Goal: Task Accomplishment & Management: Manage account settings

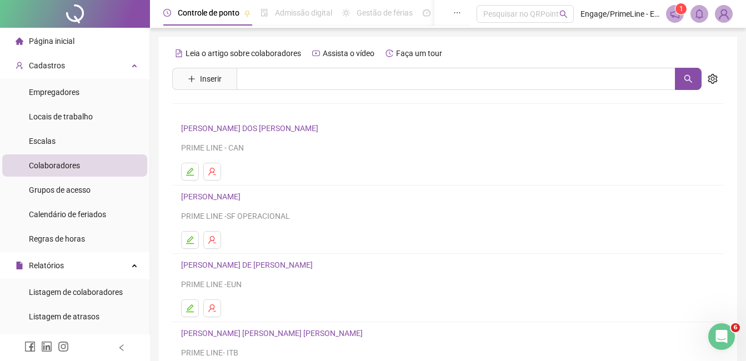
scroll to position [111, 0]
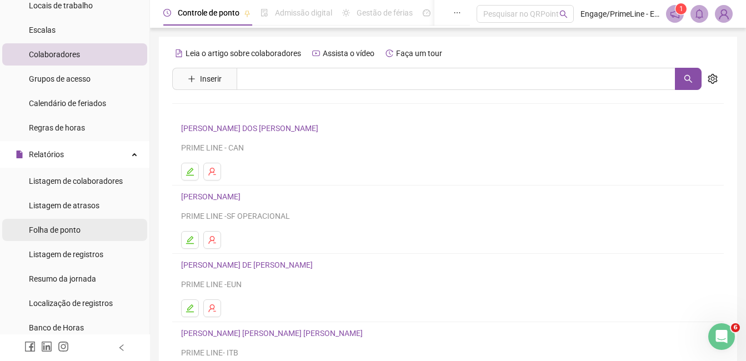
click at [67, 226] on span "Folha de ponto" at bounding box center [55, 230] width 52 height 9
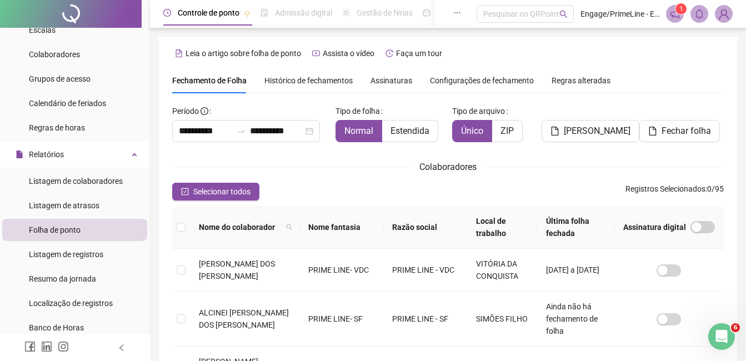
scroll to position [47, 0]
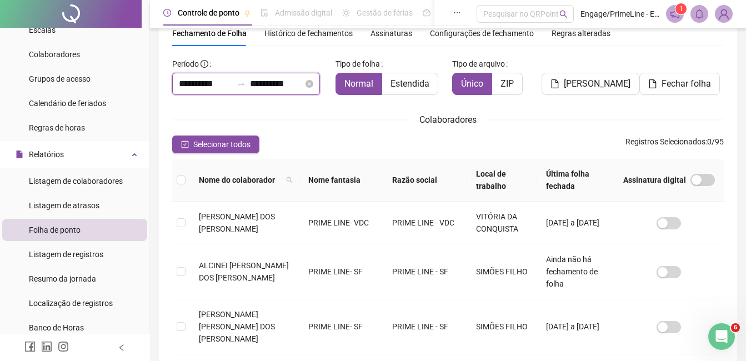
click at [204, 87] on input "**********" at bounding box center [205, 83] width 53 height 13
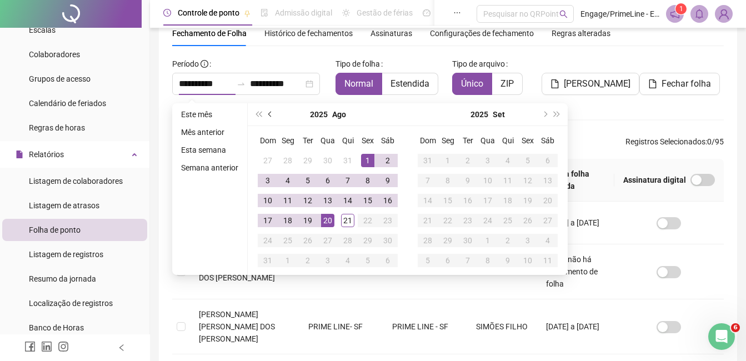
click at [265, 112] on button "prev-year" at bounding box center [270, 114] width 12 height 22
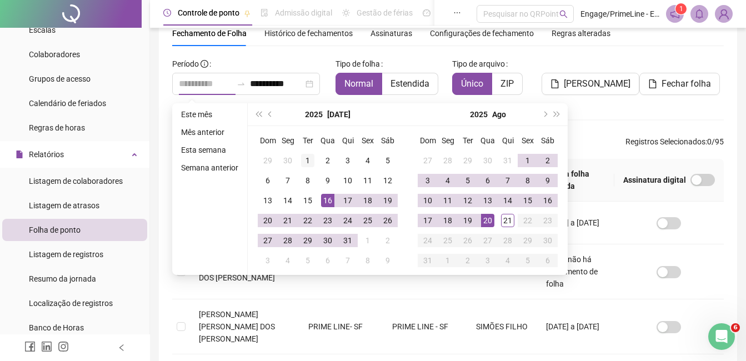
type input "**********"
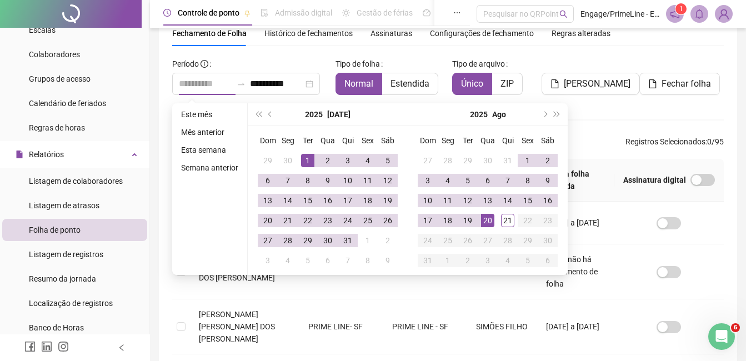
click at [307, 159] on div "1" at bounding box center [307, 160] width 13 height 13
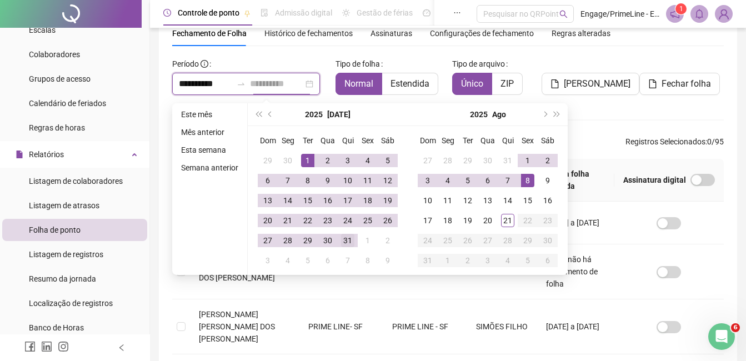
type input "**********"
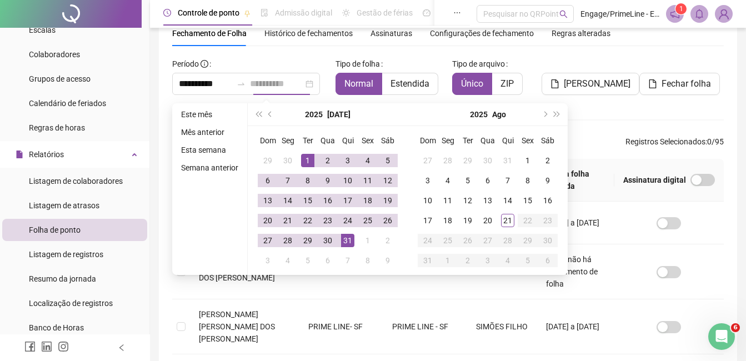
click at [347, 238] on div "31" at bounding box center [347, 240] width 13 height 13
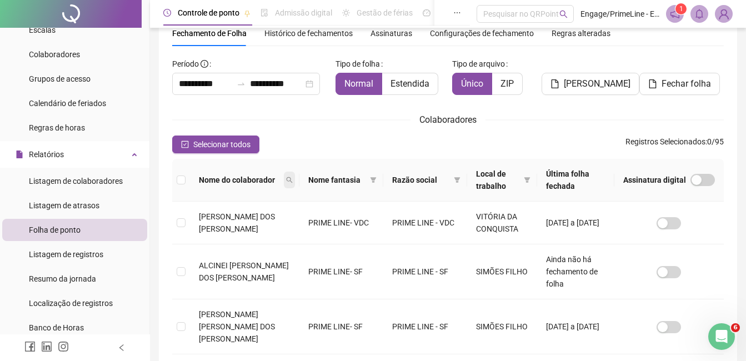
click at [286, 183] on icon "search" at bounding box center [289, 180] width 7 height 7
type input "********"
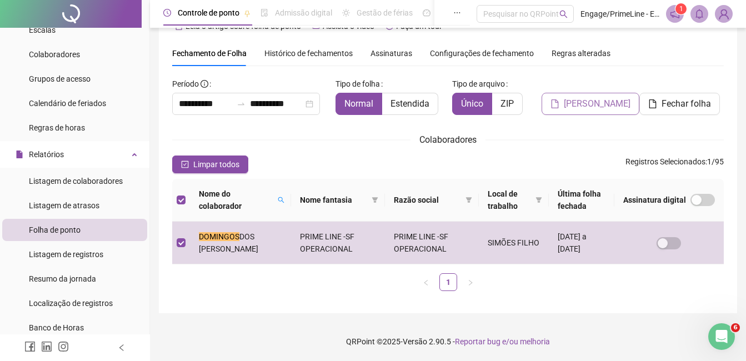
click at [589, 96] on button "[PERSON_NAME]" at bounding box center [591, 104] width 98 height 22
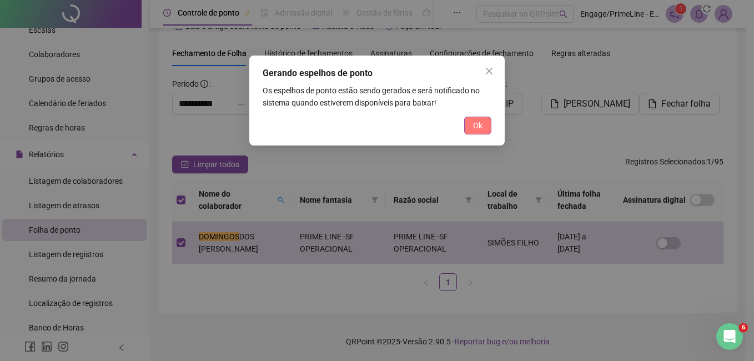
click at [468, 124] on button "Ok" at bounding box center [477, 126] width 27 height 18
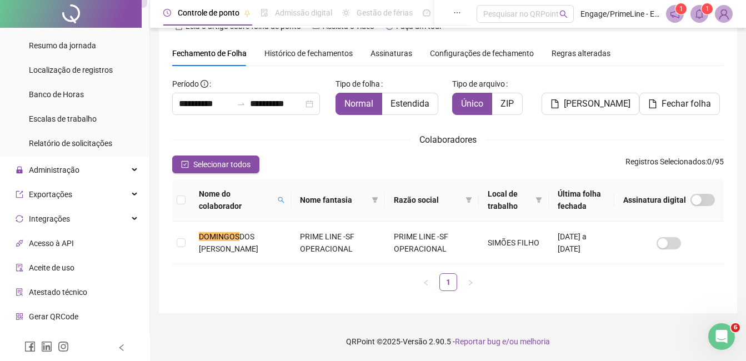
scroll to position [387, 0]
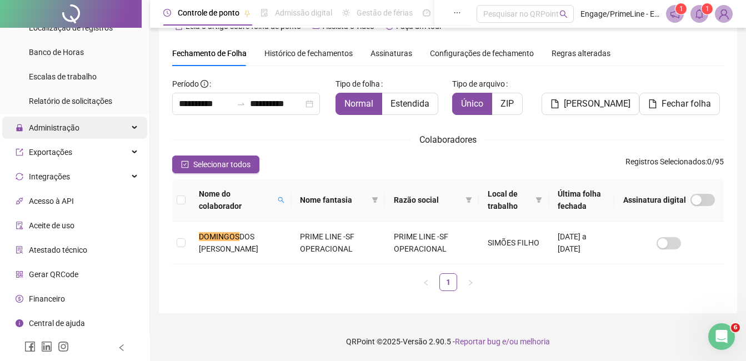
click at [67, 127] on span "Administração" at bounding box center [54, 127] width 51 height 9
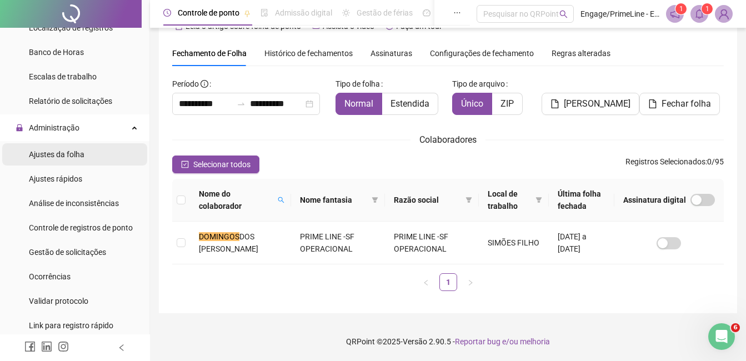
click at [78, 152] on span "Ajustes da folha" at bounding box center [57, 154] width 56 height 9
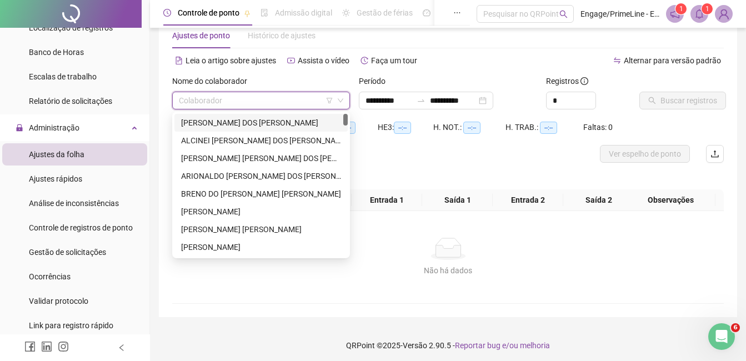
click at [223, 108] on input "search" at bounding box center [256, 100] width 154 height 17
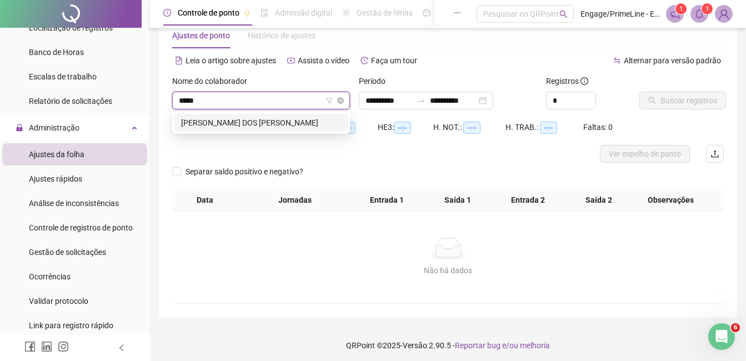
type input "******"
click at [233, 121] on div "[PERSON_NAME] DOS [PERSON_NAME]" at bounding box center [261, 123] width 160 height 12
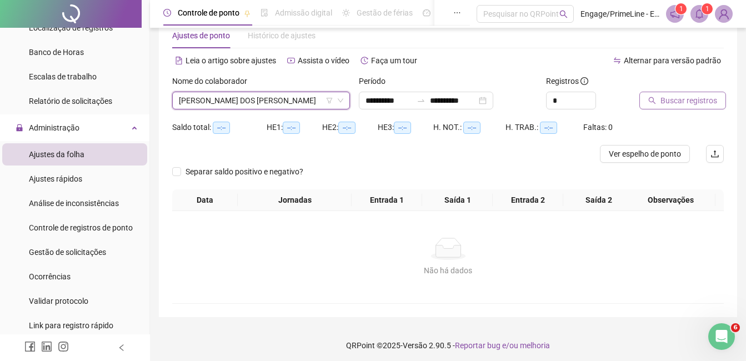
click at [682, 103] on span "Buscar registros" at bounding box center [688, 100] width 57 height 12
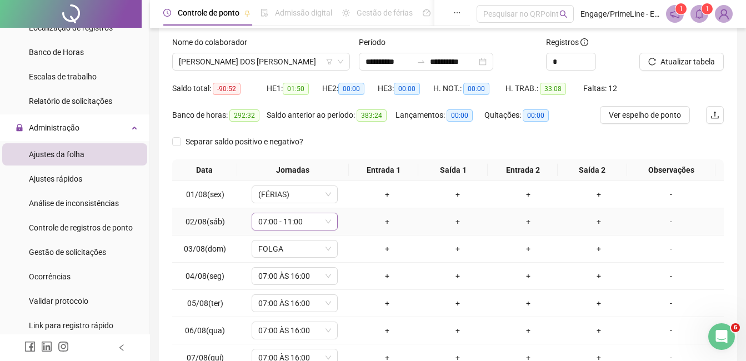
scroll to position [138, 0]
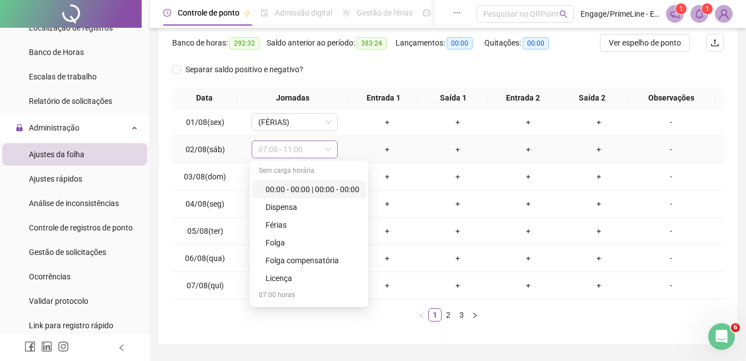
click at [294, 152] on span "07:00 - 11:00" at bounding box center [294, 149] width 73 height 17
click at [318, 258] on div "Folga compensatória" at bounding box center [313, 260] width 94 height 12
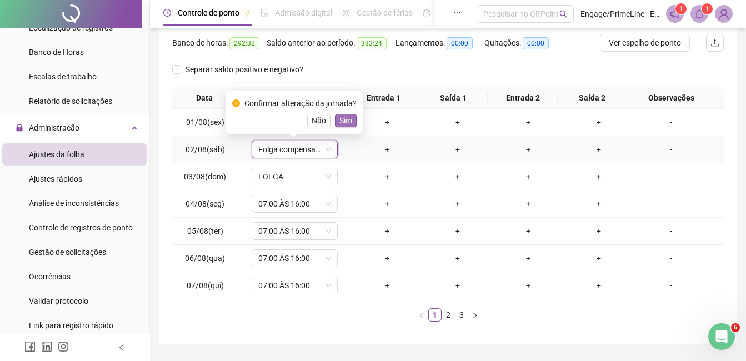
click at [350, 122] on button "Sim" at bounding box center [346, 120] width 22 height 13
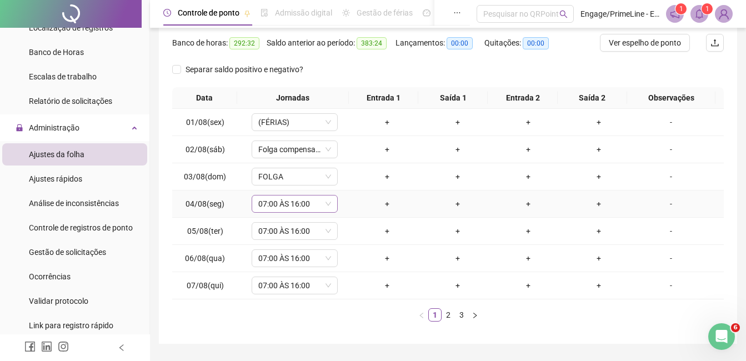
click at [297, 199] on span "07:00 ÀS 16:00" at bounding box center [294, 204] width 73 height 17
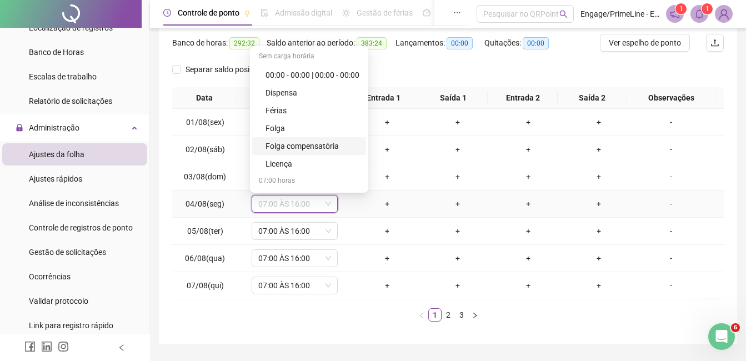
click at [328, 143] on div "Folga compensatória" at bounding box center [313, 146] width 94 height 12
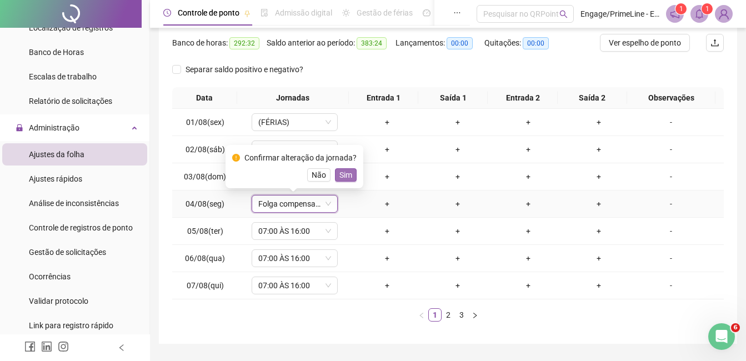
click at [346, 172] on span "Sim" at bounding box center [345, 175] width 13 height 12
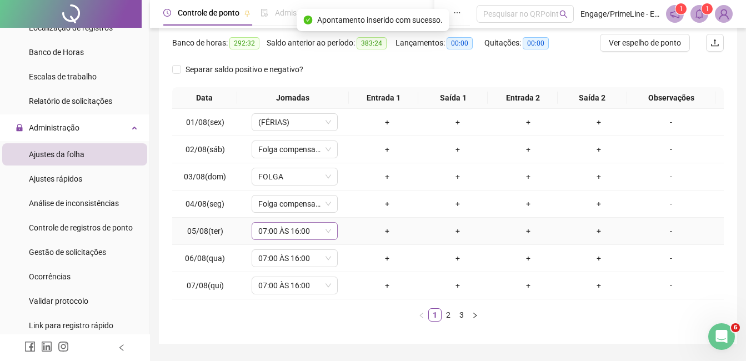
click at [293, 232] on span "07:00 ÀS 16:00" at bounding box center [294, 231] width 73 height 17
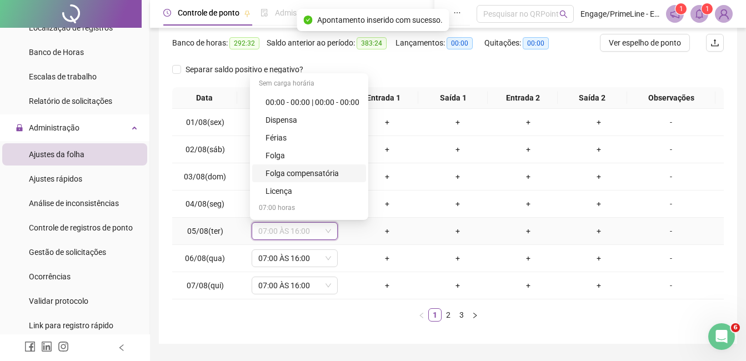
click at [320, 171] on div "Folga compensatória" at bounding box center [313, 173] width 94 height 12
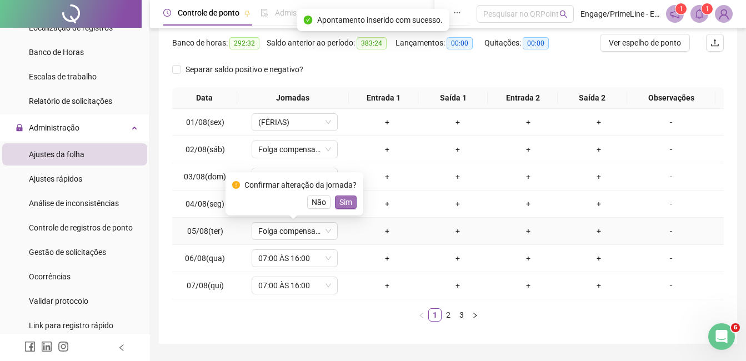
click at [341, 204] on span "Sim" at bounding box center [345, 202] width 13 height 12
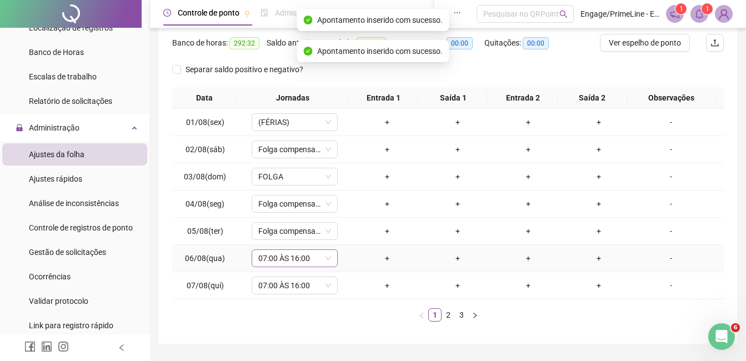
click at [301, 262] on span "07:00 ÀS 16:00" at bounding box center [294, 258] width 73 height 17
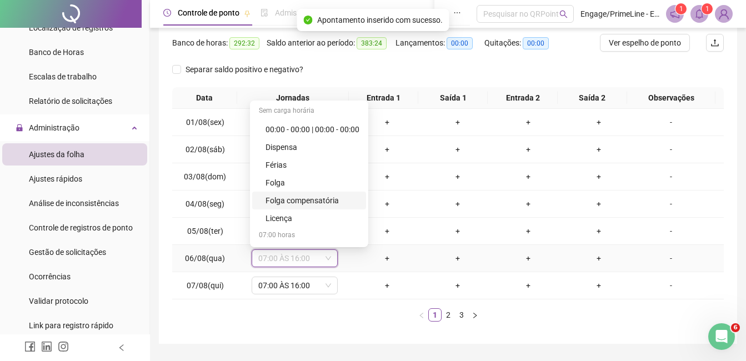
click at [333, 197] on div "Folga compensatória" at bounding box center [313, 200] width 94 height 12
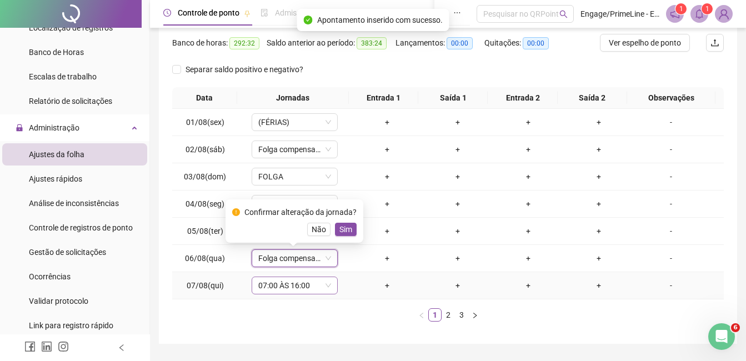
click at [286, 286] on span "07:00 ÀS 16:00" at bounding box center [294, 285] width 73 height 17
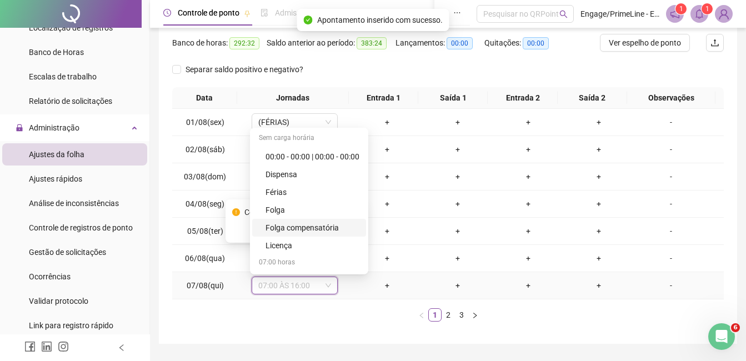
click at [330, 229] on div "Folga compensatória" at bounding box center [313, 228] width 94 height 12
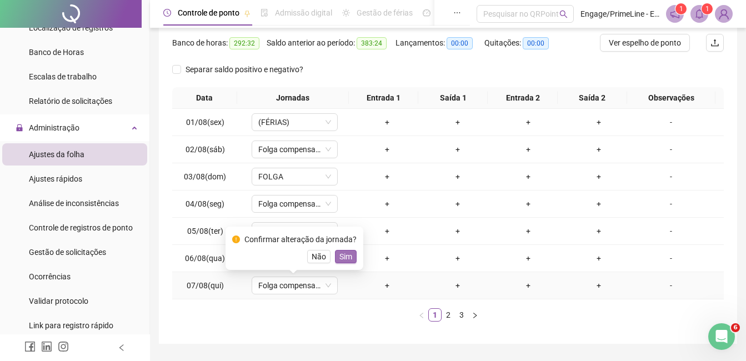
click at [343, 257] on span "Sim" at bounding box center [345, 257] width 13 height 12
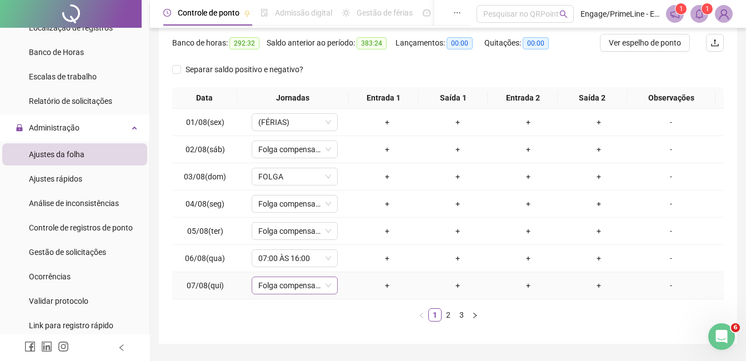
click at [298, 282] on span "Folga compensatória" at bounding box center [294, 285] width 73 height 17
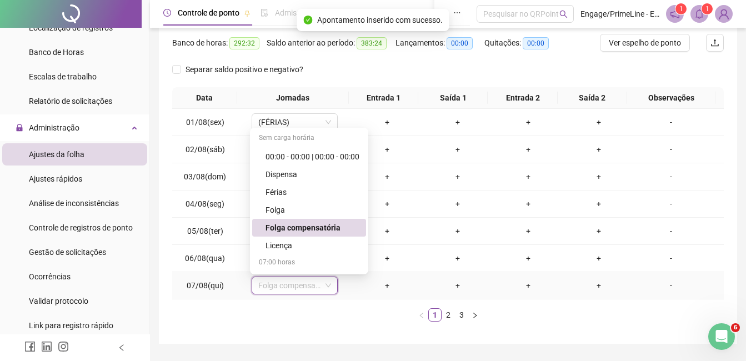
click at [321, 224] on div "Folga compensatória" at bounding box center [313, 228] width 94 height 12
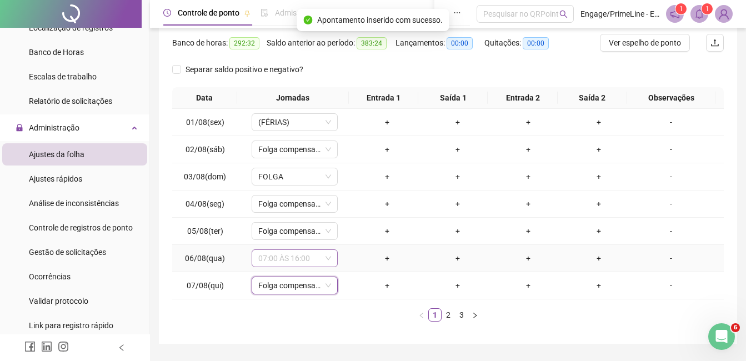
click at [315, 265] on span "07:00 ÀS 16:00" at bounding box center [294, 258] width 73 height 17
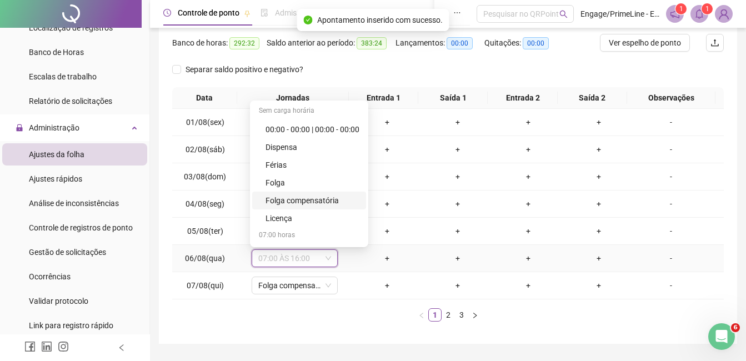
click at [329, 200] on div "Folga compensatória" at bounding box center [313, 200] width 94 height 12
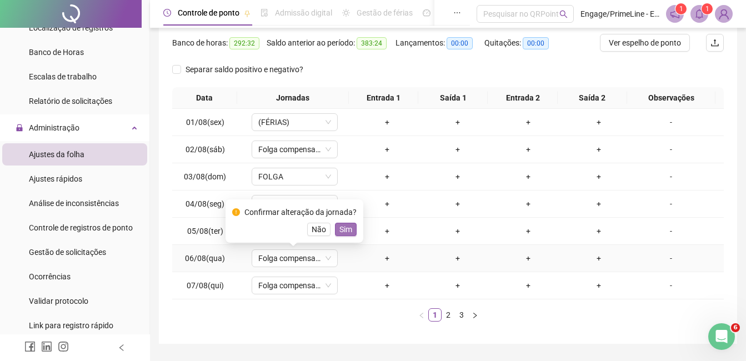
click at [345, 232] on span "Sim" at bounding box center [345, 229] width 13 height 12
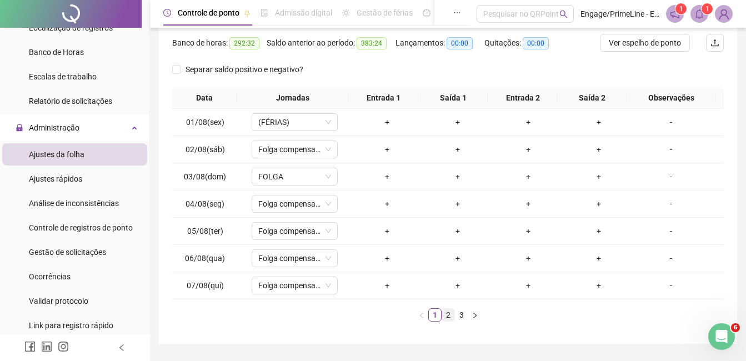
click at [452, 315] on link "2" at bounding box center [448, 315] width 12 height 12
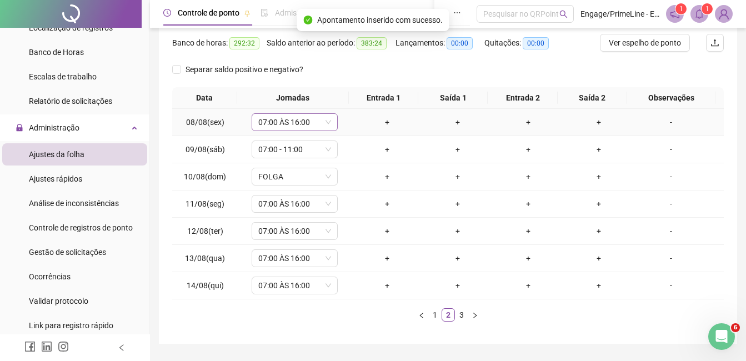
click at [292, 117] on span "07:00 ÀS 16:00" at bounding box center [294, 122] width 73 height 17
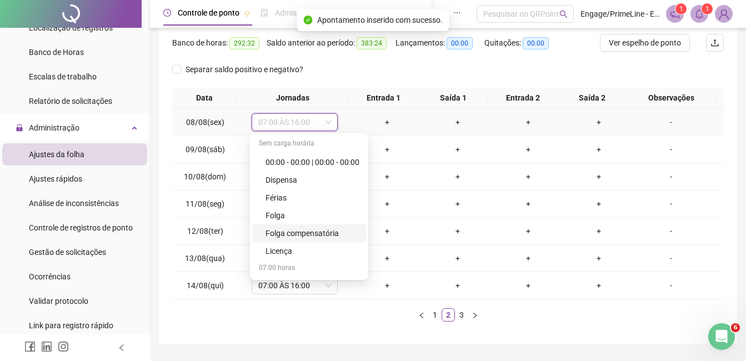
click at [321, 232] on div "Folga compensatória" at bounding box center [313, 233] width 94 height 12
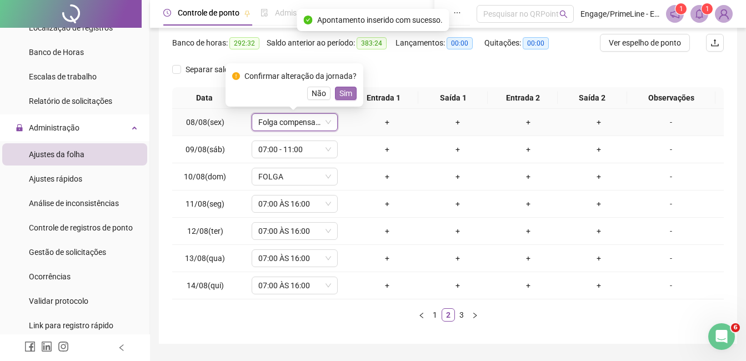
click at [342, 96] on span "Sim" at bounding box center [345, 93] width 13 height 12
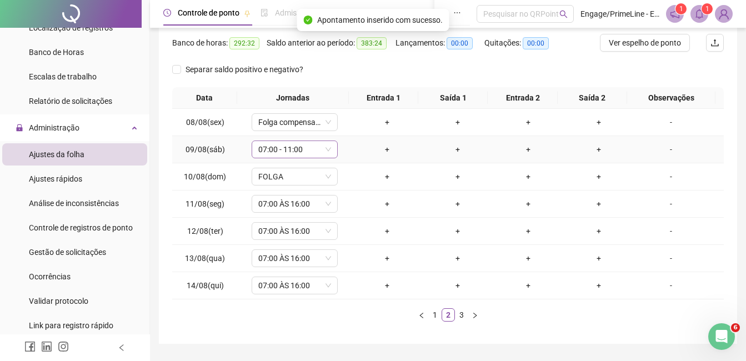
click at [298, 149] on span "07:00 - 11:00" at bounding box center [294, 149] width 73 height 17
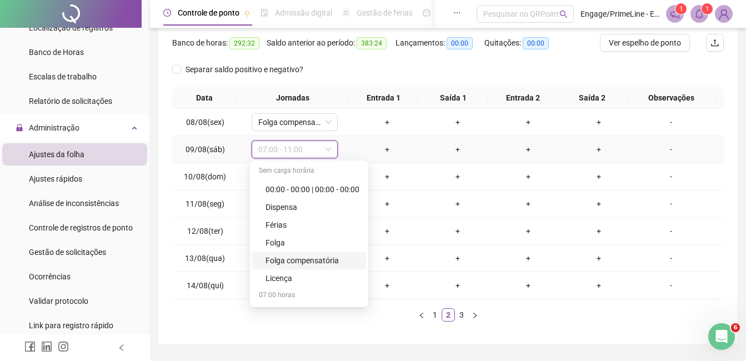
click at [320, 260] on div "Folga compensatória" at bounding box center [313, 260] width 94 height 12
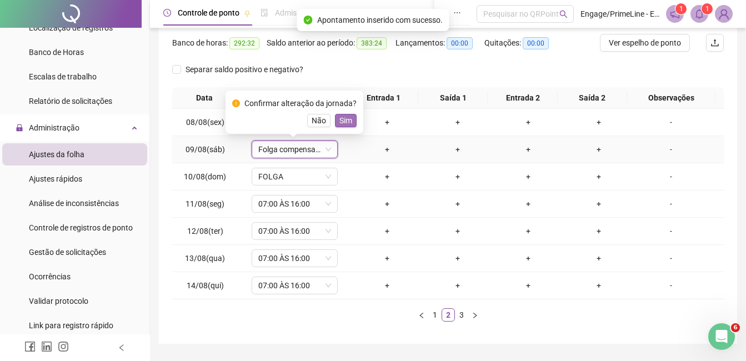
click at [339, 120] on span "Sim" at bounding box center [345, 120] width 13 height 12
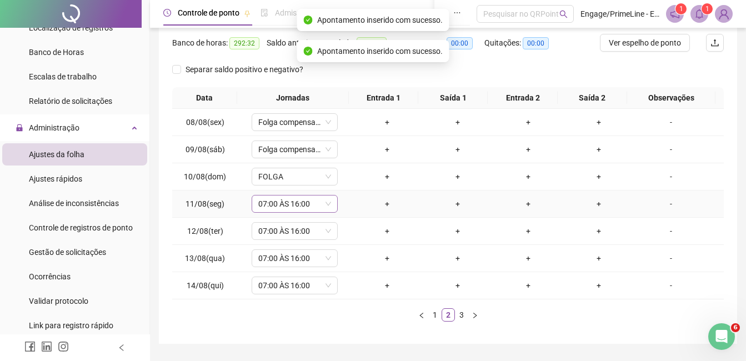
click at [281, 197] on span "07:00 ÀS 16:00" at bounding box center [294, 204] width 73 height 17
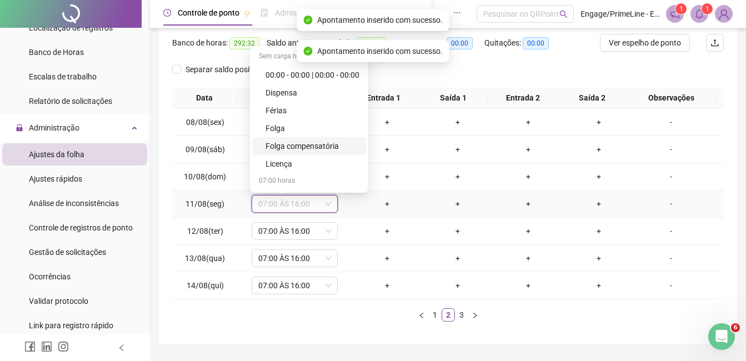
click at [324, 143] on div "Folga compensatória" at bounding box center [313, 146] width 94 height 12
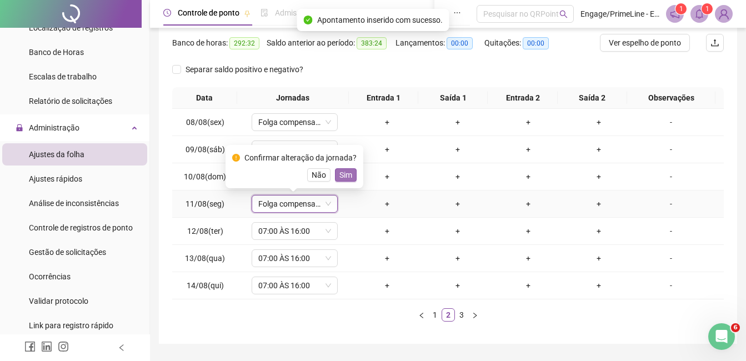
click at [344, 172] on span "Sim" at bounding box center [345, 175] width 13 height 12
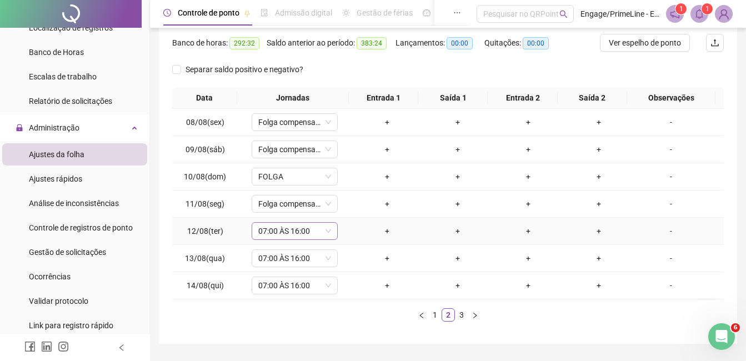
click at [298, 226] on span "07:00 ÀS 16:00" at bounding box center [294, 231] width 73 height 17
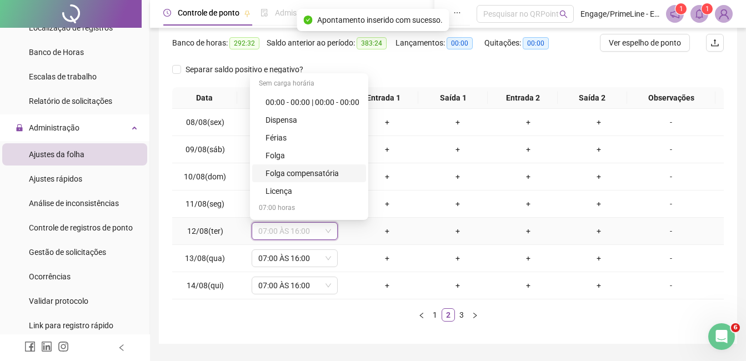
click at [328, 171] on div "Folga compensatória" at bounding box center [313, 173] width 94 height 12
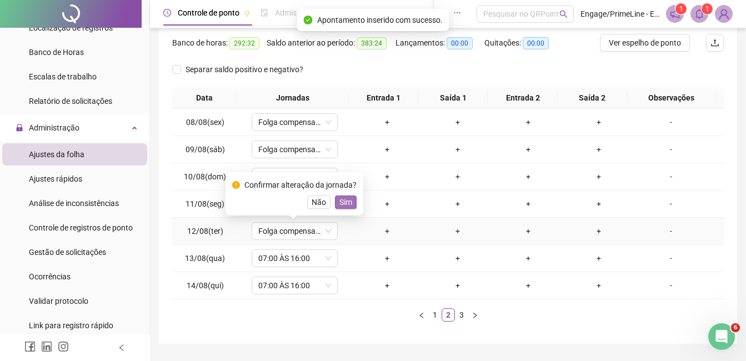
click at [347, 199] on span "Sim" at bounding box center [345, 202] width 13 height 12
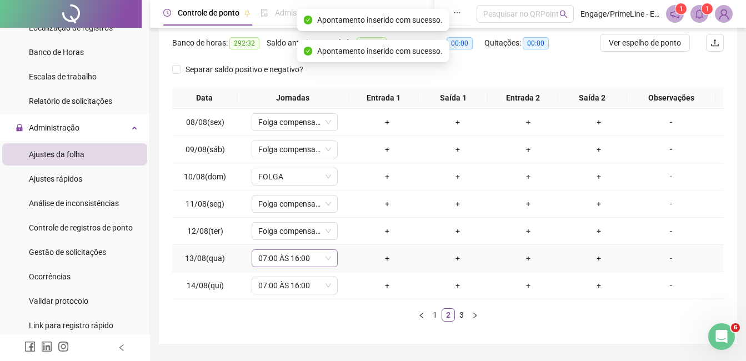
click at [298, 263] on span "07:00 ÀS 16:00" at bounding box center [294, 258] width 73 height 17
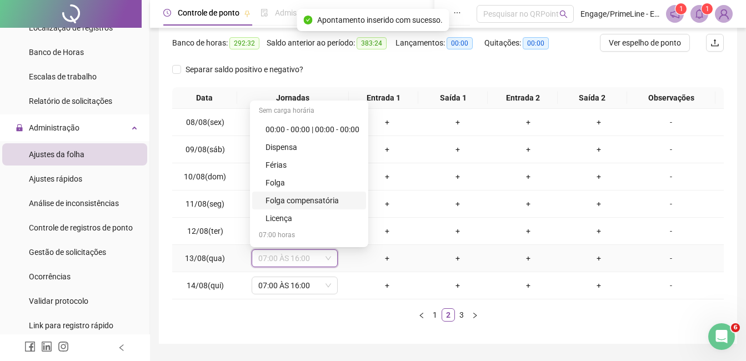
click at [335, 196] on div "Folga compensatória" at bounding box center [313, 200] width 94 height 12
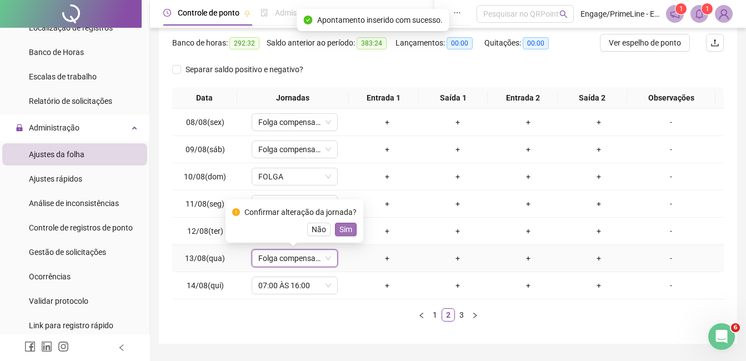
click at [348, 227] on span "Sim" at bounding box center [345, 229] width 13 height 12
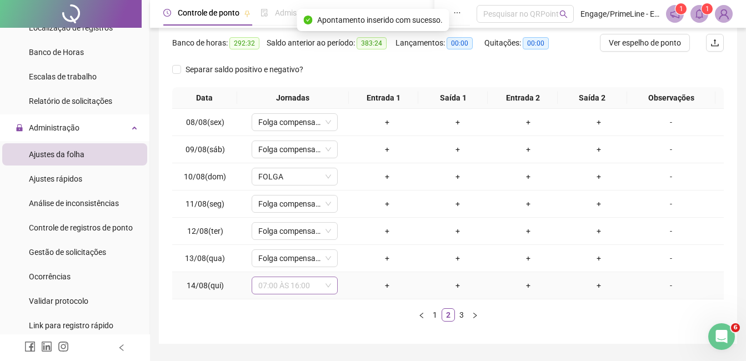
click at [307, 286] on span "07:00 ÀS 16:00" at bounding box center [294, 285] width 73 height 17
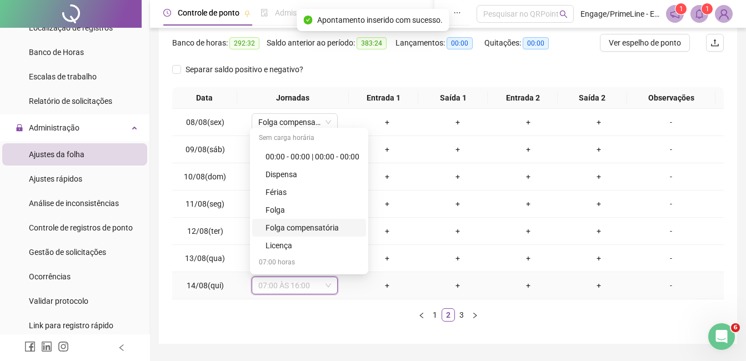
click at [319, 221] on div "Folga compensatória" at bounding box center [309, 228] width 114 height 18
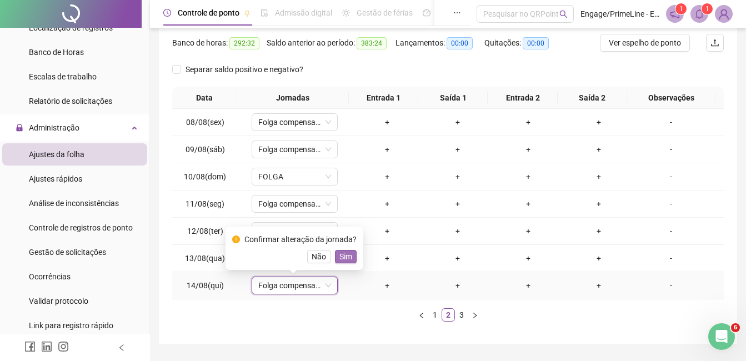
click at [345, 256] on span "Sim" at bounding box center [345, 257] width 13 height 12
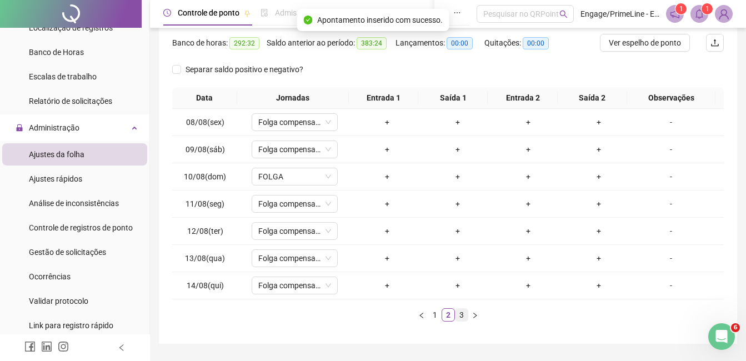
click at [461, 314] on link "3" at bounding box center [461, 315] width 12 height 12
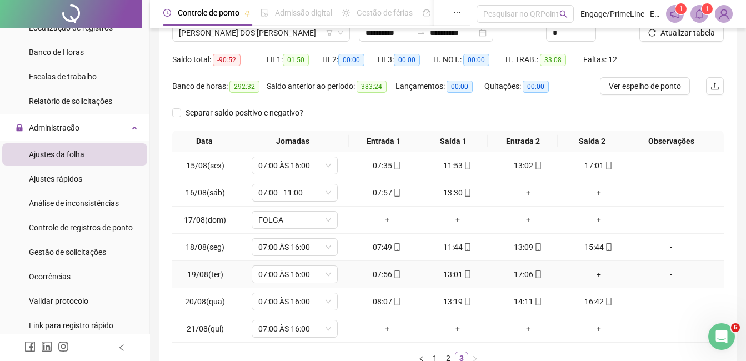
scroll to position [27, 0]
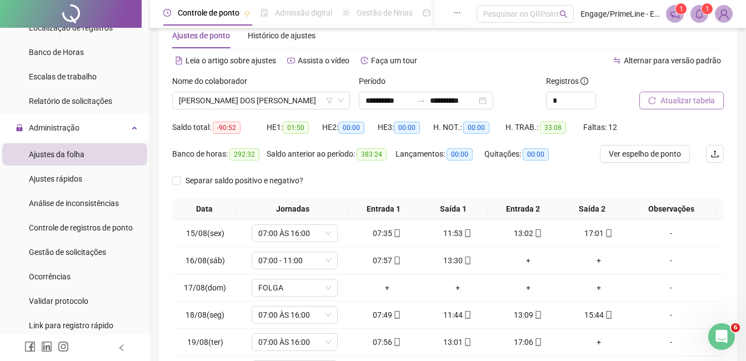
click at [680, 102] on span "Atualizar tabela" at bounding box center [687, 100] width 54 height 12
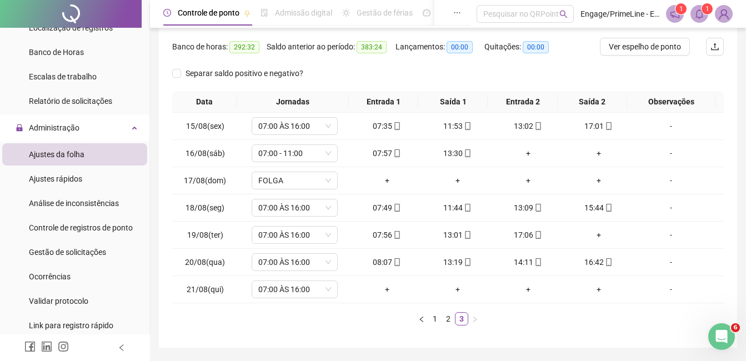
scroll to position [138, 0]
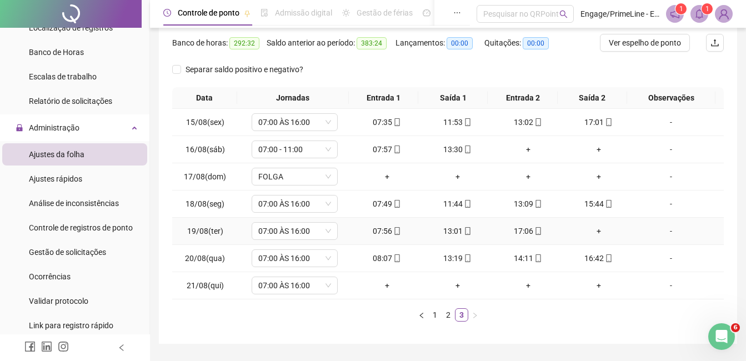
click at [592, 232] on div "+" at bounding box center [599, 231] width 62 height 12
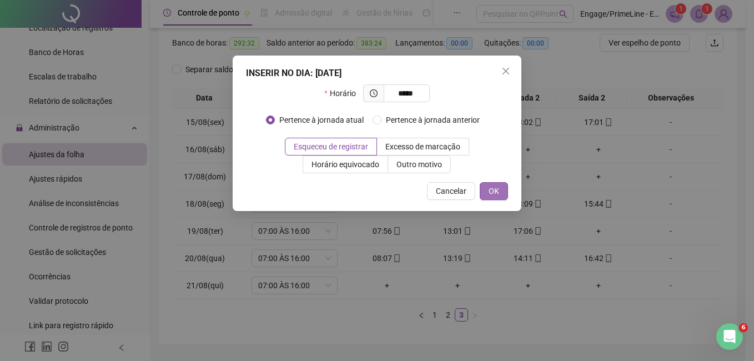
type input "*****"
click at [495, 192] on span "OK" at bounding box center [494, 191] width 11 height 12
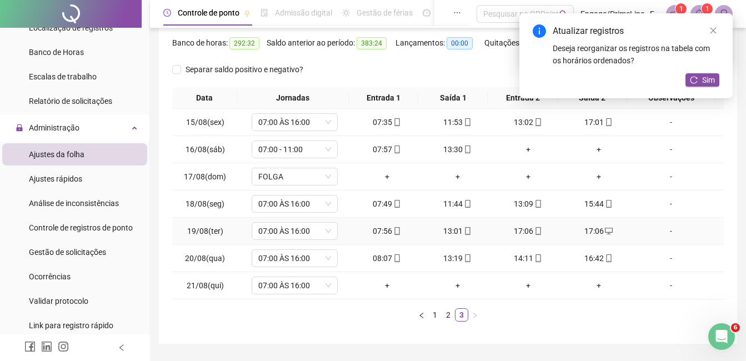
click at [524, 233] on div "17:06" at bounding box center [528, 231] width 62 height 12
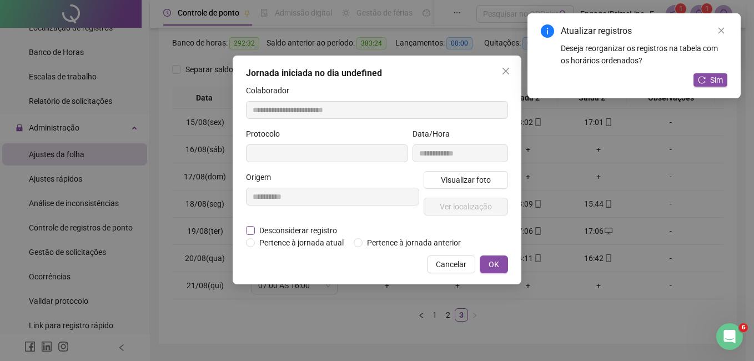
type input "**********"
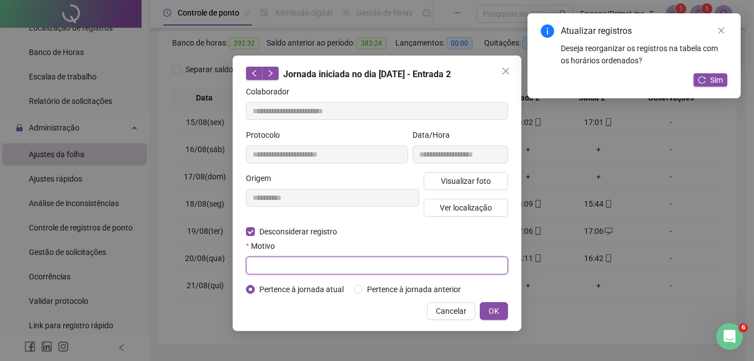
click at [278, 264] on input "text" at bounding box center [377, 266] width 262 height 18
type input "****"
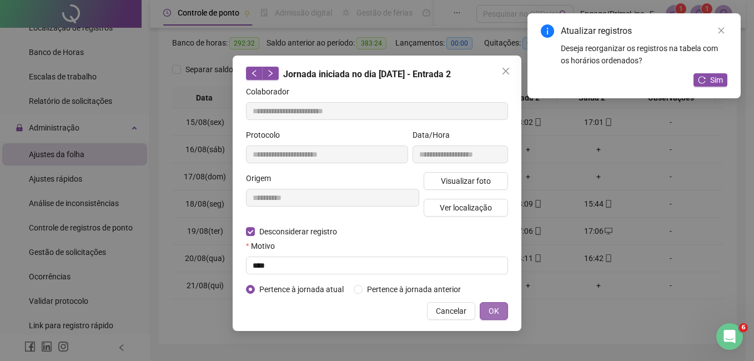
click at [490, 305] on span "OK" at bounding box center [494, 311] width 11 height 12
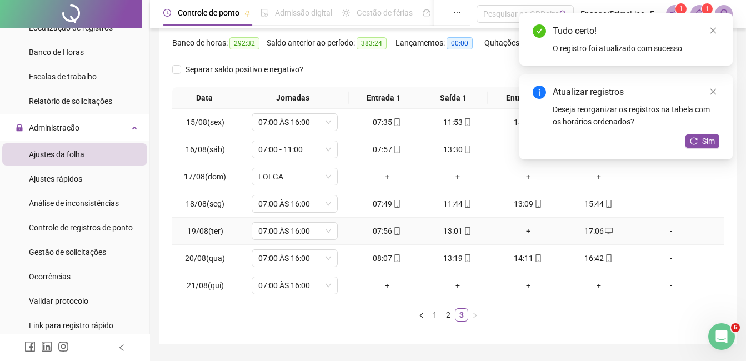
click at [523, 230] on div "+" at bounding box center [528, 231] width 62 height 12
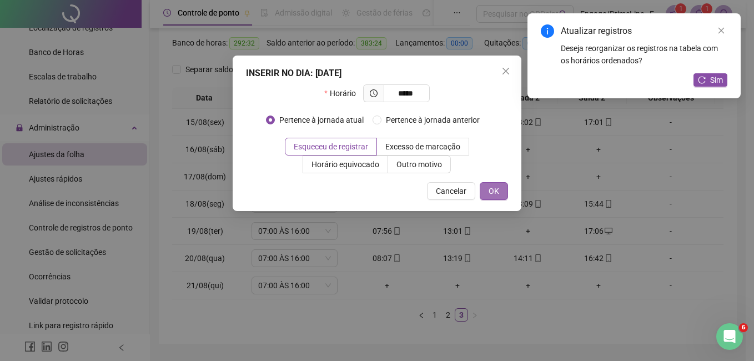
type input "*****"
click at [500, 193] on button "OK" at bounding box center [494, 191] width 28 height 18
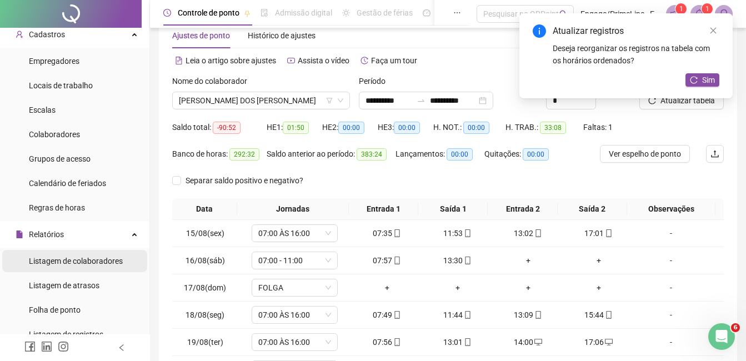
scroll to position [198, 0]
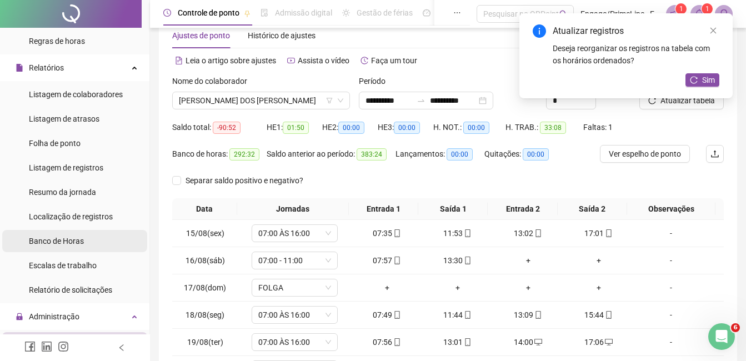
click at [70, 237] on span "Banco de Horas" at bounding box center [56, 241] width 55 height 9
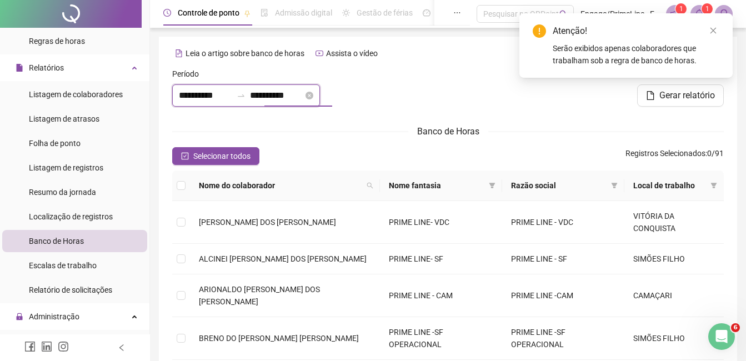
click at [282, 94] on input "**********" at bounding box center [276, 95] width 53 height 13
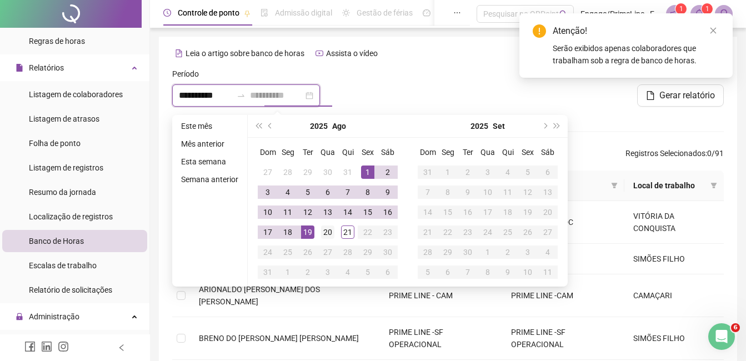
type input "**********"
click at [327, 236] on div "20" at bounding box center [327, 232] width 13 height 13
type input "**********"
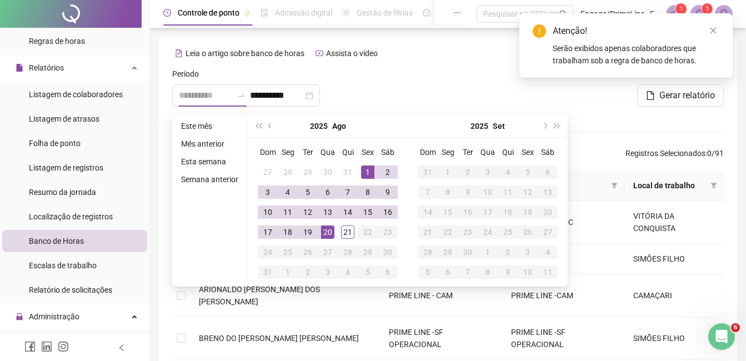
click at [369, 171] on div "1" at bounding box center [367, 172] width 13 height 13
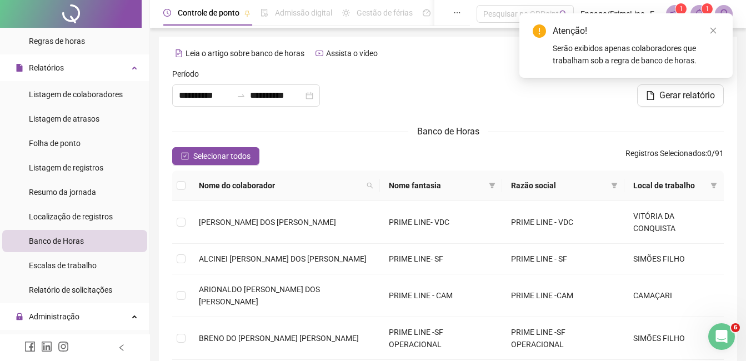
click at [427, 87] on div at bounding box center [447, 92] width 187 height 48
click at [367, 184] on icon "search" at bounding box center [370, 185] width 7 height 7
type input "********"
click at [281, 228] on span "Buscar" at bounding box center [279, 225] width 24 height 12
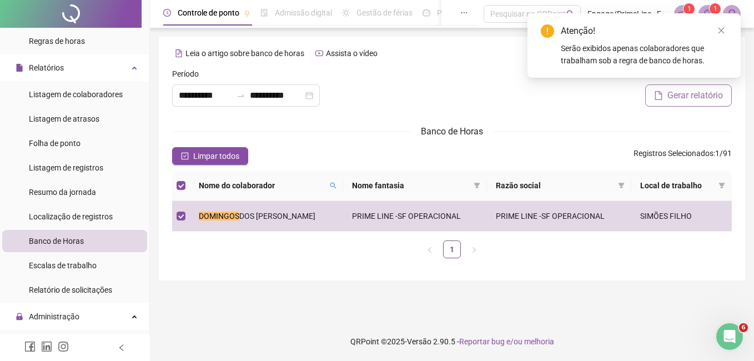
click at [704, 97] on span "Gerar relatório" at bounding box center [696, 95] width 56 height 13
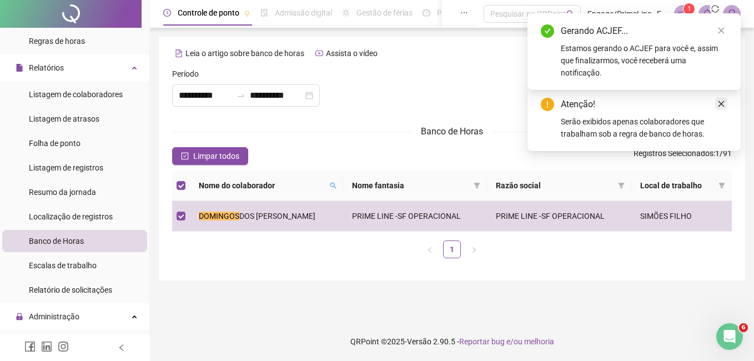
click at [719, 104] on icon "close" at bounding box center [722, 104] width 8 height 8
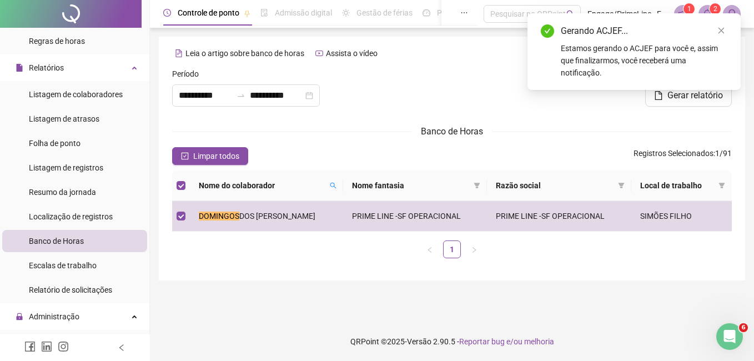
drag, startPoint x: 722, startPoint y: 31, endPoint x: 713, endPoint y: 18, distance: 16.0
click at [722, 31] on icon "close" at bounding box center [722, 31] width 8 height 8
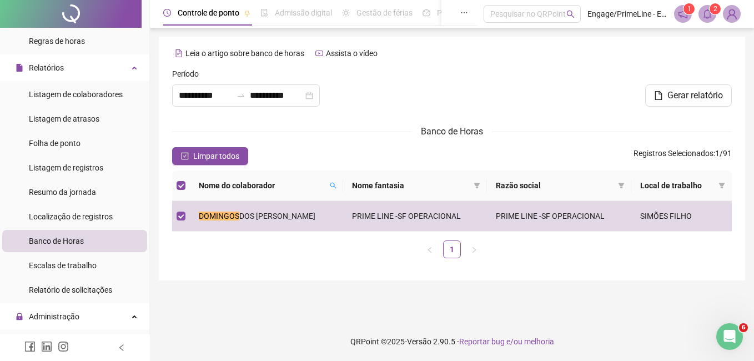
click at [707, 13] on icon "bell" at bounding box center [708, 14] width 10 height 10
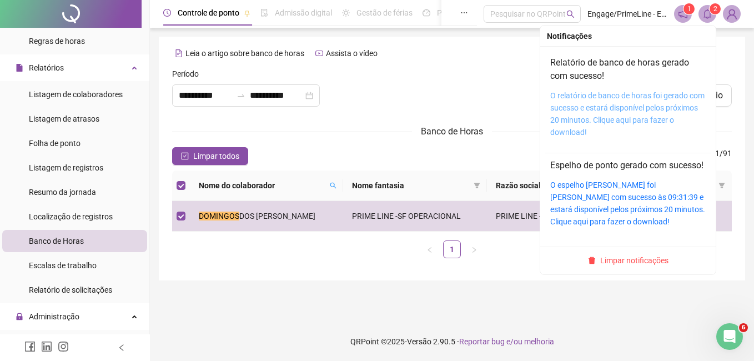
click at [607, 107] on link "O relatório de banco de horas foi gerado com sucesso e estará disponível pelos …" at bounding box center [627, 114] width 154 height 46
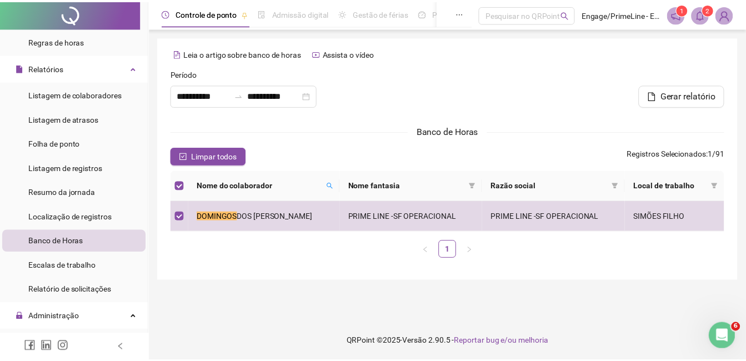
scroll to position [364, 0]
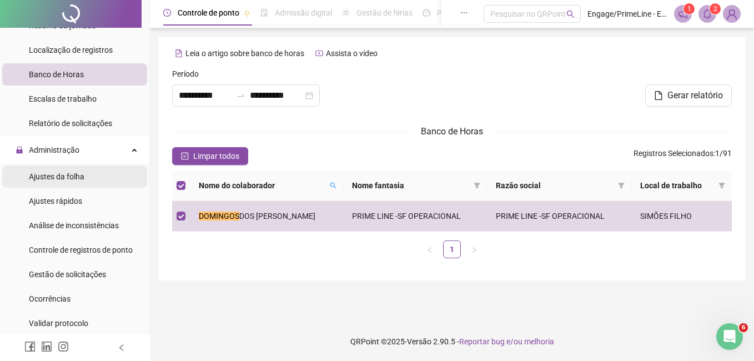
click at [59, 176] on span "Ajustes da folha" at bounding box center [57, 176] width 56 height 9
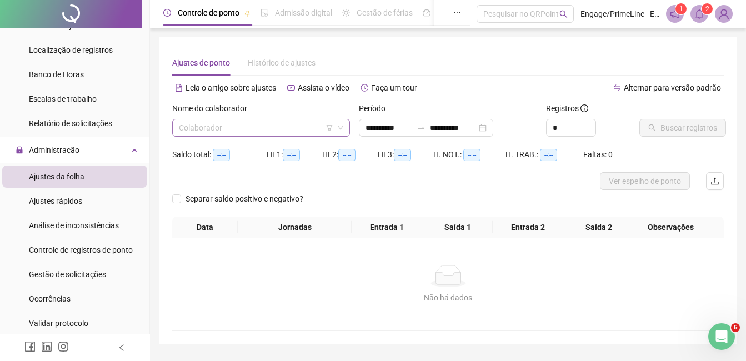
click at [213, 125] on input "search" at bounding box center [256, 127] width 154 height 17
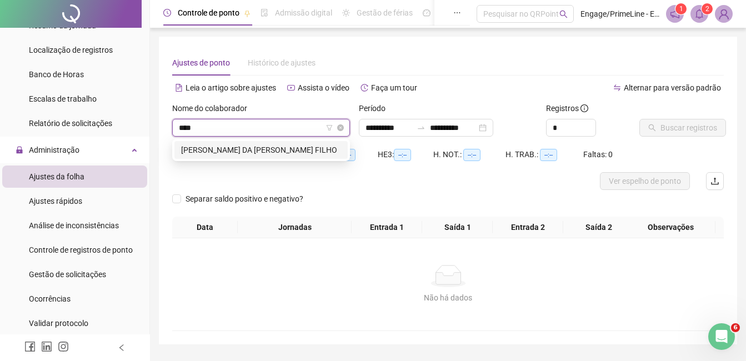
type input "*****"
click at [226, 153] on div "[PERSON_NAME] DA [PERSON_NAME] FILHO" at bounding box center [261, 150] width 160 height 12
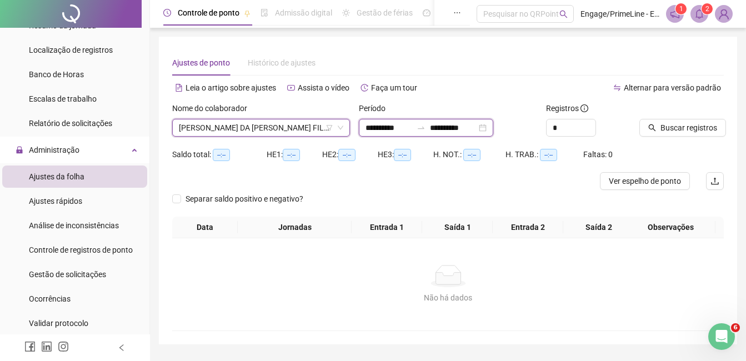
click at [390, 129] on input "**********" at bounding box center [388, 128] width 47 height 12
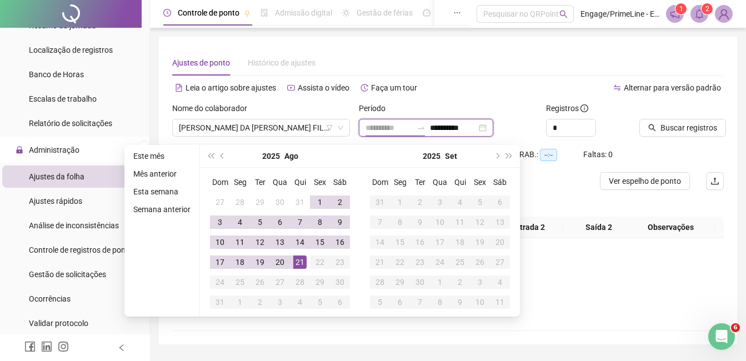
type input "**********"
click at [219, 158] on button "prev-year" at bounding box center [223, 156] width 12 height 22
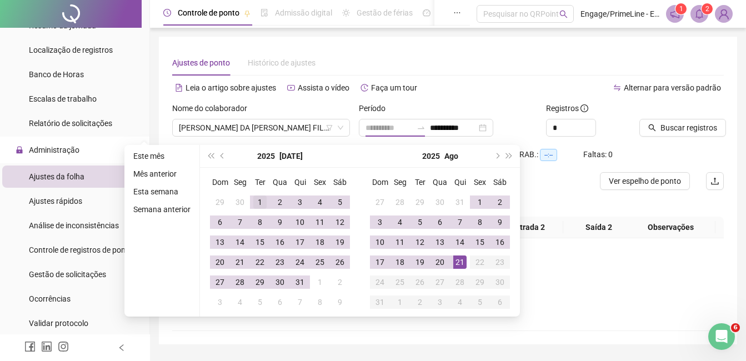
type input "**********"
click at [258, 197] on div "1" at bounding box center [259, 202] width 13 height 13
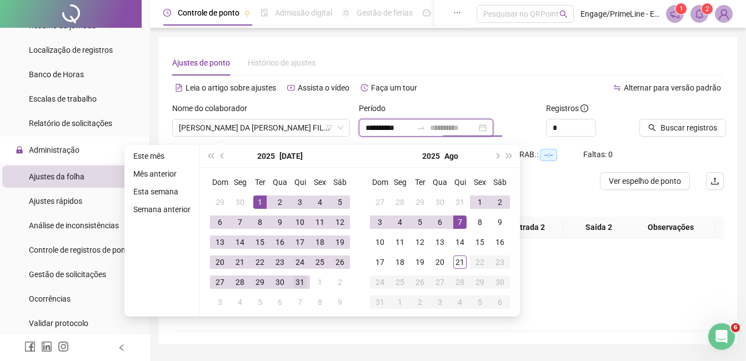
type input "**********"
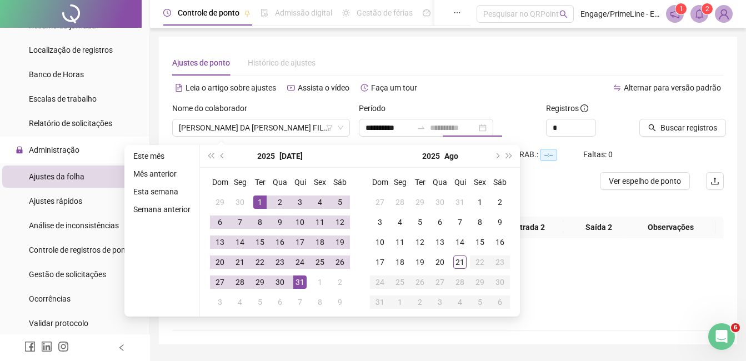
click at [300, 278] on div "31" at bounding box center [299, 282] width 13 height 13
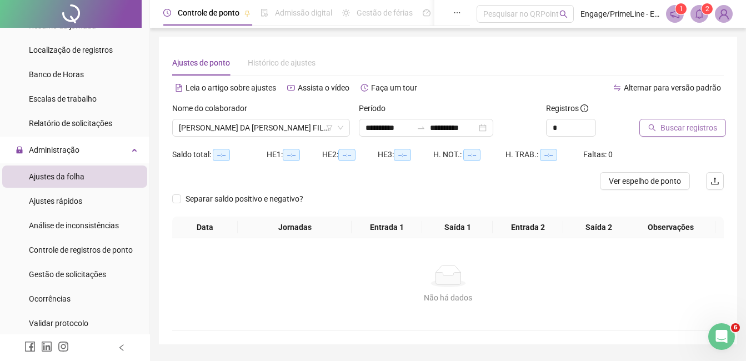
click at [687, 132] on span "Buscar registros" at bounding box center [688, 128] width 57 height 12
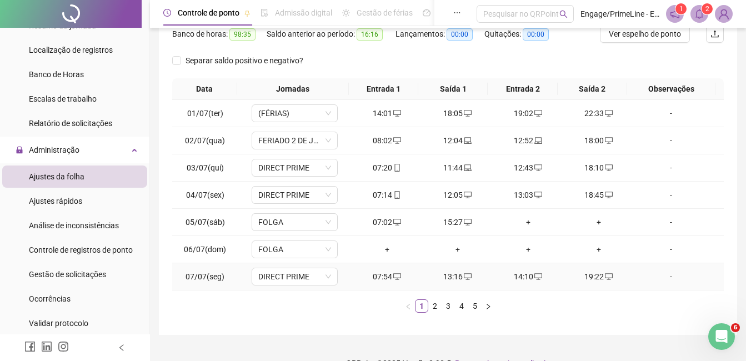
scroll to position [167, 0]
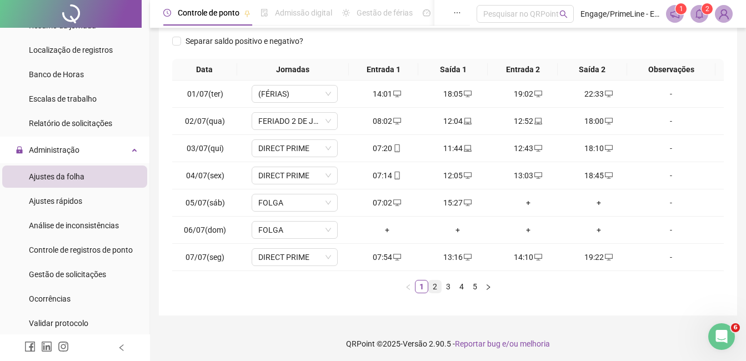
click at [432, 285] on link "2" at bounding box center [435, 287] width 12 height 12
click at [448, 287] on link "3" at bounding box center [448, 287] width 12 height 12
click at [459, 286] on link "4" at bounding box center [461, 287] width 12 height 12
click at [478, 285] on link "5" at bounding box center [475, 287] width 12 height 12
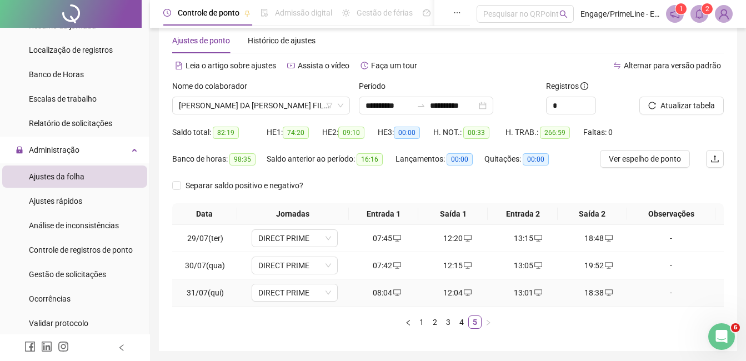
scroll to position [0, 0]
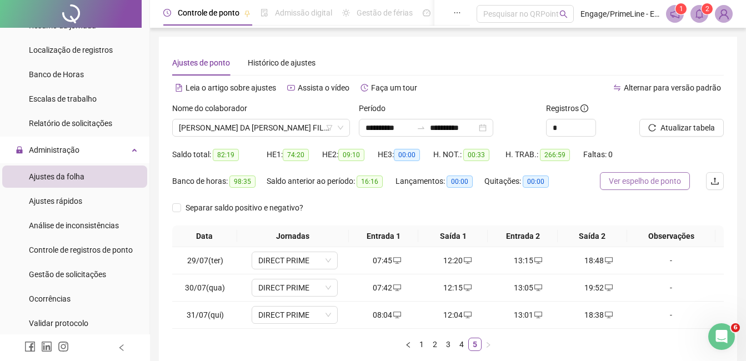
click at [639, 180] on span "Ver espelho de ponto" at bounding box center [645, 181] width 72 height 12
click at [589, 259] on div "18:48" at bounding box center [599, 260] width 62 height 12
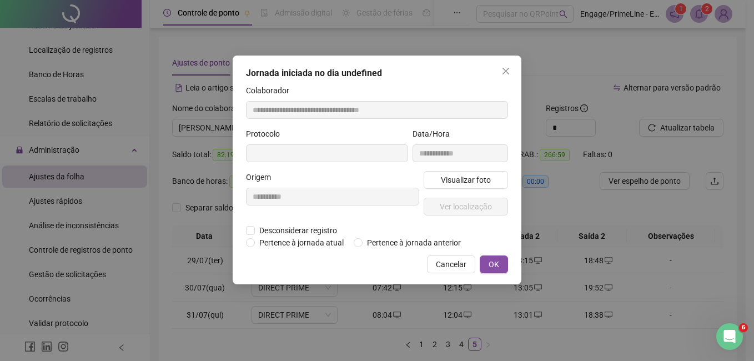
type input "**********"
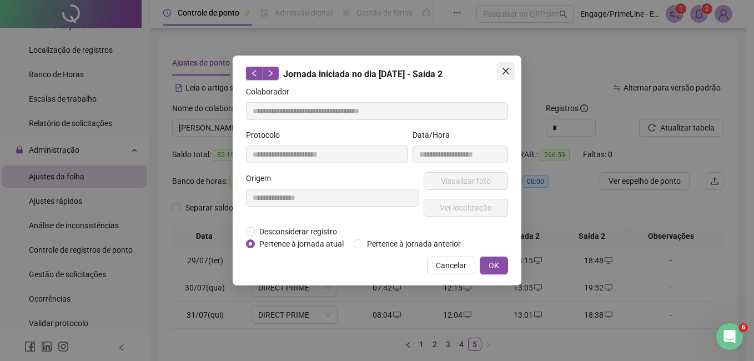
click at [507, 70] on icon "close" at bounding box center [506, 71] width 7 height 7
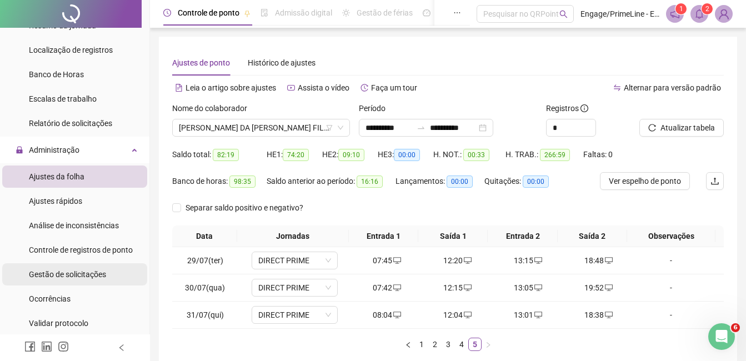
click at [96, 271] on span "Gestão de solicitações" at bounding box center [67, 274] width 77 height 9
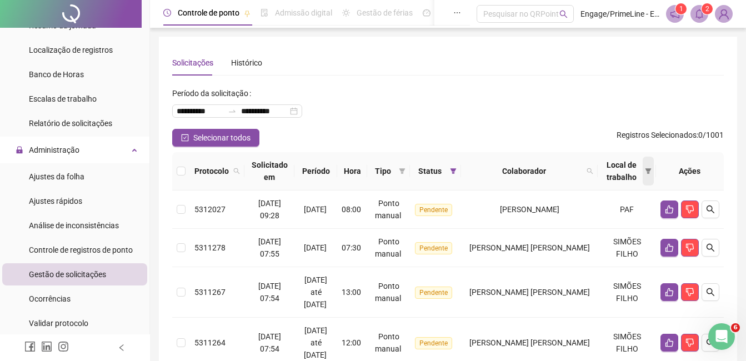
click at [649, 172] on icon "filter" at bounding box center [648, 171] width 6 height 6
click at [479, 135] on div "Selecionar todos Registros Selecionados : 0 / 1001" at bounding box center [448, 138] width 552 height 18
click at [459, 176] on span at bounding box center [453, 171] width 11 height 17
click at [457, 169] on icon "filter" at bounding box center [453, 171] width 6 height 6
click at [457, 171] on icon "filter" at bounding box center [453, 171] width 6 height 6
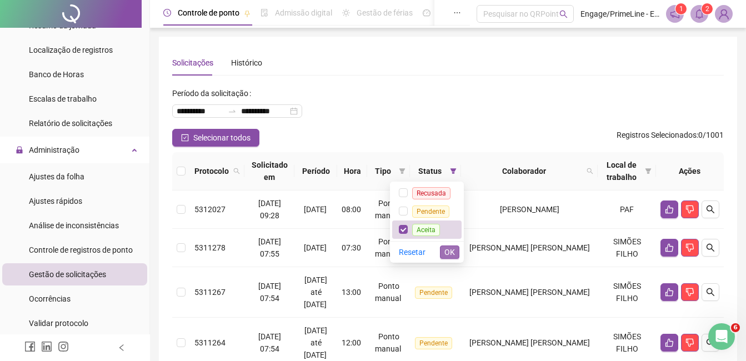
click at [454, 252] on span "OK" at bounding box center [449, 252] width 11 height 12
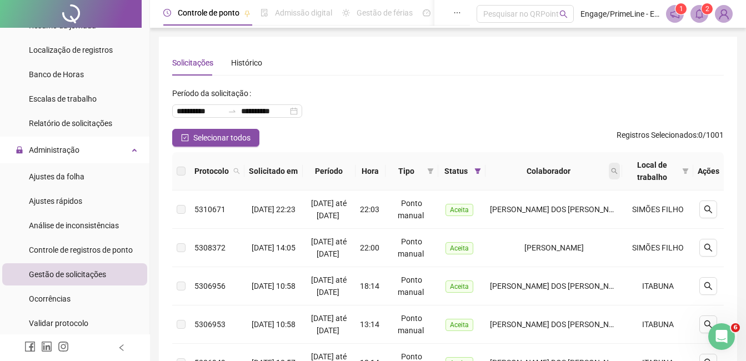
click at [609, 170] on span at bounding box center [614, 171] width 11 height 17
type input "*****"
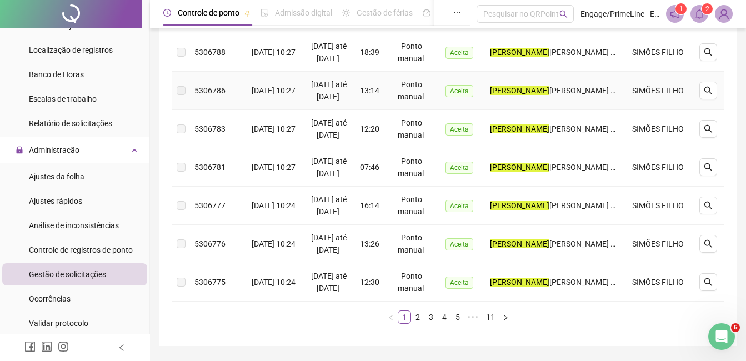
scroll to position [516, 0]
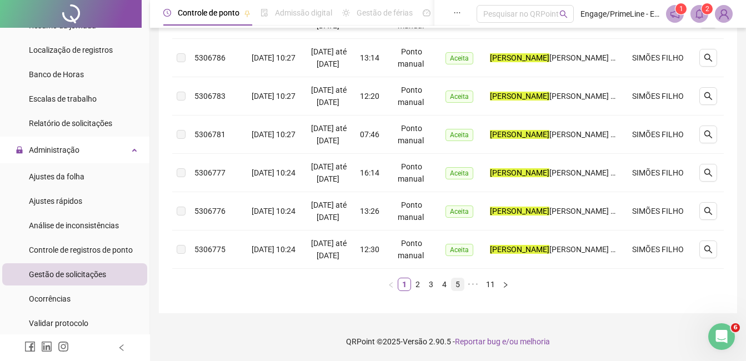
click at [454, 286] on link "5" at bounding box center [458, 284] width 12 height 12
click at [478, 290] on link "7" at bounding box center [473, 284] width 12 height 12
click at [462, 290] on link "8" at bounding box center [460, 284] width 12 height 12
click at [467, 289] on link "9" at bounding box center [467, 284] width 12 height 12
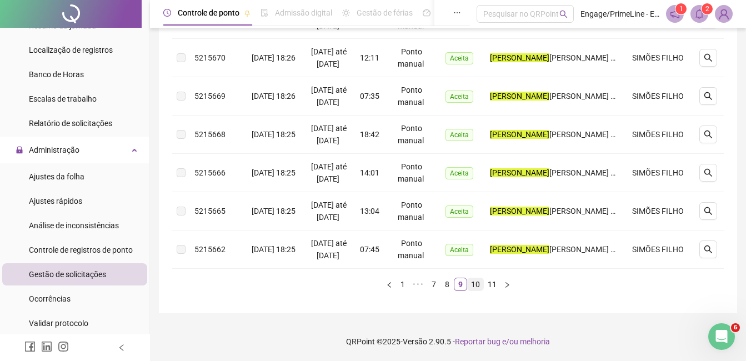
click at [474, 290] on link "10" at bounding box center [476, 284] width 16 height 12
click at [488, 290] on link "11" at bounding box center [492, 284] width 16 height 12
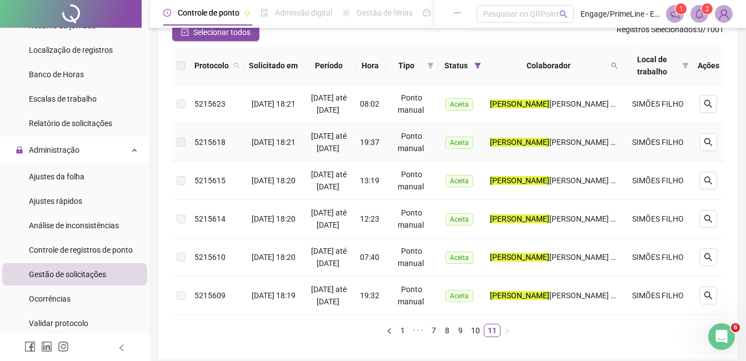
scroll to position [225, 0]
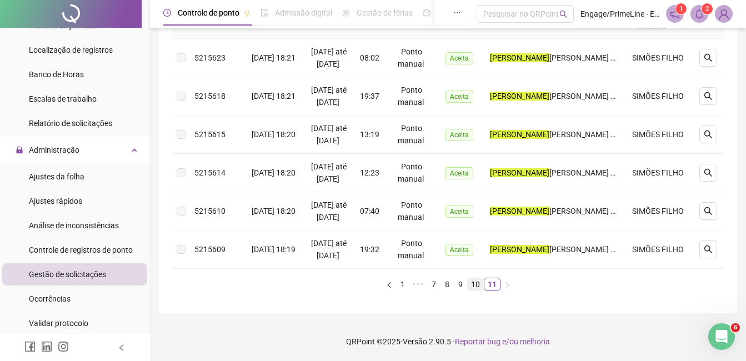
click at [474, 284] on link "10" at bounding box center [476, 284] width 16 height 12
click at [492, 293] on div "Protocolo Solicitado em Período Hora Tipo Status Colaborador Local de trabalho …" at bounding box center [448, 35] width 552 height 529
click at [492, 289] on link "11" at bounding box center [492, 284] width 16 height 12
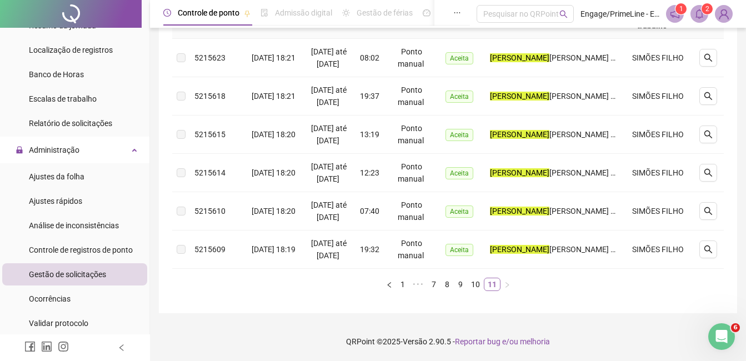
click at [492, 289] on link "11" at bounding box center [492, 284] width 16 height 12
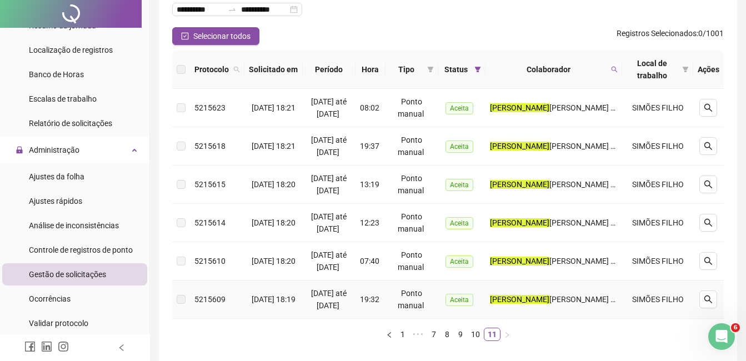
scroll to position [0, 0]
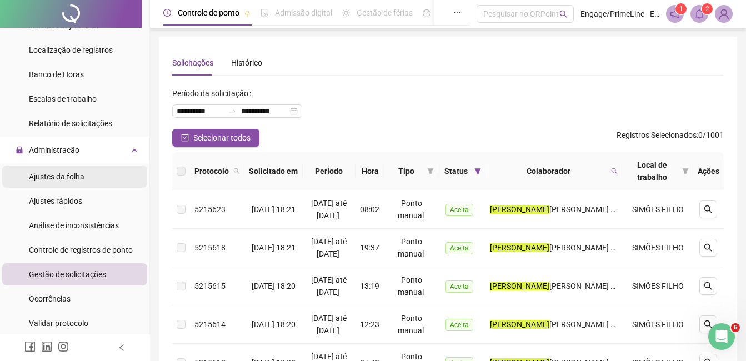
click at [58, 177] on span "Ajustes da folha" at bounding box center [57, 176] width 56 height 9
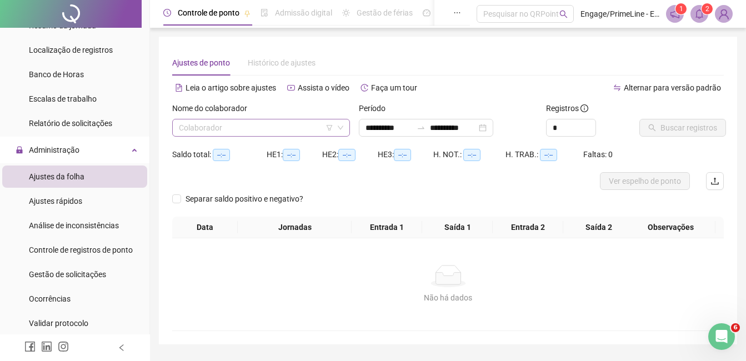
click at [231, 121] on input "search" at bounding box center [256, 127] width 154 height 17
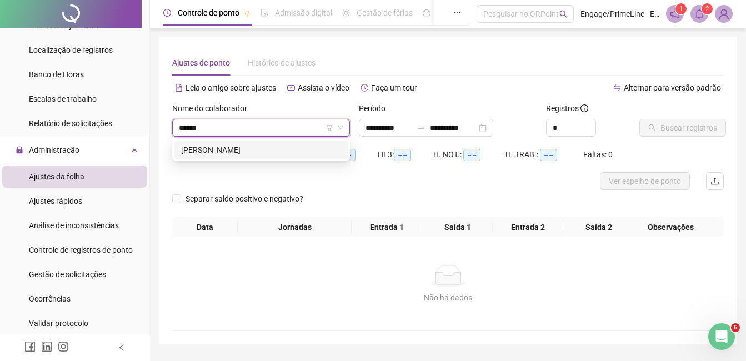
type input "******"
click at [231, 161] on div "201375 [PERSON_NAME]" at bounding box center [261, 150] width 178 height 22
click at [234, 151] on div "[PERSON_NAME]" at bounding box center [261, 150] width 160 height 12
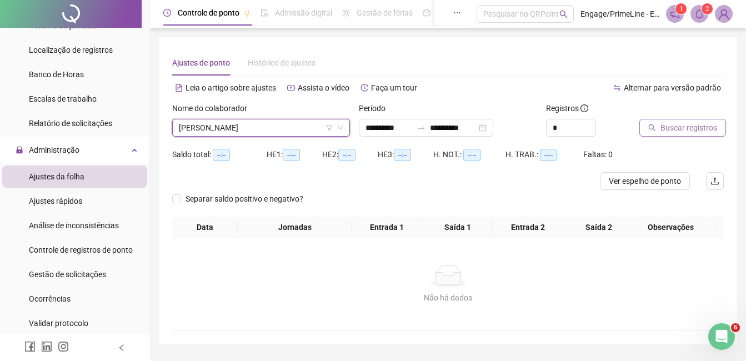
click at [679, 123] on span "Buscar registros" at bounding box center [688, 128] width 57 height 12
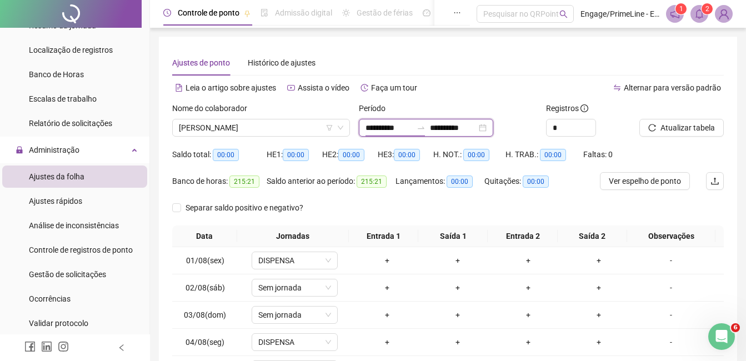
click at [377, 129] on input "**********" at bounding box center [388, 128] width 47 height 12
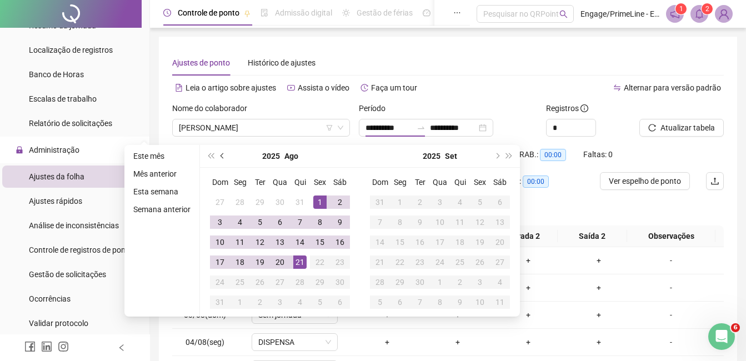
click at [219, 158] on button "prev-year" at bounding box center [223, 156] width 12 height 22
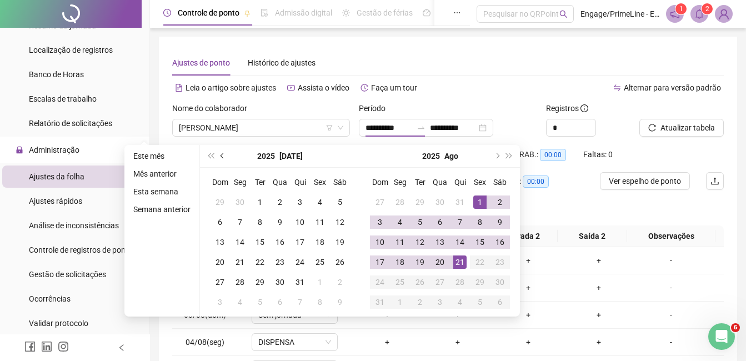
click at [219, 158] on button "prev-year" at bounding box center [223, 156] width 12 height 22
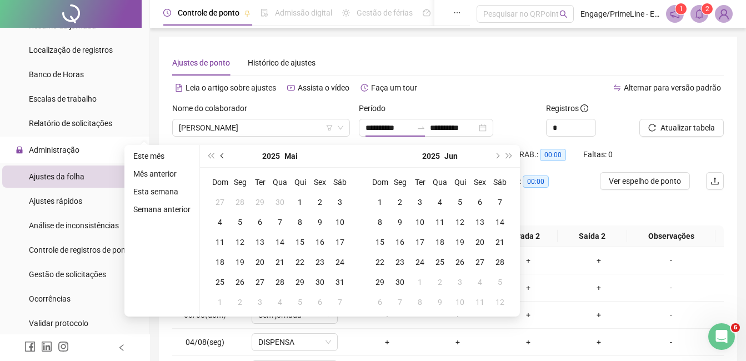
click at [219, 158] on button "prev-year" at bounding box center [223, 156] width 12 height 22
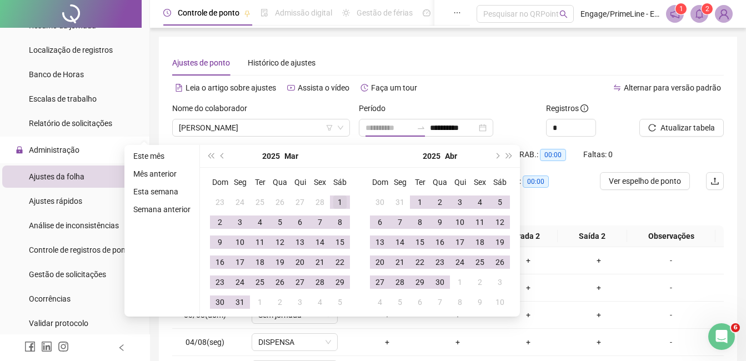
type input "**********"
click at [340, 206] on div "1" at bounding box center [339, 202] width 13 height 13
type input "**********"
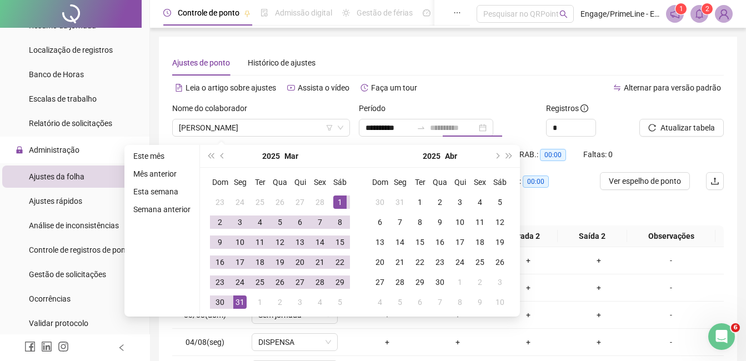
click at [241, 298] on div "31" at bounding box center [239, 301] width 13 height 13
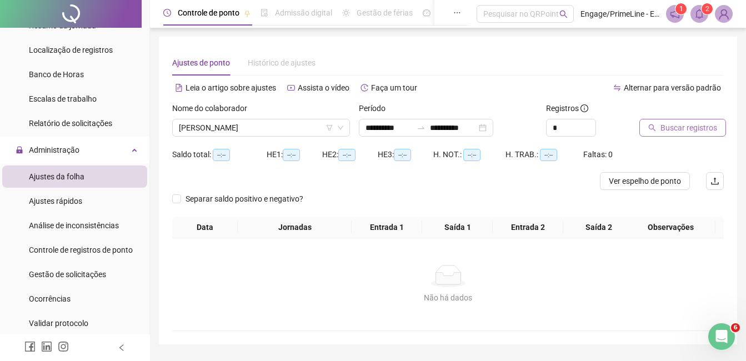
click at [659, 126] on button "Buscar registros" at bounding box center [682, 128] width 87 height 18
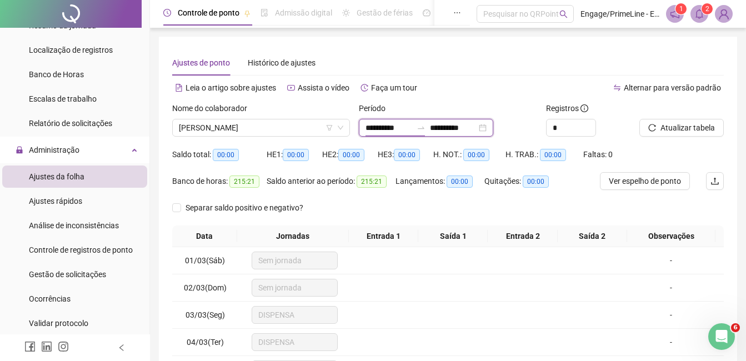
click at [397, 123] on input "**********" at bounding box center [388, 128] width 47 height 12
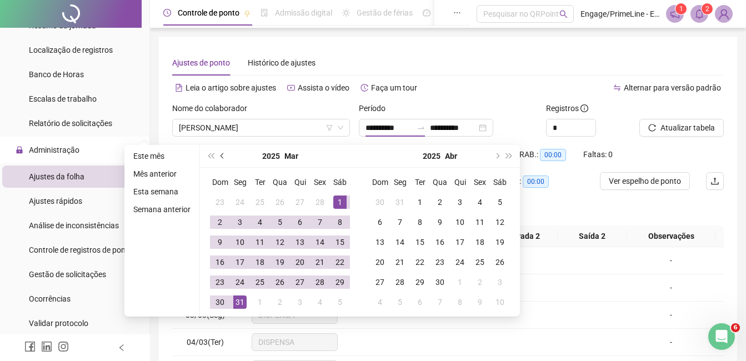
click at [218, 151] on button "prev-year" at bounding box center [223, 156] width 12 height 22
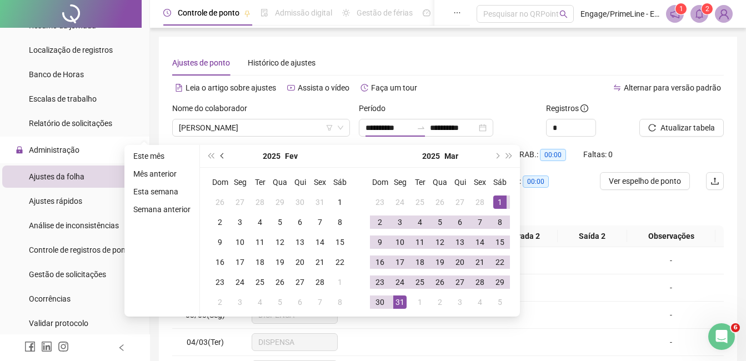
click at [218, 151] on button "prev-year" at bounding box center [223, 156] width 12 height 22
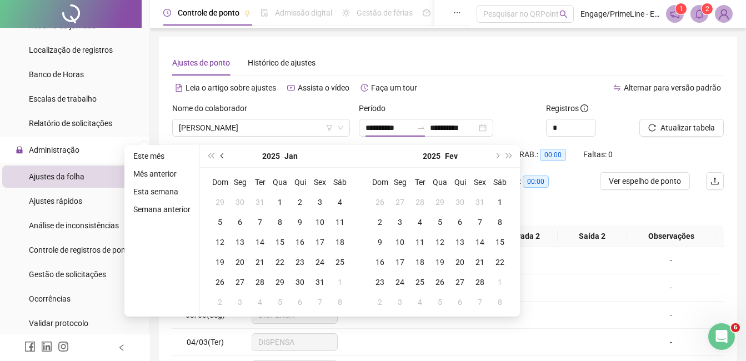
click at [218, 151] on button "prev-year" at bounding box center [223, 156] width 12 height 22
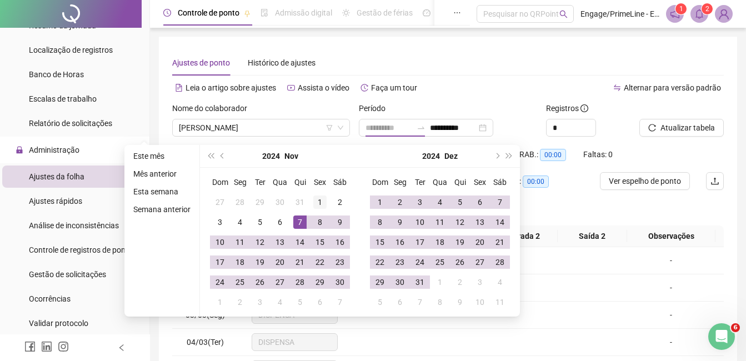
type input "**********"
click at [321, 203] on div "1" at bounding box center [319, 202] width 13 height 13
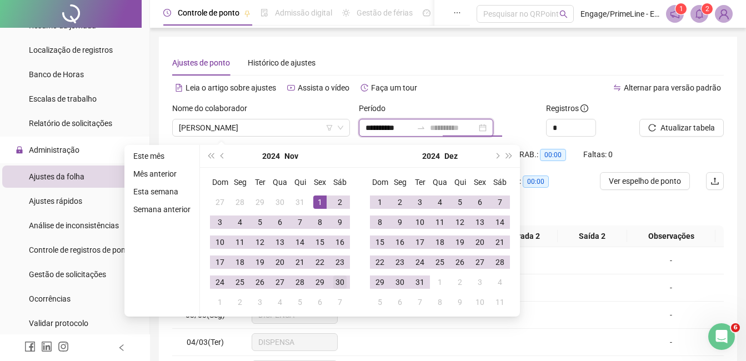
type input "**********"
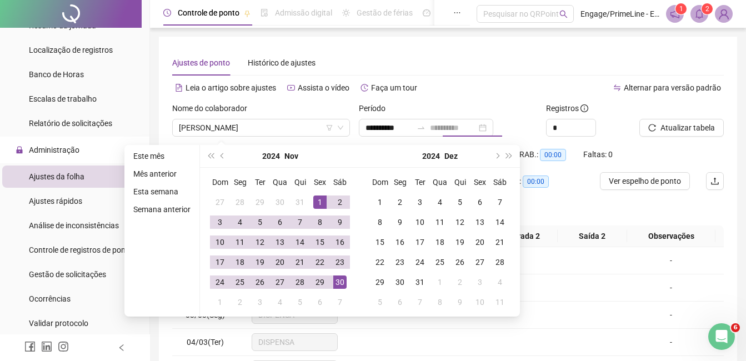
click at [343, 287] on div "30" at bounding box center [339, 282] width 13 height 13
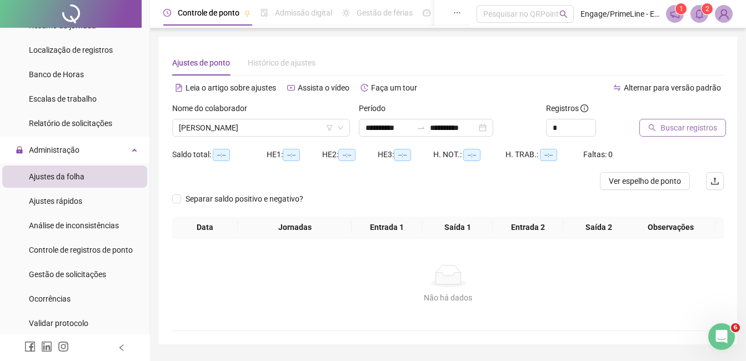
click at [689, 127] on span "Buscar registros" at bounding box center [688, 128] width 57 height 12
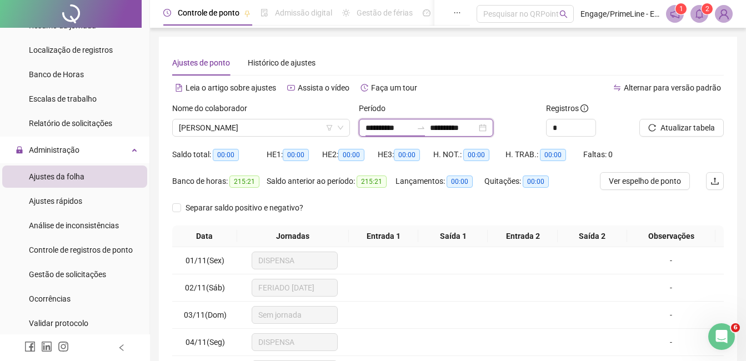
click at [381, 129] on input "**********" at bounding box center [388, 128] width 47 height 12
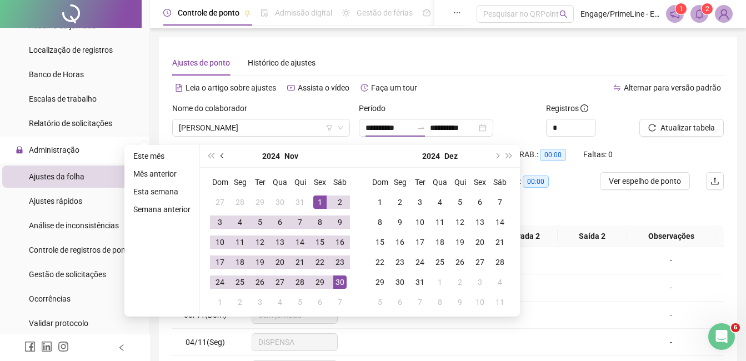
click at [221, 156] on span "prev-year" at bounding box center [224, 156] width 6 height 6
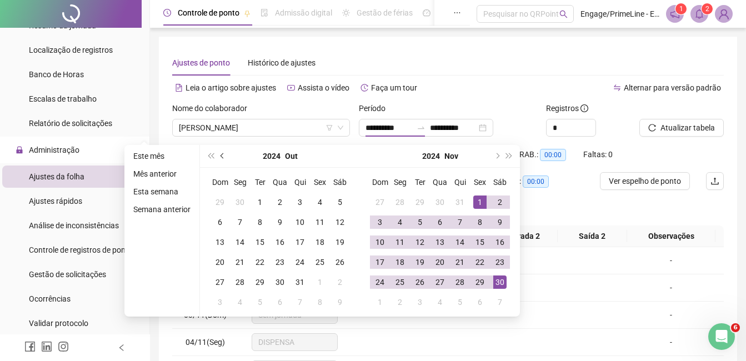
click at [221, 156] on span "prev-year" at bounding box center [224, 156] width 6 height 6
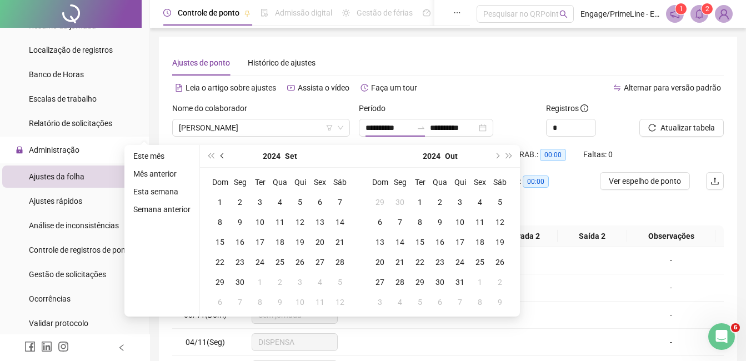
click at [221, 156] on span "prev-year" at bounding box center [224, 156] width 6 height 6
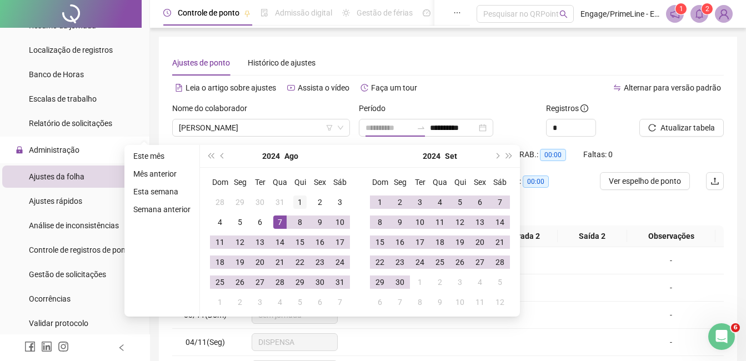
type input "**********"
click at [294, 206] on div "1" at bounding box center [299, 202] width 13 height 13
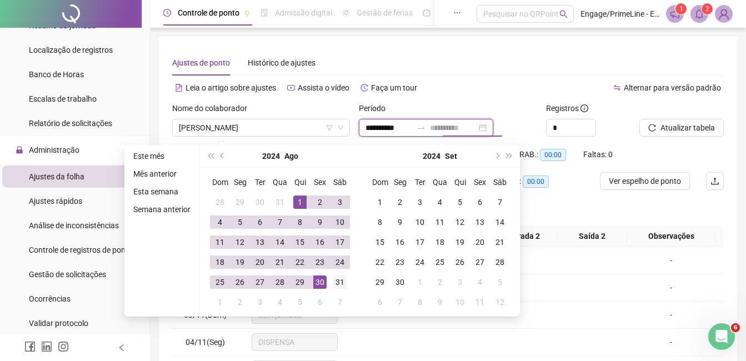
type input "**********"
click at [330, 277] on td "31" at bounding box center [340, 282] width 20 height 20
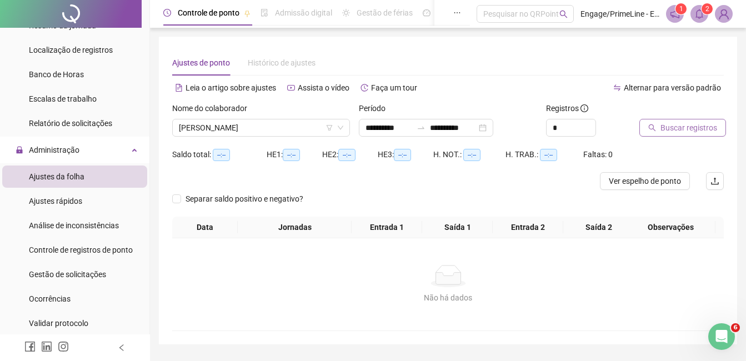
click at [668, 127] on span "Buscar registros" at bounding box center [688, 128] width 57 height 12
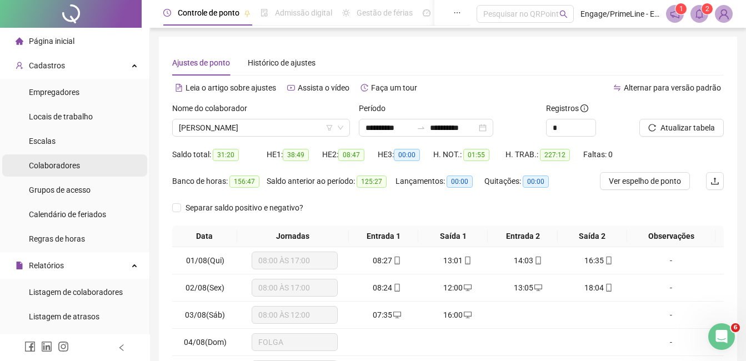
click at [67, 163] on span "Colaboradores" at bounding box center [54, 165] width 51 height 9
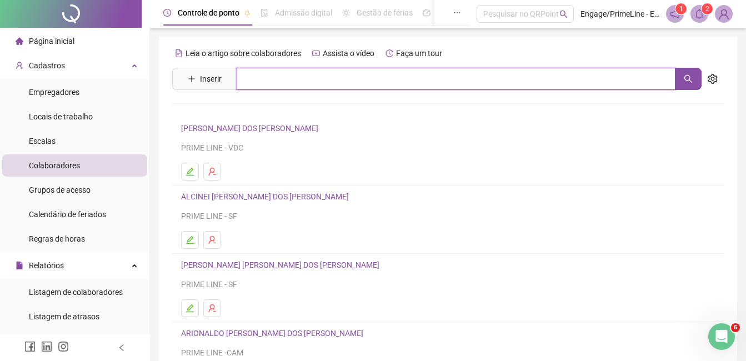
click at [261, 76] on input "text" at bounding box center [456, 79] width 439 height 22
type input "******"
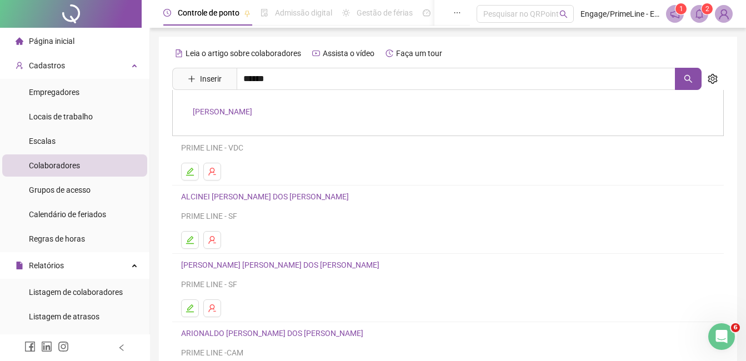
click at [252, 107] on link "[PERSON_NAME]" at bounding box center [222, 111] width 59 height 9
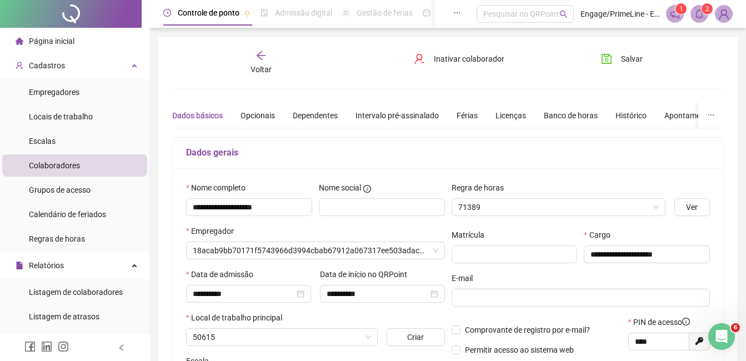
type input "**********"
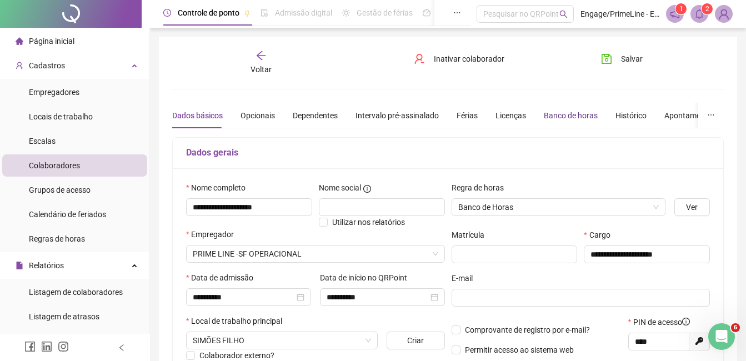
click at [564, 112] on div "Banco de horas" at bounding box center [571, 115] width 54 height 12
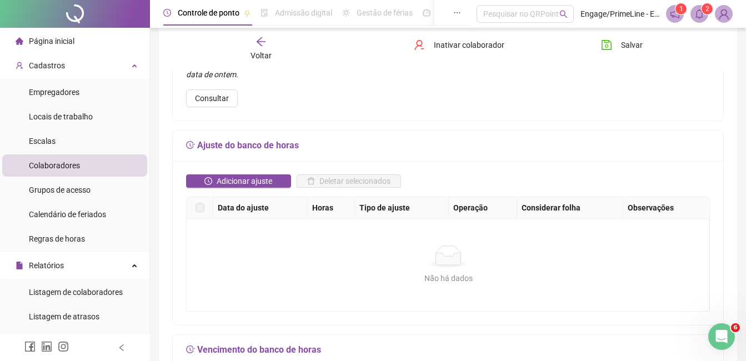
scroll to position [167, 0]
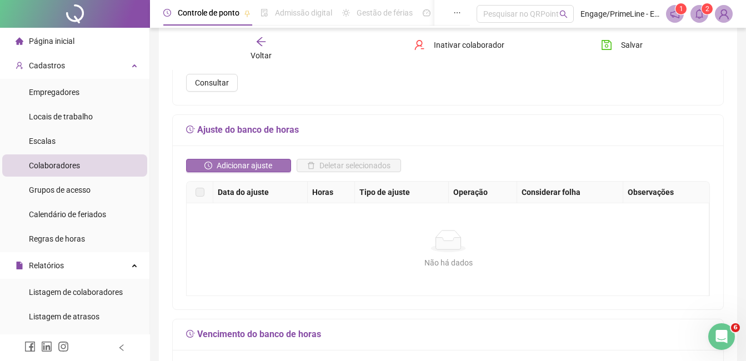
click at [267, 162] on span "Adicionar ajuste" at bounding box center [245, 165] width 56 height 12
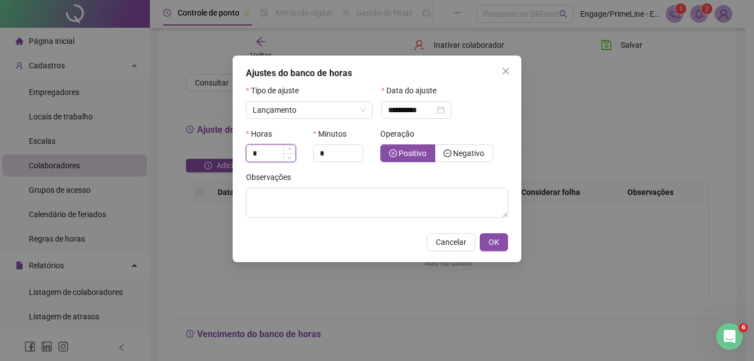
click at [261, 155] on input "*" at bounding box center [271, 153] width 49 height 17
type input "*"
type input "***"
click at [392, 111] on input "**********" at bounding box center [411, 110] width 47 height 12
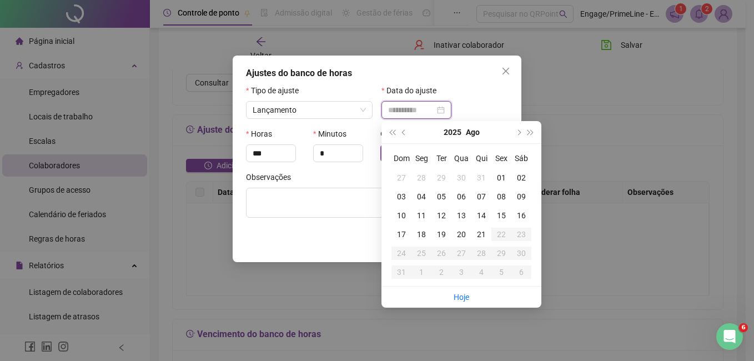
type input "**********"
click at [474, 92] on div "Data do ajuste" at bounding box center [445, 92] width 127 height 17
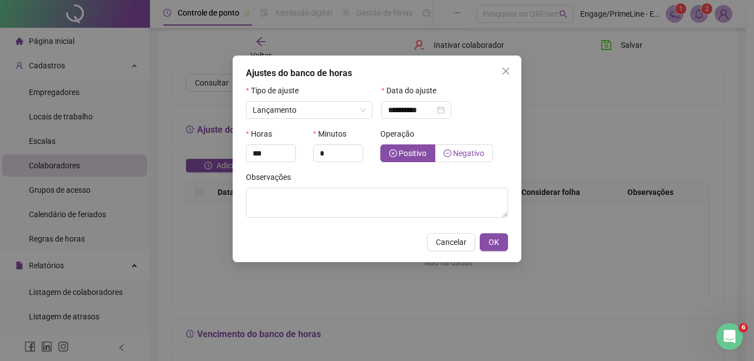
click at [462, 155] on span "Negativo" at bounding box center [468, 153] width 31 height 9
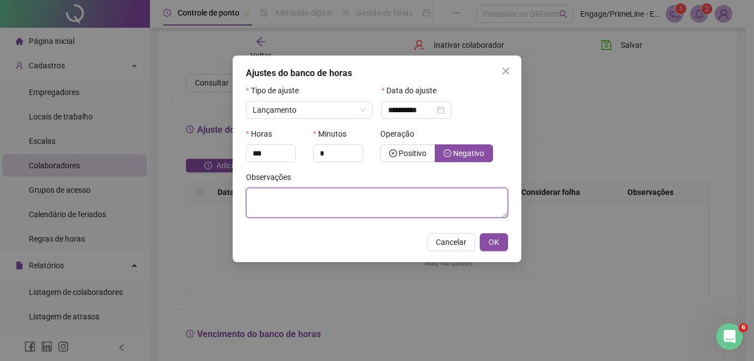
click at [278, 208] on textarea at bounding box center [377, 203] width 262 height 30
type textarea "*"
type textarea "**********"
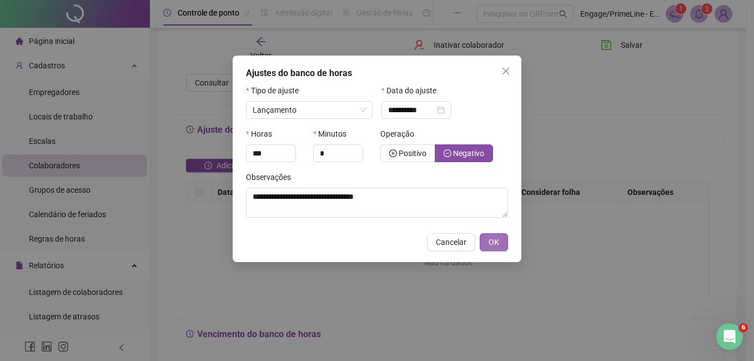
click at [496, 236] on button "OK" at bounding box center [494, 242] width 28 height 18
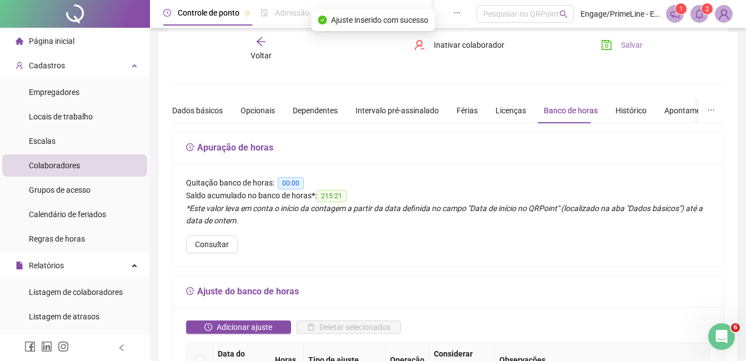
scroll to position [0, 0]
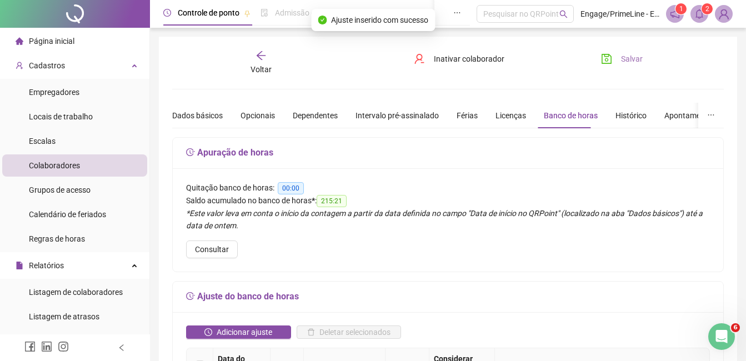
click at [617, 62] on button "Salvar" at bounding box center [622, 59] width 58 height 18
click at [620, 59] on button "Salvar" at bounding box center [622, 59] width 58 height 18
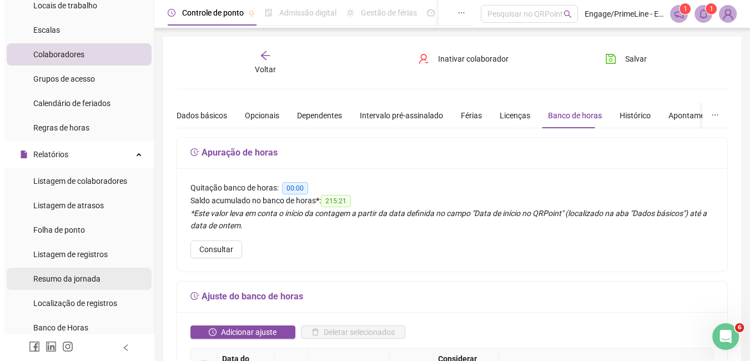
scroll to position [278, 0]
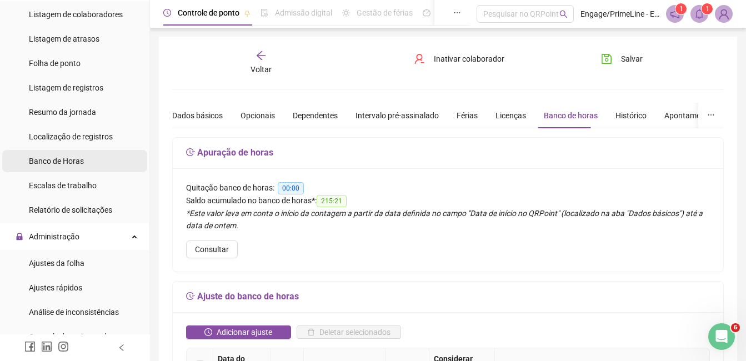
click at [61, 161] on span "Banco de Horas" at bounding box center [56, 161] width 55 height 9
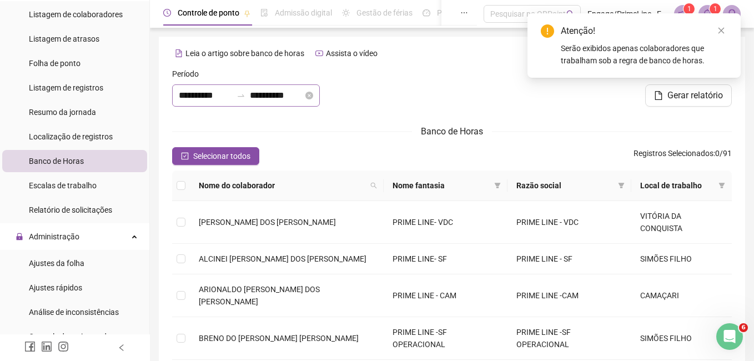
type input "**********"
click at [367, 185] on icon "search" at bounding box center [370, 185] width 7 height 7
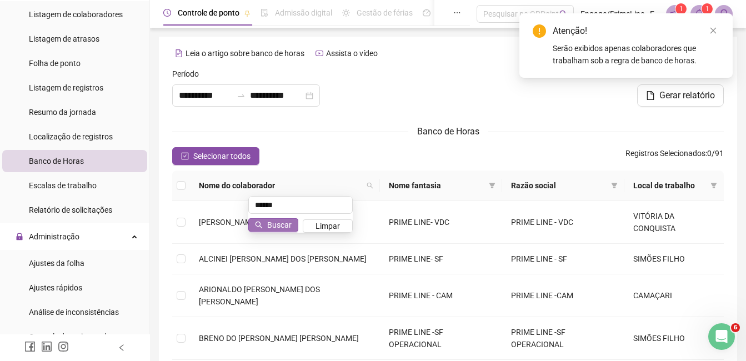
type input "******"
click at [273, 221] on span "Buscar" at bounding box center [279, 225] width 24 height 12
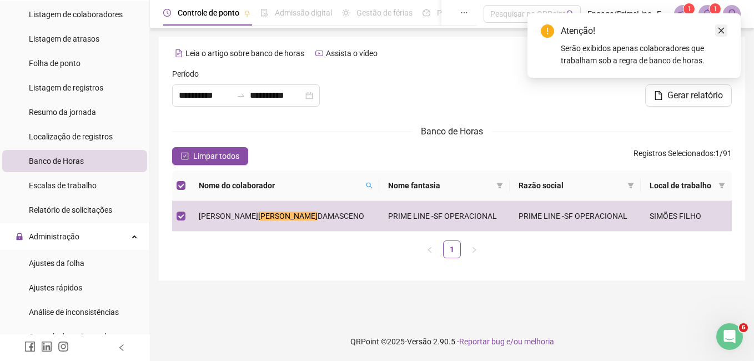
click at [720, 32] on icon "close" at bounding box center [722, 31] width 6 height 6
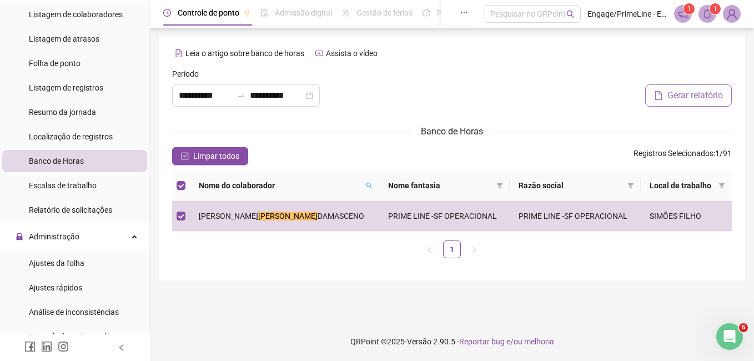
click at [694, 94] on span "Gerar relatório" at bounding box center [696, 95] width 56 height 13
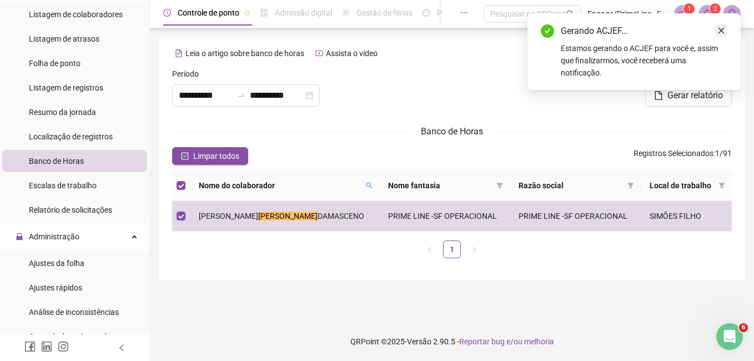
drag, startPoint x: 723, startPoint y: 33, endPoint x: 718, endPoint y: 30, distance: 6.0
click at [723, 33] on icon "close" at bounding box center [722, 31] width 8 height 8
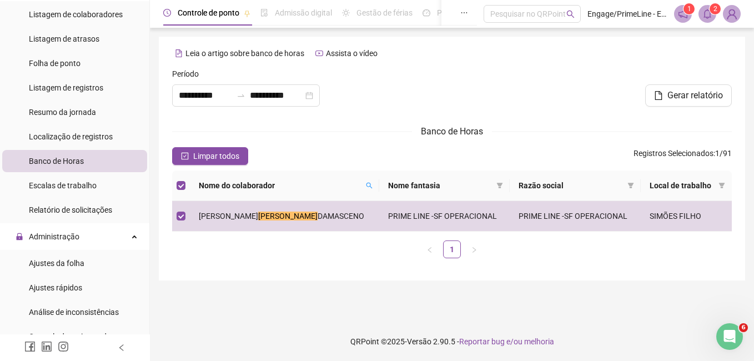
click at [704, 14] on icon "bell" at bounding box center [708, 14] width 10 height 10
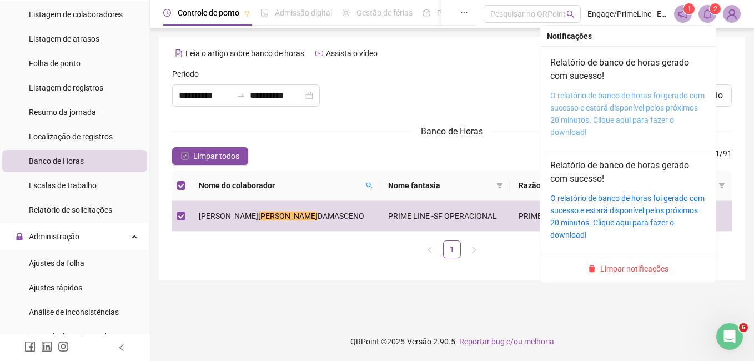
click at [618, 99] on link "O relatório de banco de horas foi gerado com sucesso e estará disponível pelos …" at bounding box center [627, 114] width 154 height 46
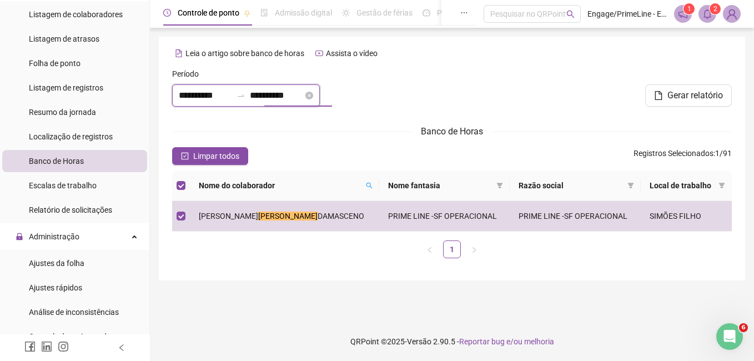
click at [291, 94] on input "**********" at bounding box center [276, 95] width 53 height 13
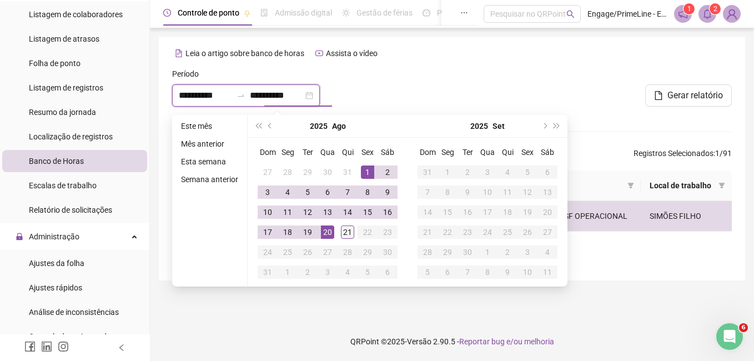
type input "**********"
click at [345, 234] on div "21" at bounding box center [347, 232] width 13 height 13
type input "**********"
click at [414, 84] on div at bounding box center [451, 92] width 189 height 48
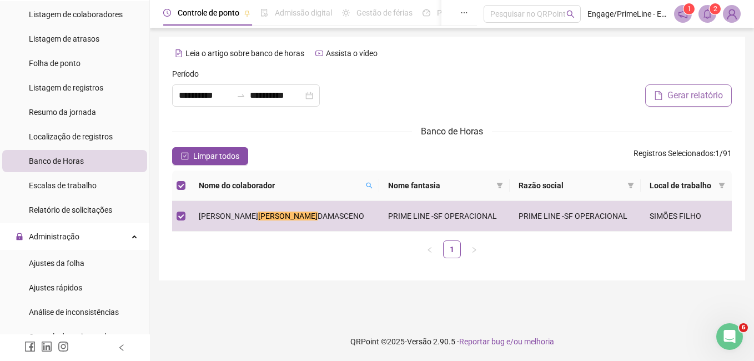
click at [687, 88] on button "Gerar relatório" at bounding box center [688, 95] width 87 height 22
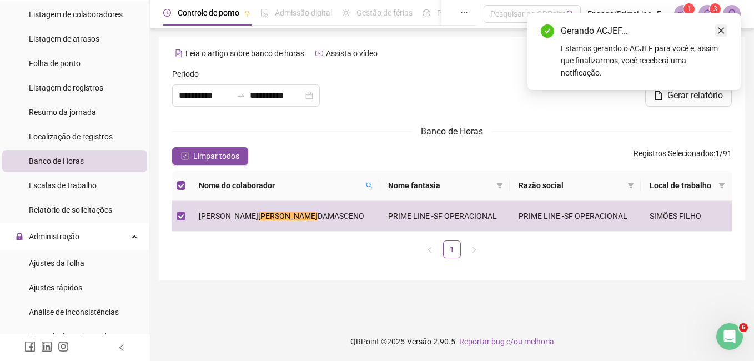
click at [725, 31] on icon "close" at bounding box center [722, 31] width 8 height 8
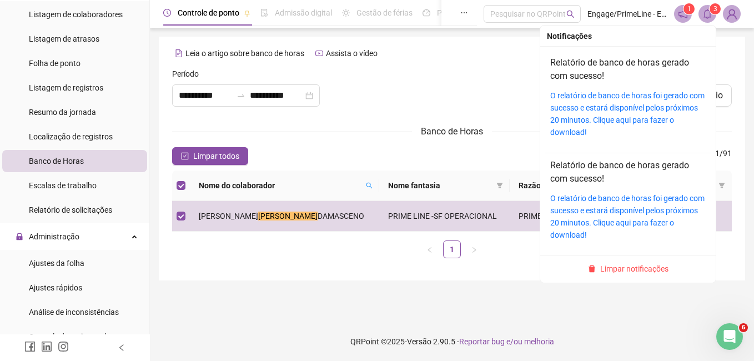
click at [703, 11] on icon "bell" at bounding box center [708, 14] width 10 height 10
click at [588, 98] on link "O relatório de banco de horas foi gerado com sucesso e estará disponível pelos …" at bounding box center [627, 114] width 154 height 46
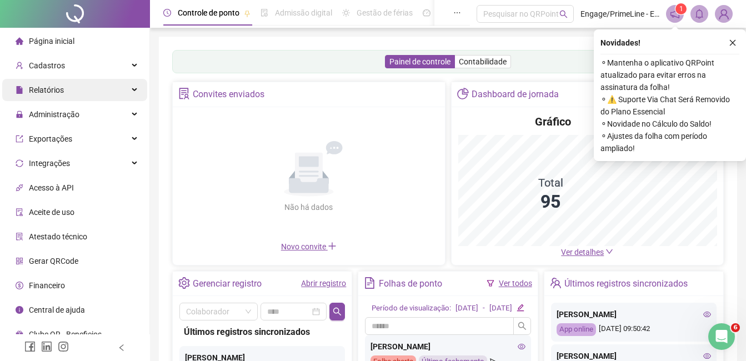
click at [66, 92] on div "Relatórios" at bounding box center [74, 90] width 145 height 22
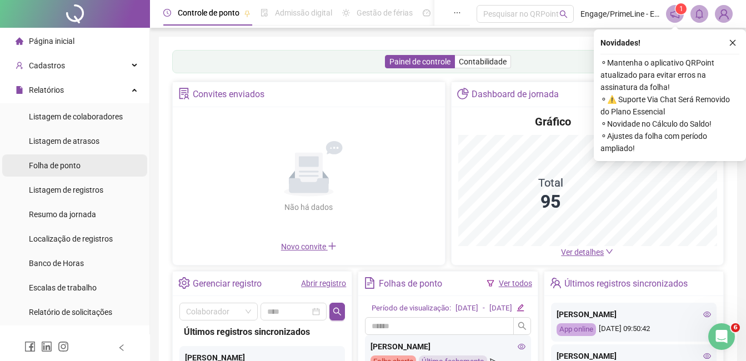
click at [67, 167] on span "Folha de ponto" at bounding box center [55, 165] width 52 height 9
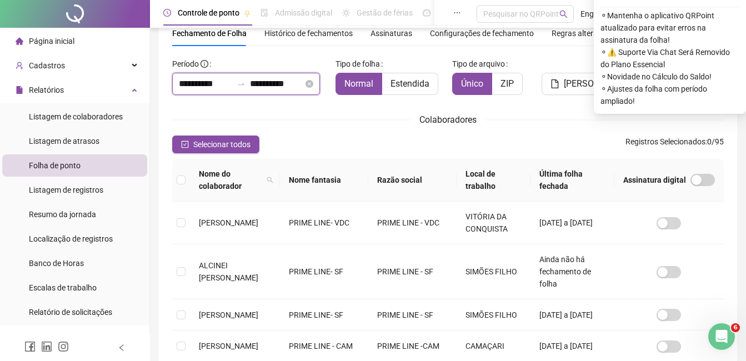
click at [209, 85] on input "**********" at bounding box center [205, 83] width 53 height 13
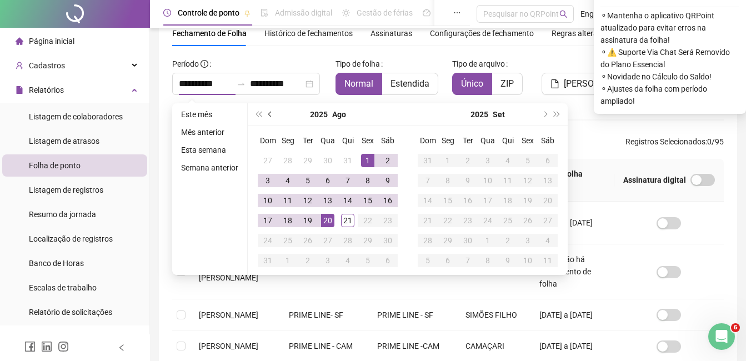
click at [272, 112] on button "prev-year" at bounding box center [270, 114] width 12 height 22
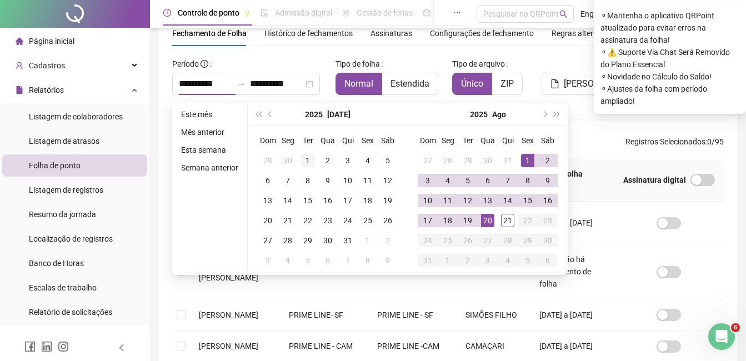
type input "**********"
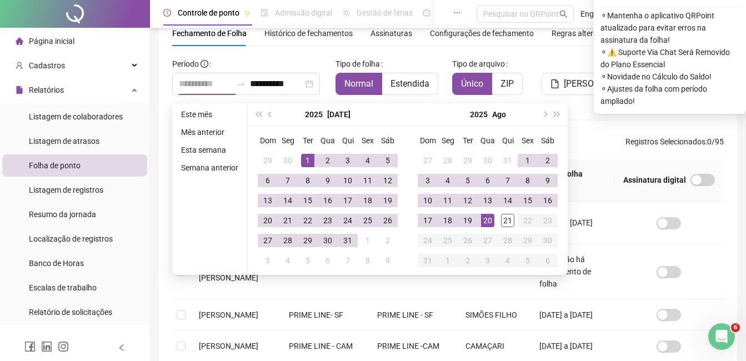
click at [307, 161] on div "1" at bounding box center [307, 160] width 13 height 13
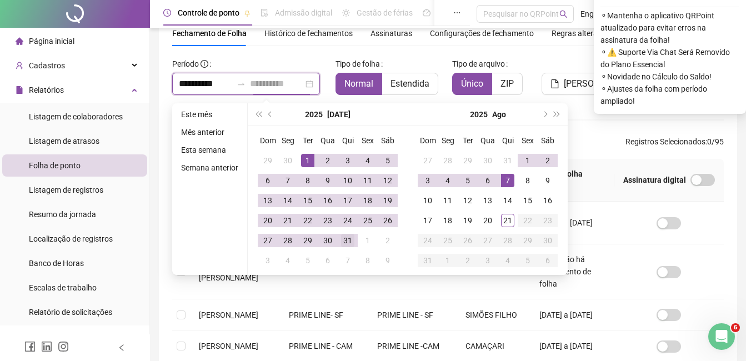
type input "**********"
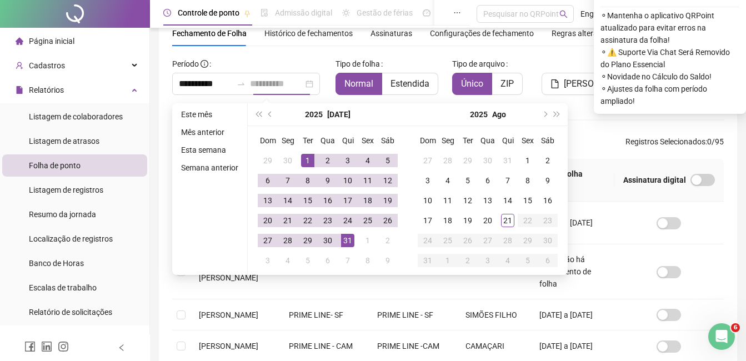
click at [347, 241] on div "31" at bounding box center [347, 240] width 13 height 13
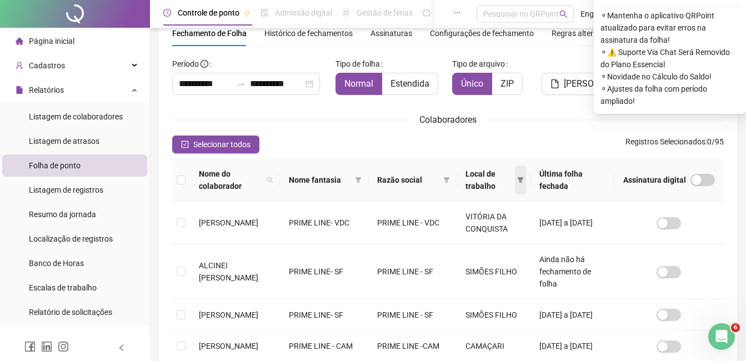
click at [522, 176] on span at bounding box center [520, 180] width 11 height 29
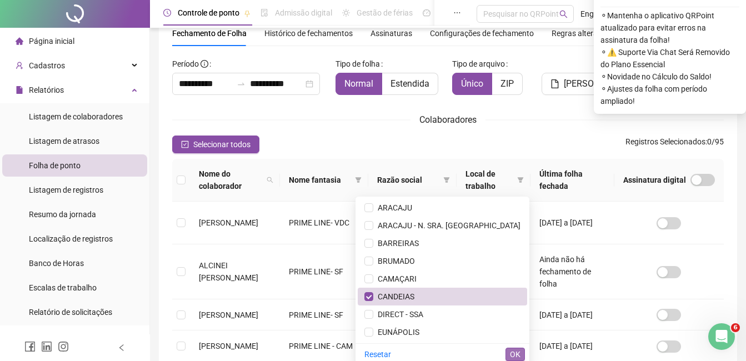
click at [515, 353] on span "OK" at bounding box center [515, 354] width 11 height 12
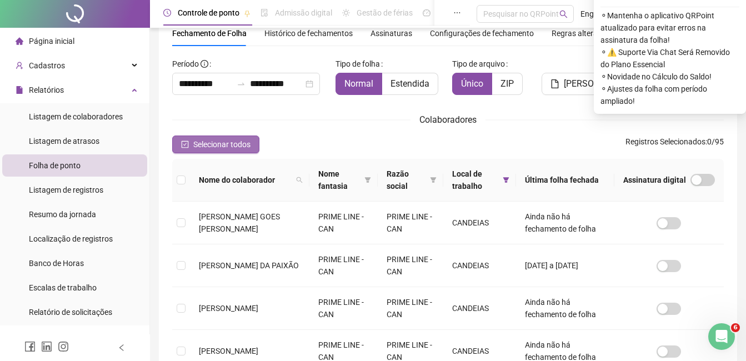
click at [238, 138] on button "Selecionar todos" at bounding box center [215, 145] width 87 height 18
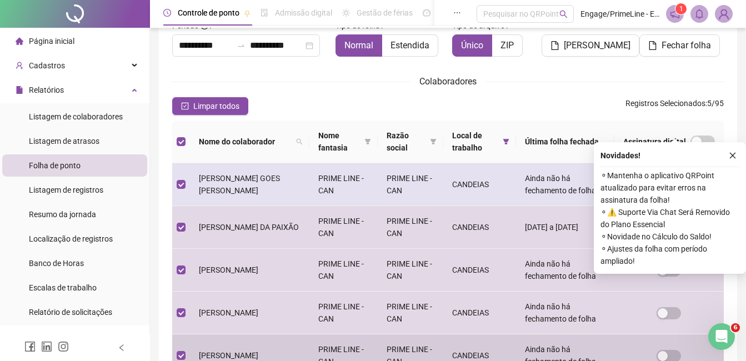
scroll to position [0, 0]
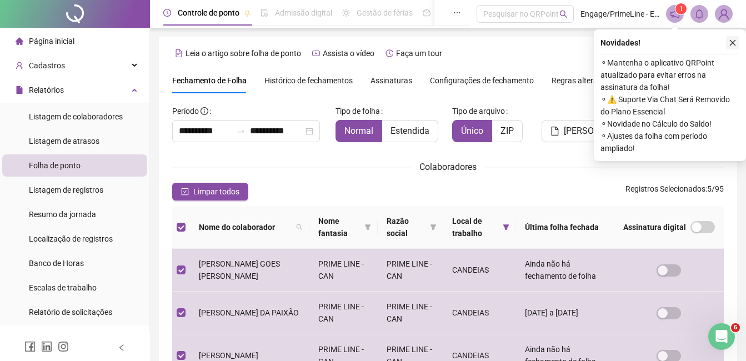
click at [732, 40] on icon "close" at bounding box center [733, 43] width 8 height 8
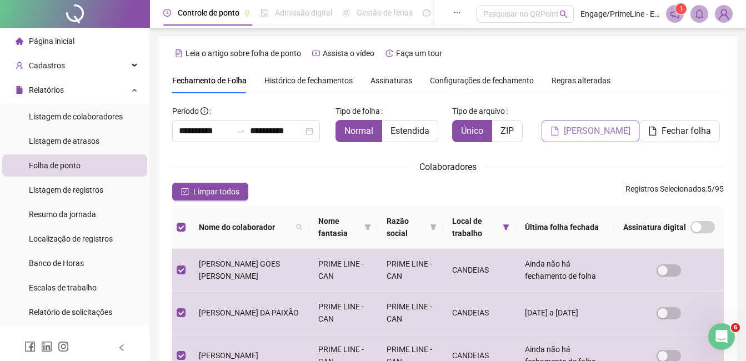
click at [598, 136] on span "[PERSON_NAME]" at bounding box center [597, 130] width 67 height 13
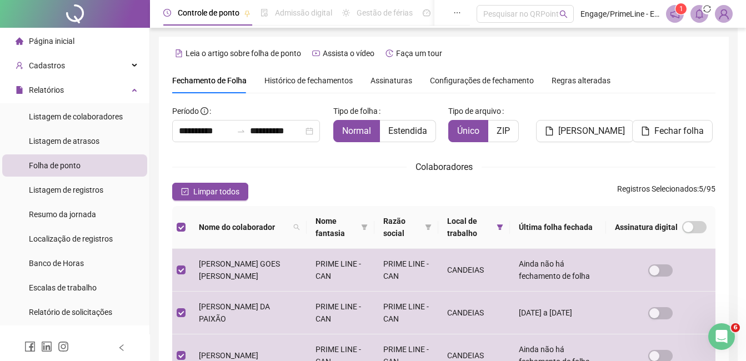
scroll to position [47, 0]
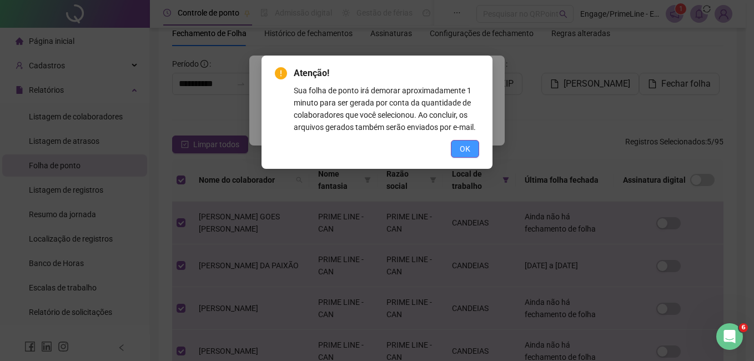
click at [456, 143] on button "OK" at bounding box center [465, 149] width 28 height 18
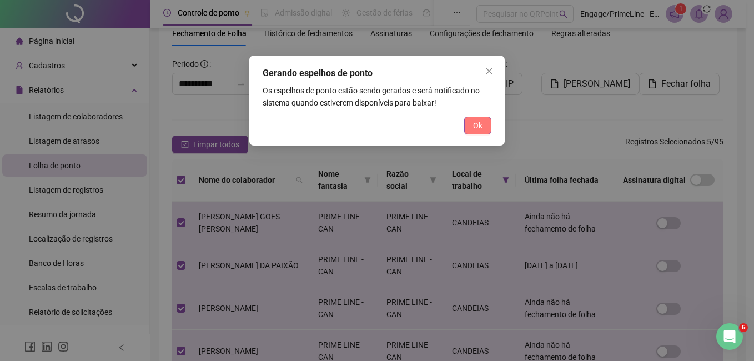
click at [479, 124] on span "Ok" at bounding box center [477, 125] width 9 height 12
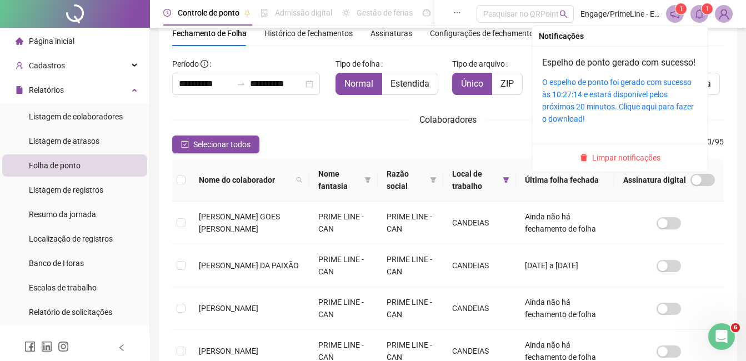
drag, startPoint x: 699, startPoint y: 11, endPoint x: 691, endPoint y: 36, distance: 26.3
click at [699, 11] on icon "bell" at bounding box center [699, 14] width 10 height 10
drag, startPoint x: 636, startPoint y: 97, endPoint x: 660, endPoint y: 127, distance: 38.3
click at [636, 97] on link "O espelho de ponto foi gerado com sucesso às 10:27:14 e estará disponível pelos…" at bounding box center [618, 101] width 152 height 46
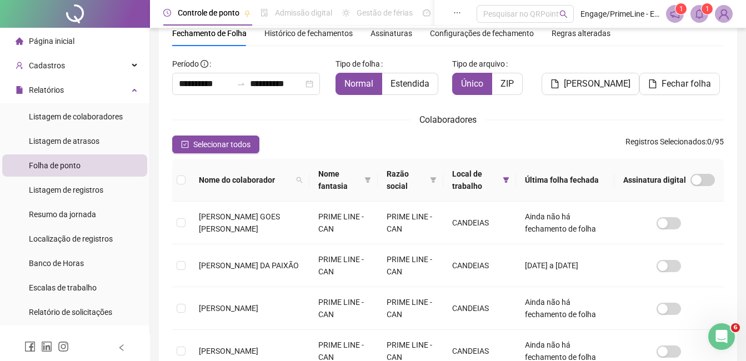
click at [242, 129] on div "**********" at bounding box center [448, 253] width 552 height 396
click at [238, 133] on div "**********" at bounding box center [448, 253] width 552 height 396
click at [238, 147] on span "Selecionar todos" at bounding box center [221, 144] width 57 height 12
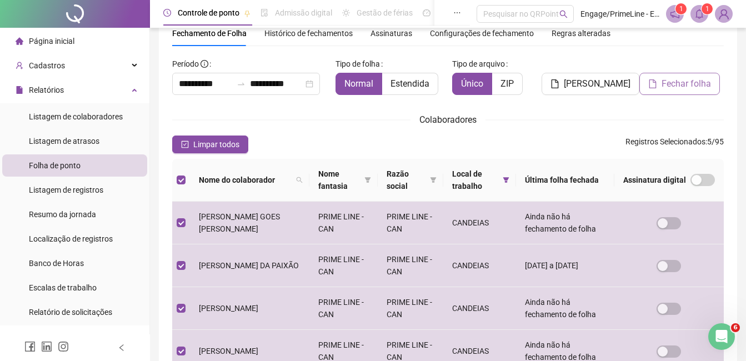
click at [683, 79] on span "Fechar folha" at bounding box center [686, 83] width 49 height 13
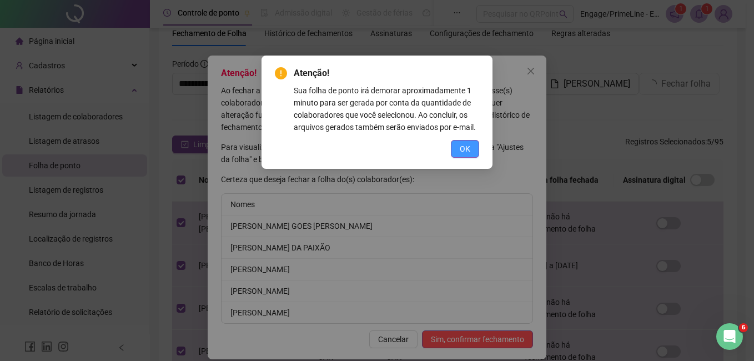
click at [473, 141] on button "OK" at bounding box center [465, 149] width 28 height 18
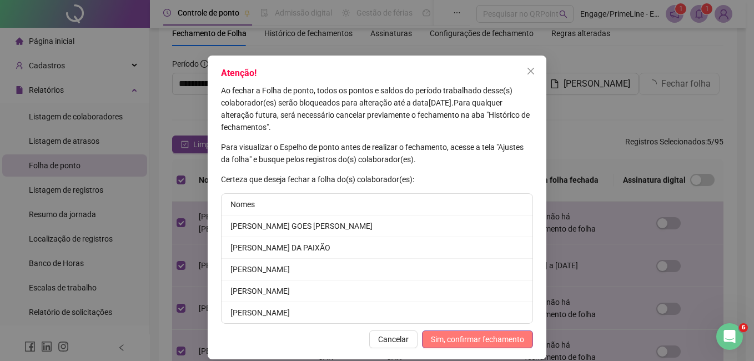
click at [484, 341] on span "Sim, confirmar fechamento" at bounding box center [477, 339] width 93 height 12
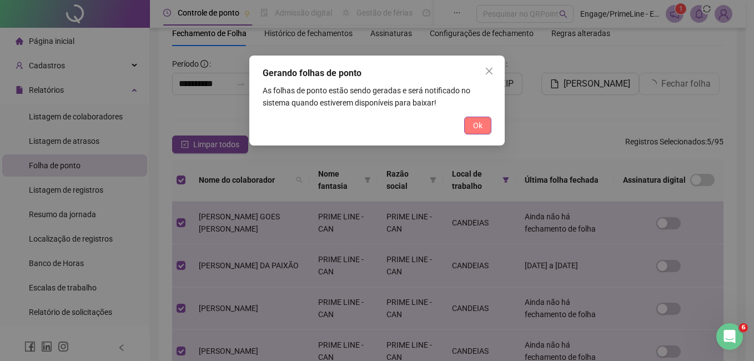
click at [474, 119] on button "Ok" at bounding box center [477, 126] width 27 height 18
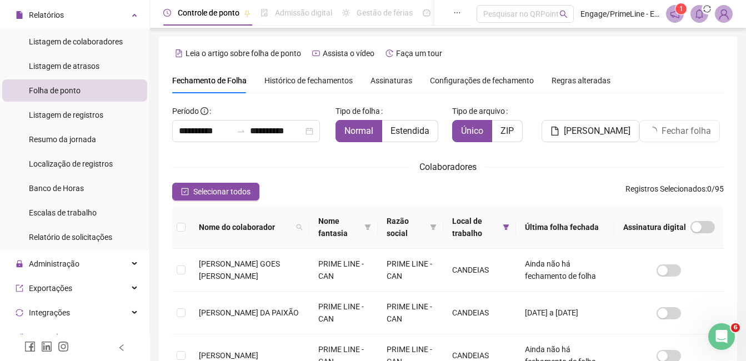
scroll to position [56, 0]
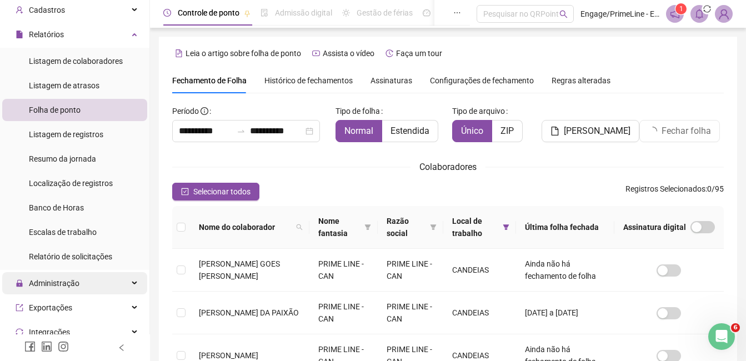
click at [60, 281] on span "Administração" at bounding box center [54, 283] width 51 height 9
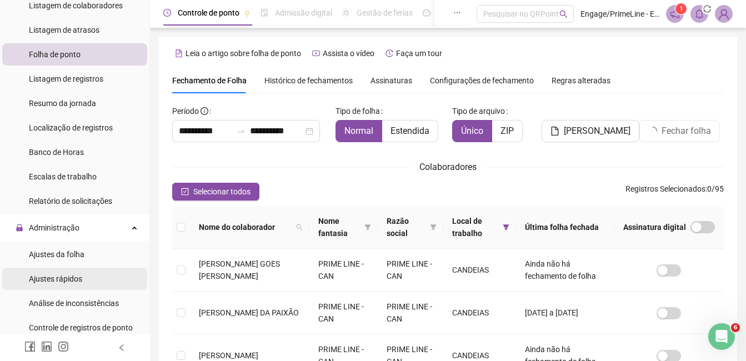
click at [63, 276] on span "Ajustes rápidos" at bounding box center [55, 278] width 53 height 9
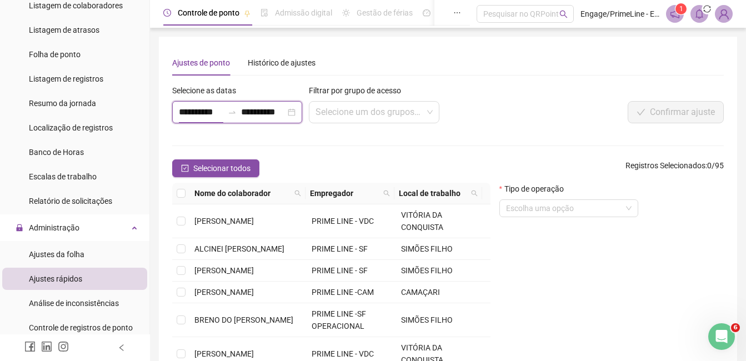
click at [195, 109] on input "**********" at bounding box center [201, 112] width 44 height 13
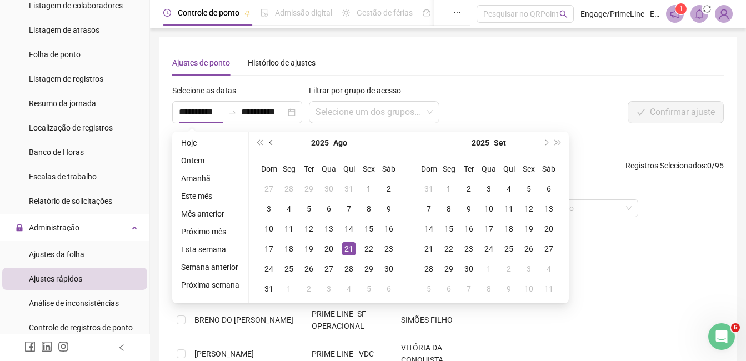
click at [266, 139] on button "prev-year" at bounding box center [272, 143] width 12 height 22
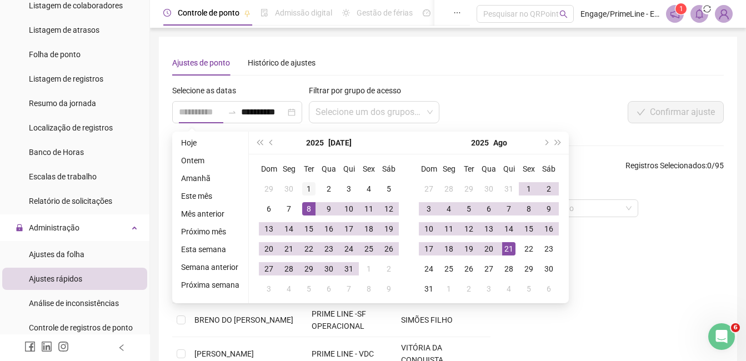
type input "**********"
click at [309, 189] on div "1" at bounding box center [308, 188] width 13 height 13
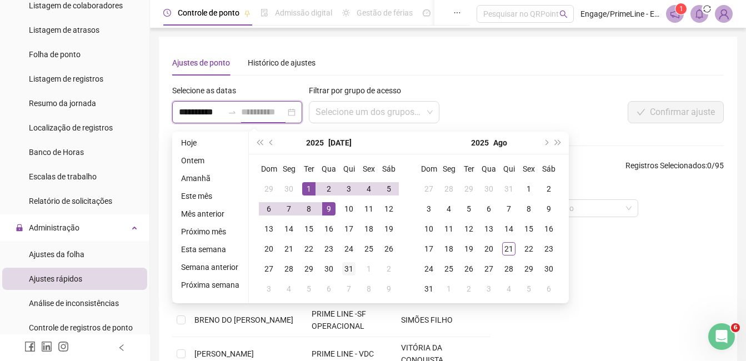
scroll to position [0, 1]
type input "**********"
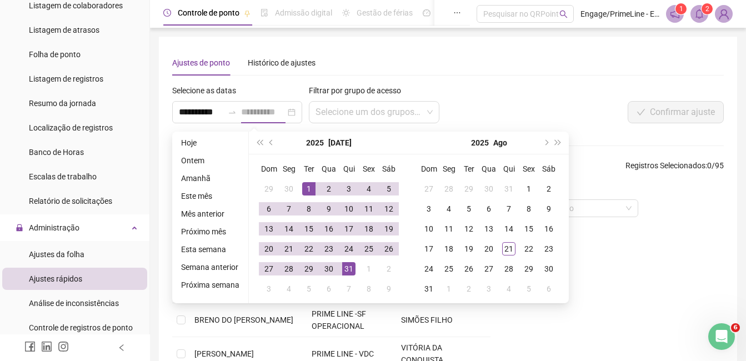
click at [348, 266] on div "31" at bounding box center [348, 268] width 13 height 13
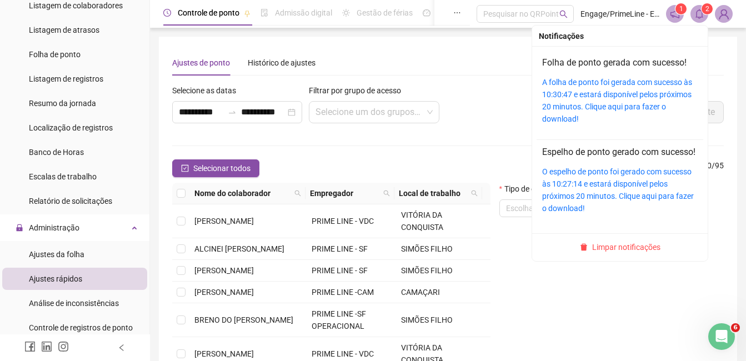
click at [698, 13] on icon "bell" at bounding box center [699, 14] width 10 height 10
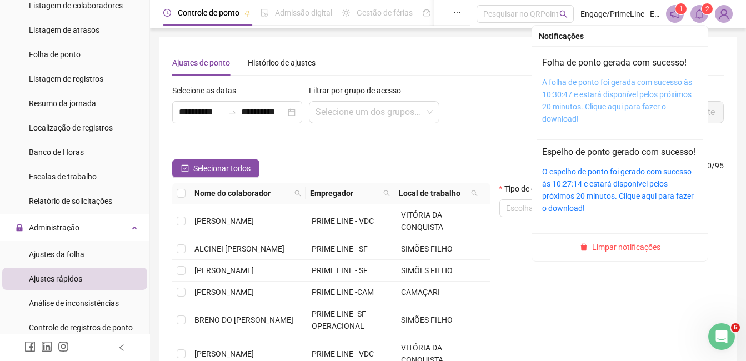
click at [636, 87] on link "A folha de ponto foi gerada com sucesso às 10:30:47 e estará disponível pelos p…" at bounding box center [617, 101] width 150 height 46
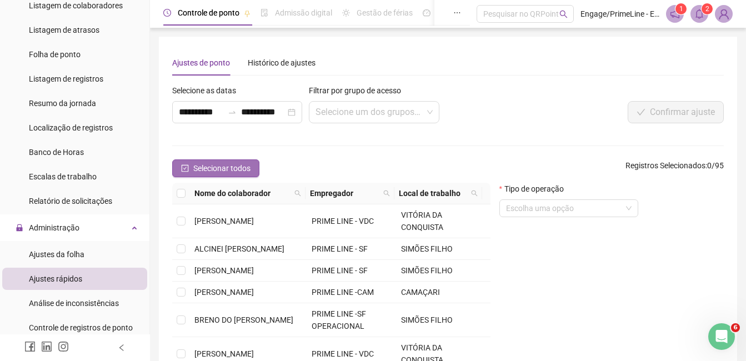
click at [228, 169] on span "Selecionar todos" at bounding box center [221, 168] width 57 height 12
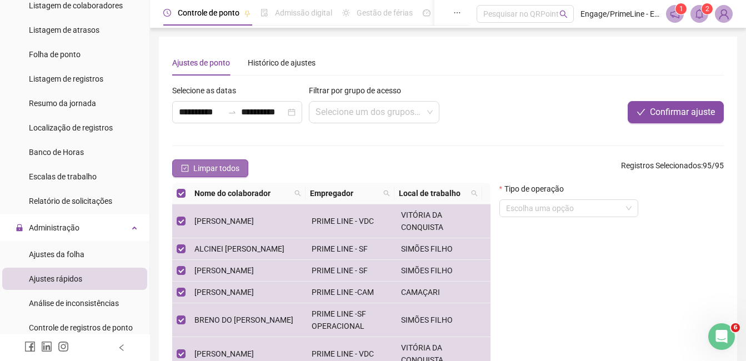
click at [221, 165] on span "Limpar todos" at bounding box center [216, 168] width 46 height 12
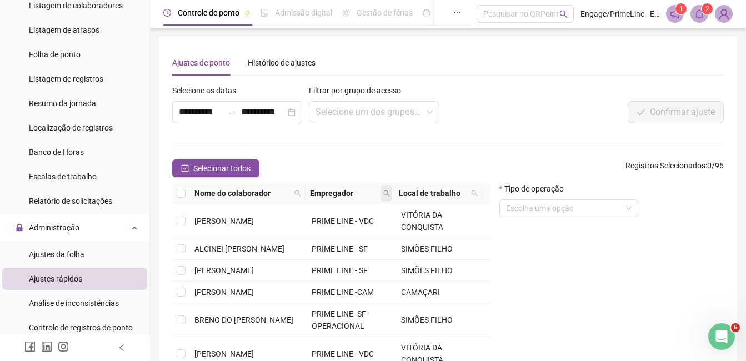
click at [385, 195] on icon "search" at bounding box center [386, 193] width 7 height 7
type input "***"
click at [322, 232] on span "Buscar" at bounding box center [319, 233] width 24 height 12
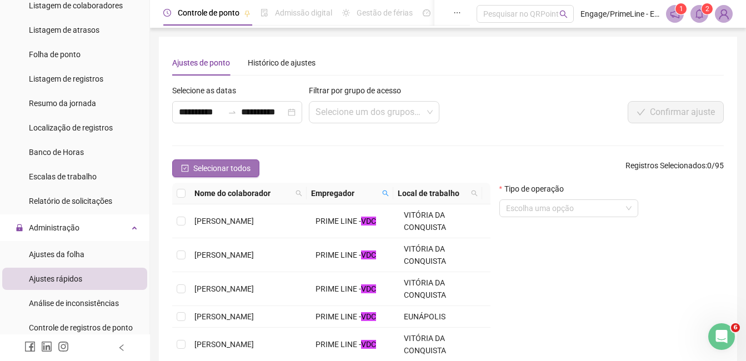
click at [218, 172] on span "Selecionar todos" at bounding box center [221, 168] width 57 height 12
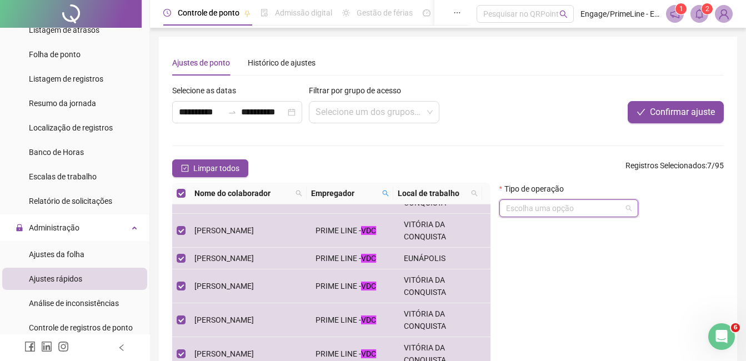
click at [564, 212] on input "search" at bounding box center [564, 208] width 116 height 17
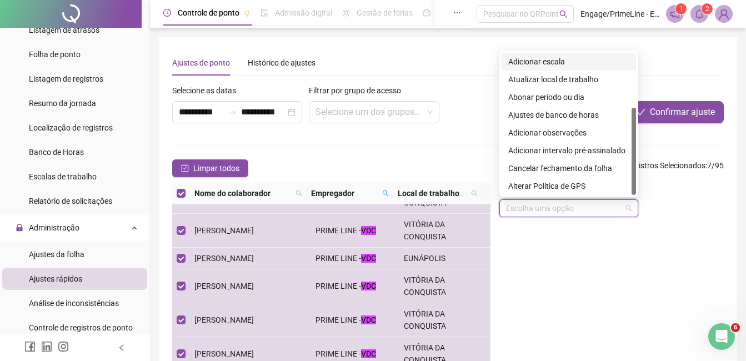
scroll to position [102, 0]
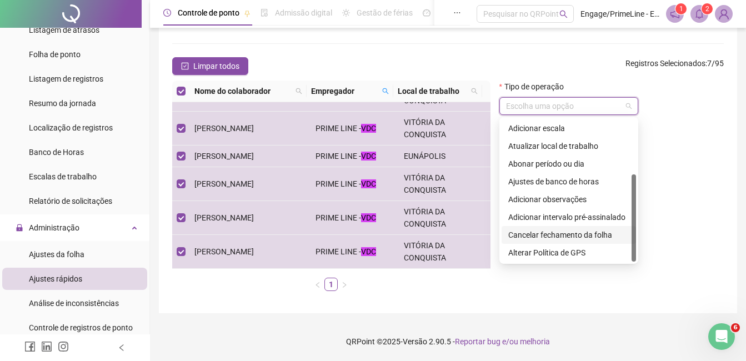
click at [573, 236] on div "Cancelar fechamento da folha" at bounding box center [568, 235] width 121 height 12
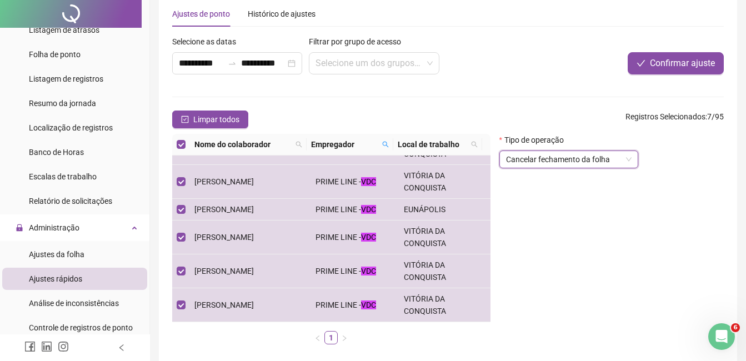
scroll to position [0, 0]
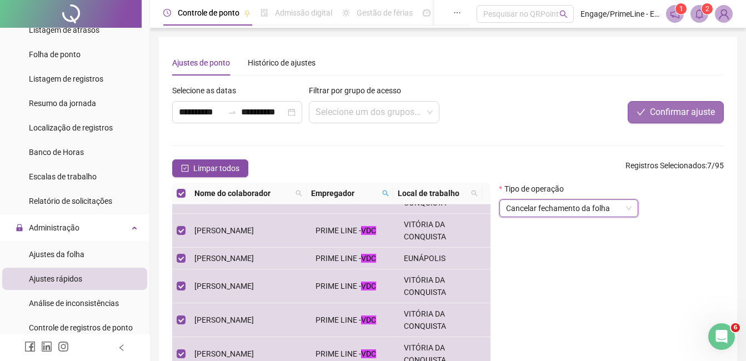
click at [661, 114] on span "Confirmar ajuste" at bounding box center [682, 112] width 65 height 13
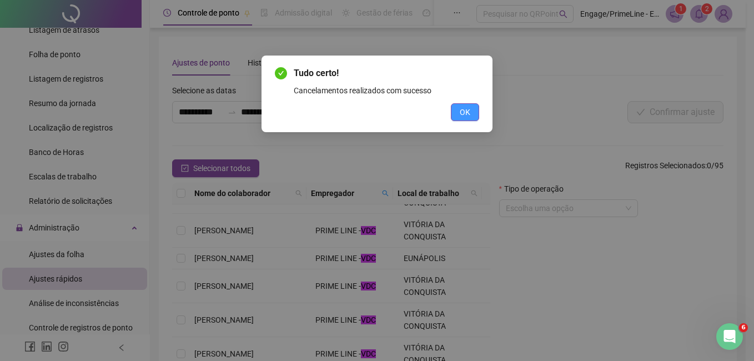
click at [464, 104] on button "OK" at bounding box center [465, 112] width 28 height 18
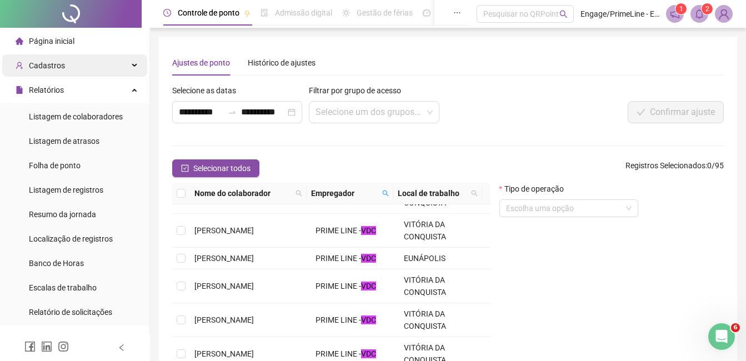
click at [56, 67] on span "Cadastros" at bounding box center [47, 65] width 36 height 9
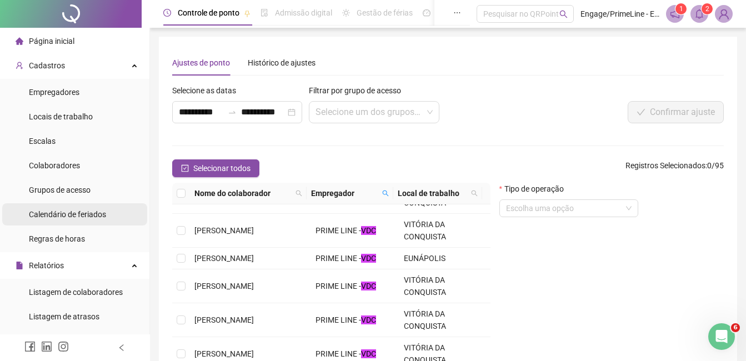
click at [70, 211] on span "Calendário de feriados" at bounding box center [67, 214] width 77 height 9
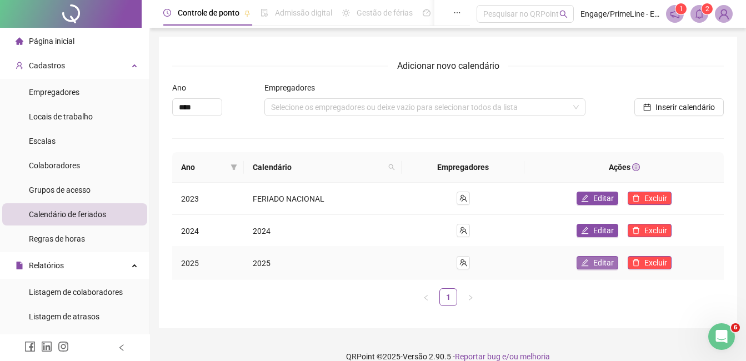
click at [598, 262] on span "Editar" at bounding box center [603, 263] width 21 height 12
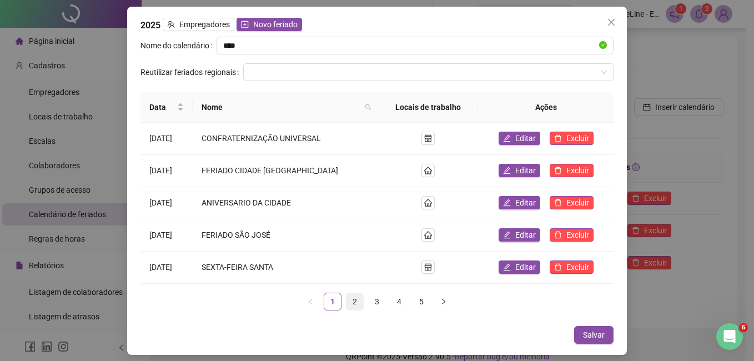
click at [357, 299] on link "2" at bounding box center [355, 301] width 17 height 17
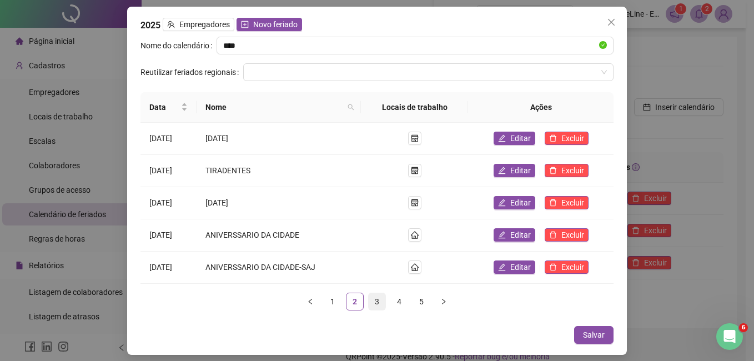
click at [374, 299] on link "3" at bounding box center [377, 301] width 17 height 17
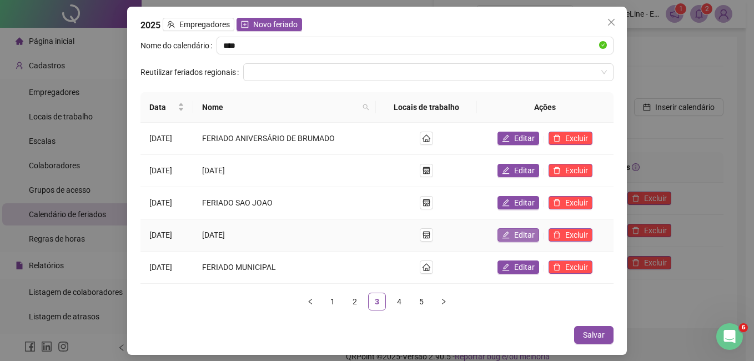
click at [526, 233] on span "Editar" at bounding box center [524, 235] width 21 height 12
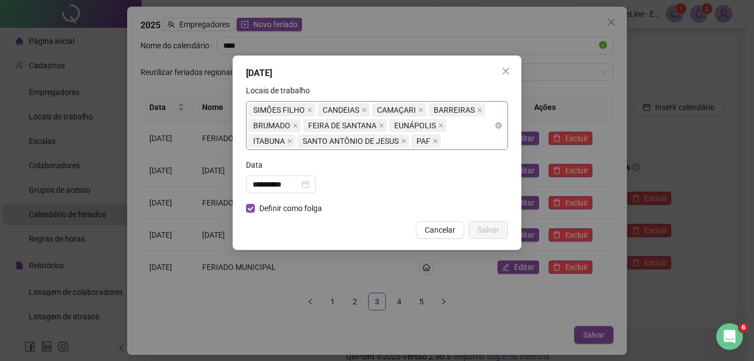
click at [462, 142] on div "SIMÕES FILHO CANDEIAS CAMAÇARI BARREIRAS BRUMADO FEIRA DE SANTANA EUNÁPOLIS ITA…" at bounding box center [371, 125] width 246 height 47
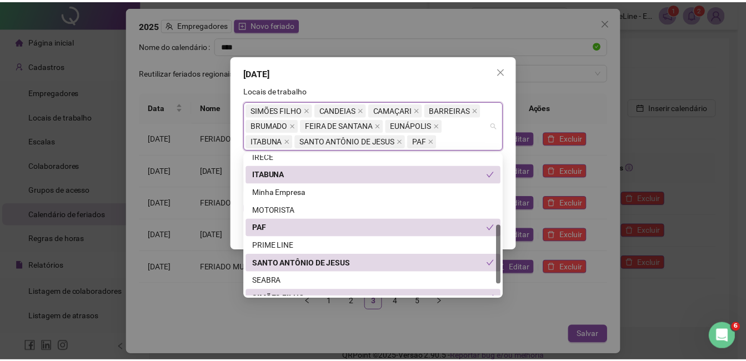
scroll to position [196, 0]
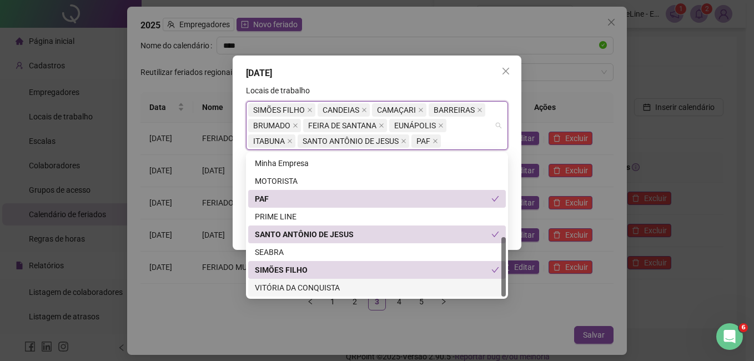
click at [332, 286] on div "VITÓRIA DA CONQUISTA" at bounding box center [377, 288] width 244 height 12
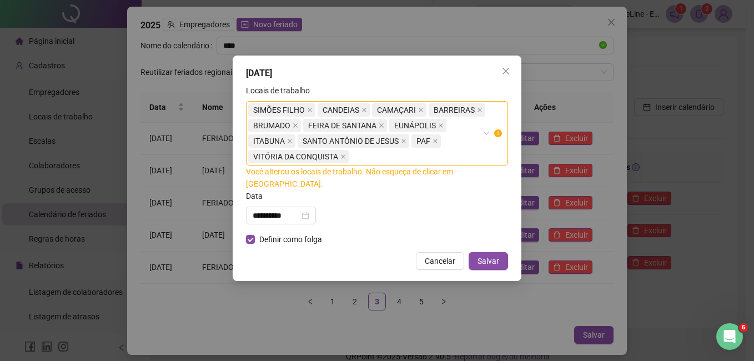
click at [589, 103] on div "**********" at bounding box center [377, 180] width 754 height 361
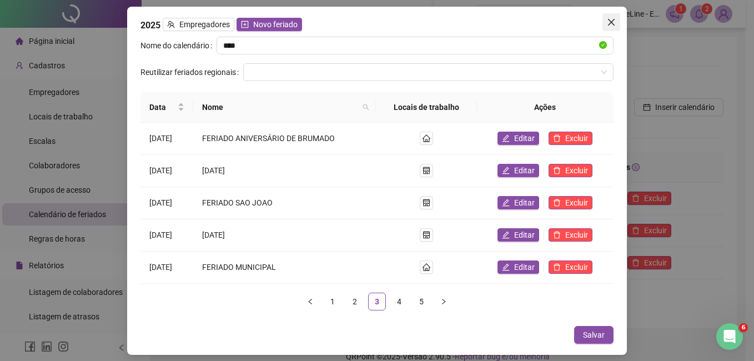
click at [613, 19] on icon "close" at bounding box center [611, 22] width 9 height 9
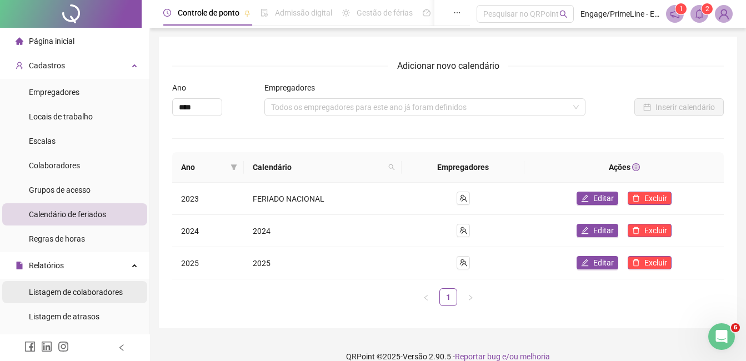
scroll to position [111, 0]
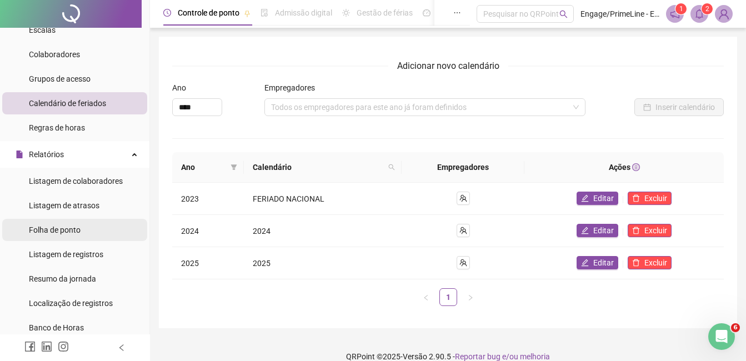
click at [69, 233] on span "Folha de ponto" at bounding box center [55, 230] width 52 height 9
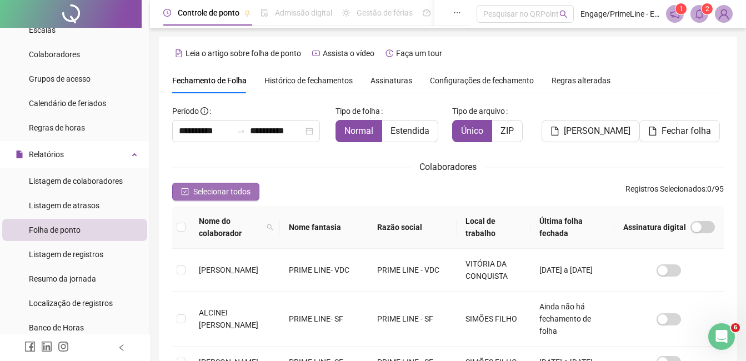
scroll to position [47, 0]
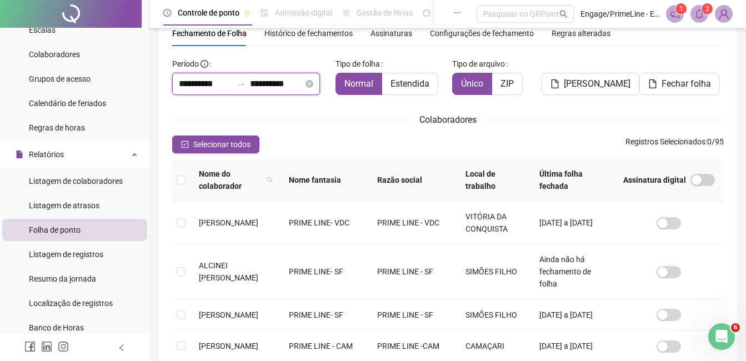
click at [195, 79] on input "**********" at bounding box center [205, 83] width 53 height 13
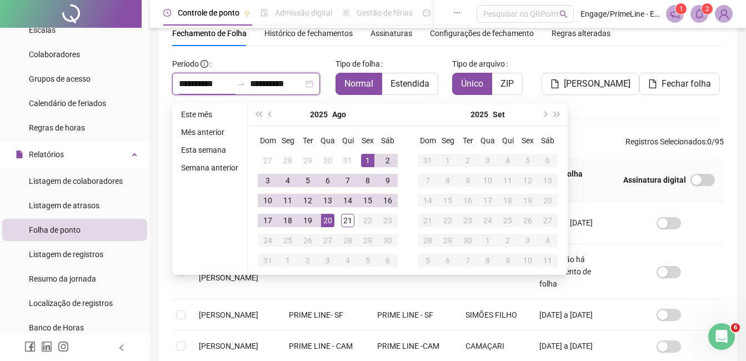
type input "**********"
click at [270, 119] on button "prev-year" at bounding box center [270, 114] width 12 height 22
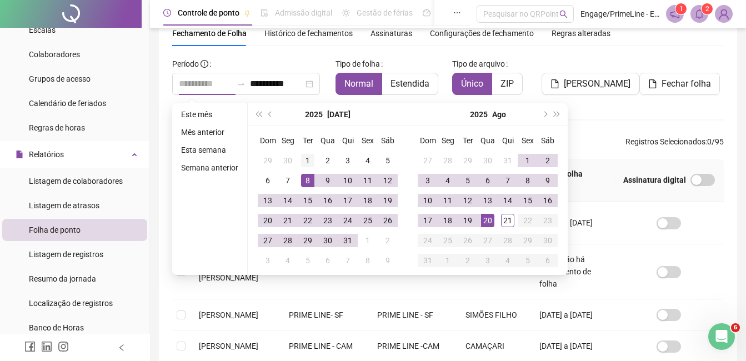
type input "**********"
drag, startPoint x: 299, startPoint y: 160, endPoint x: 315, endPoint y: 174, distance: 20.8
click at [301, 160] on td "1" at bounding box center [308, 161] width 20 height 20
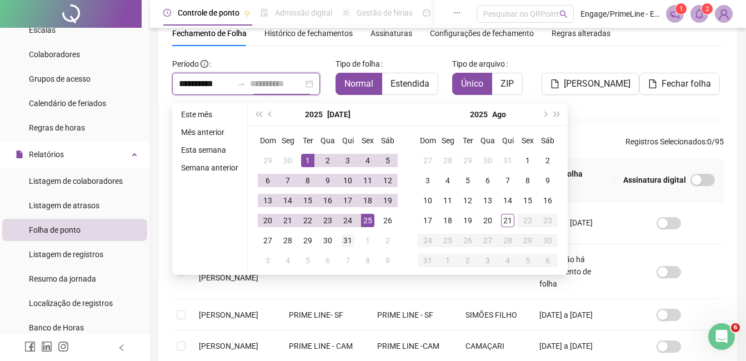
type input "**********"
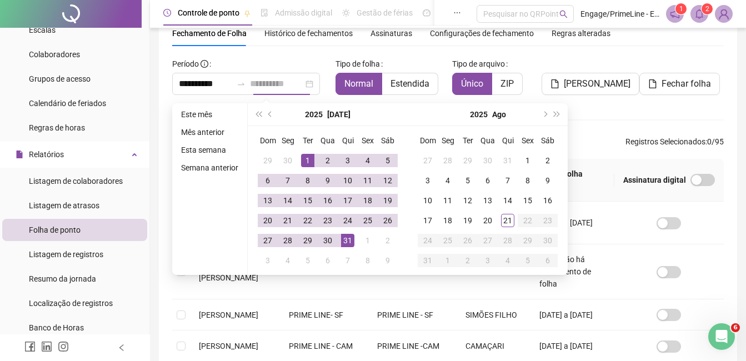
click at [352, 237] on div "31" at bounding box center [347, 240] width 13 height 13
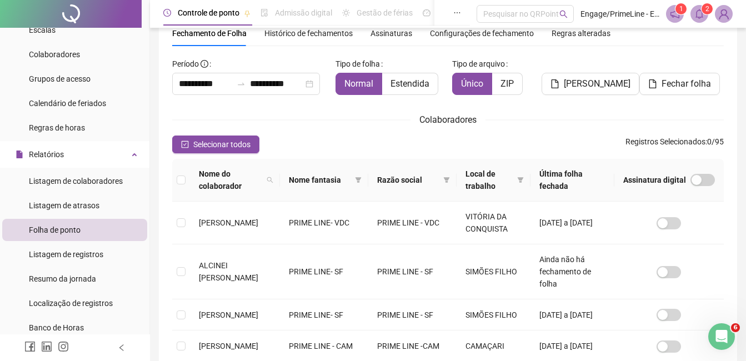
click at [444, 178] on div "Razão social" at bounding box center [412, 180] width 71 height 12
click at [452, 174] on span at bounding box center [446, 180] width 11 height 17
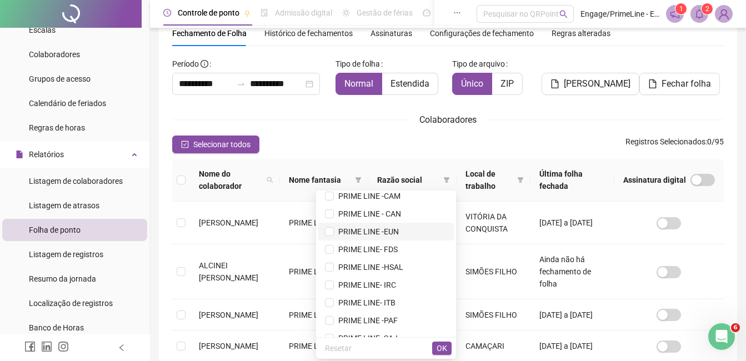
scroll to position [142, 0]
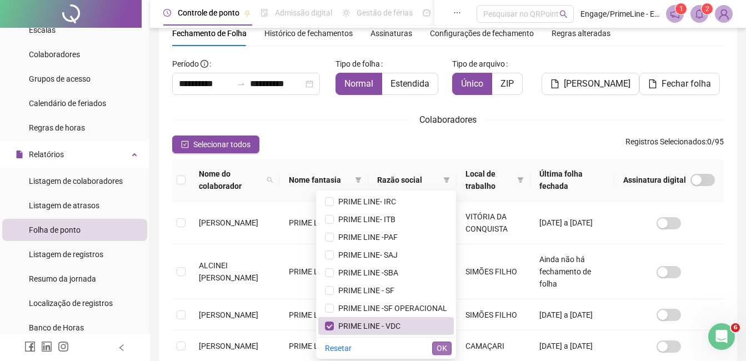
click at [439, 350] on span "OK" at bounding box center [442, 348] width 11 height 12
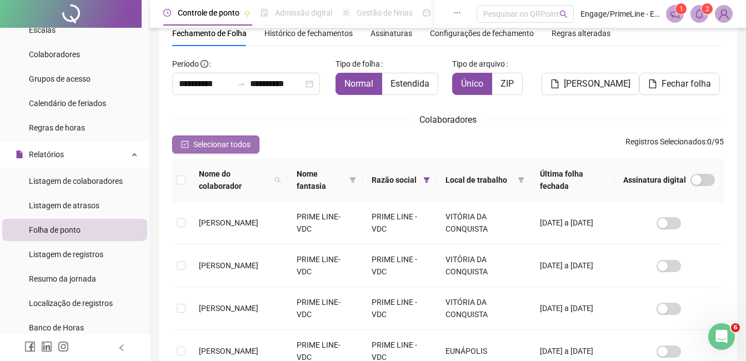
click at [201, 138] on span "Selecionar todos" at bounding box center [221, 144] width 57 height 12
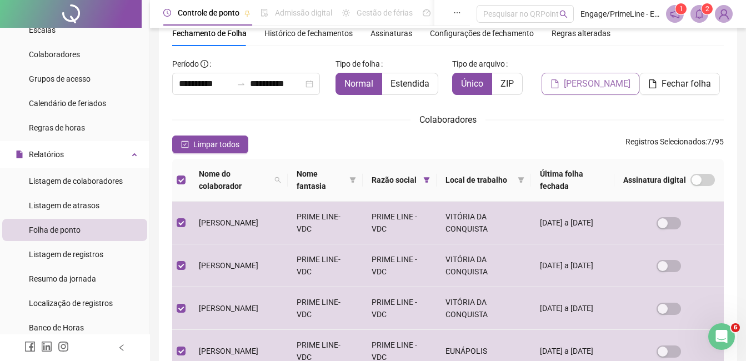
click at [577, 86] on span "[PERSON_NAME]" at bounding box center [597, 83] width 67 height 13
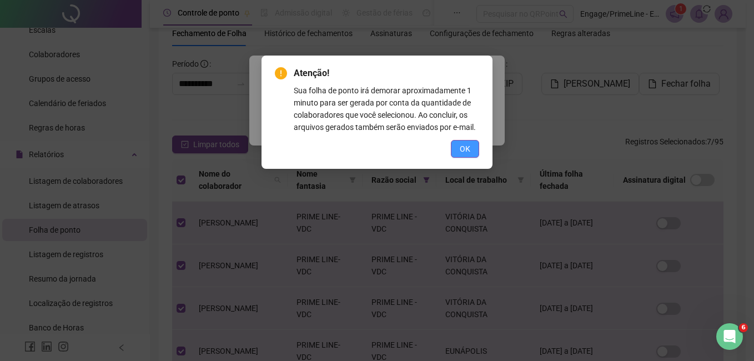
click at [470, 151] on button "OK" at bounding box center [465, 149] width 28 height 18
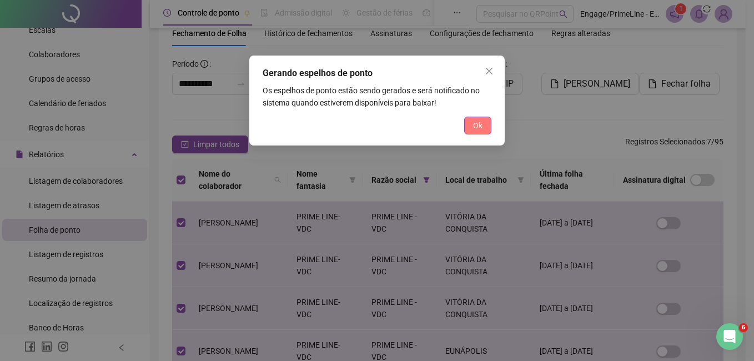
click at [476, 121] on span "Ok" at bounding box center [477, 125] width 9 height 12
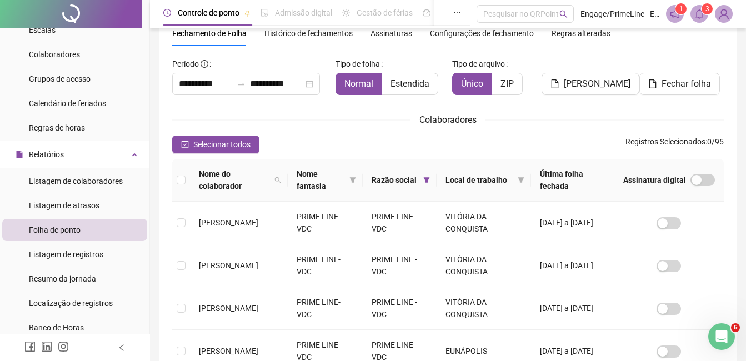
click at [697, 15] on icon "bell" at bounding box center [699, 14] width 8 height 10
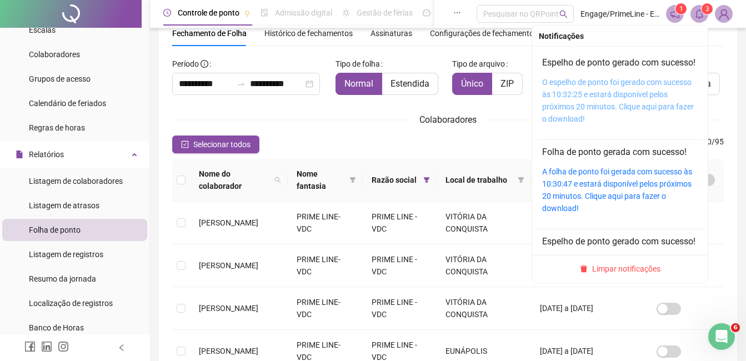
click at [627, 98] on link "O espelho de ponto foi gerado com sucesso às 10:32:25 e estará disponível pelos…" at bounding box center [618, 101] width 152 height 46
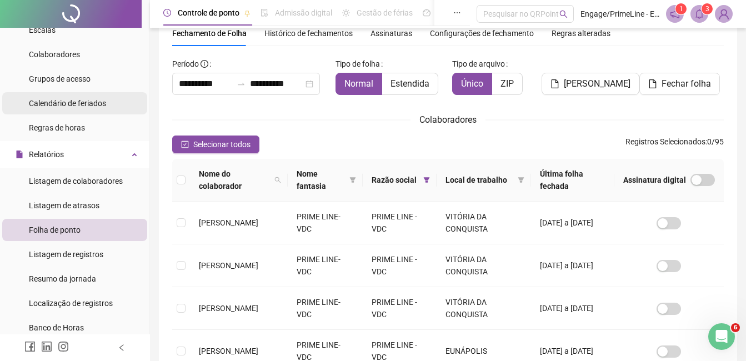
click at [58, 108] on span "Calendário de feriados" at bounding box center [67, 103] width 77 height 9
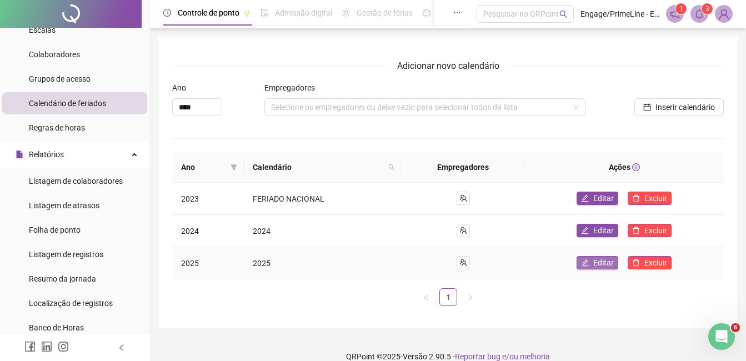
click at [605, 264] on span "Editar" at bounding box center [603, 263] width 21 height 12
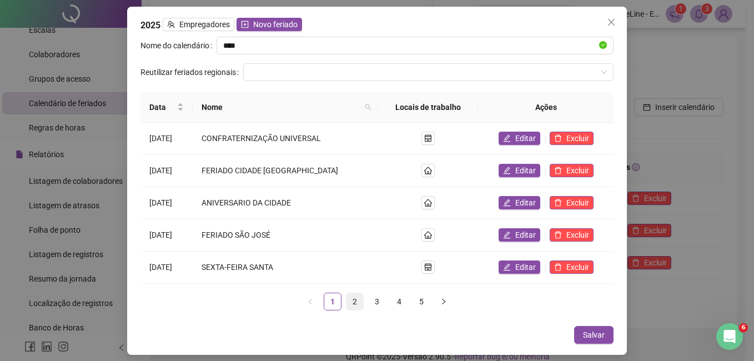
click at [349, 295] on link "2" at bounding box center [355, 301] width 17 height 17
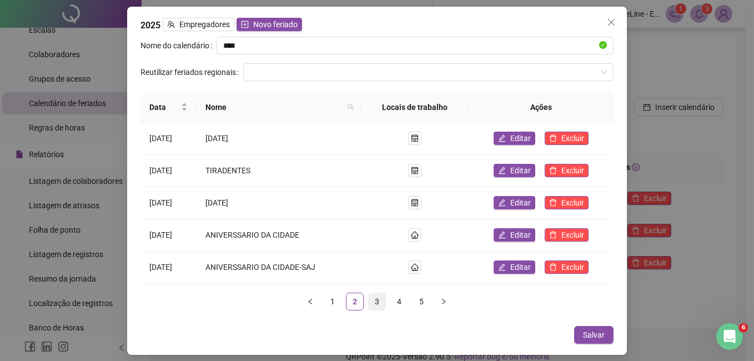
click at [383, 303] on link "3" at bounding box center [377, 301] width 17 height 17
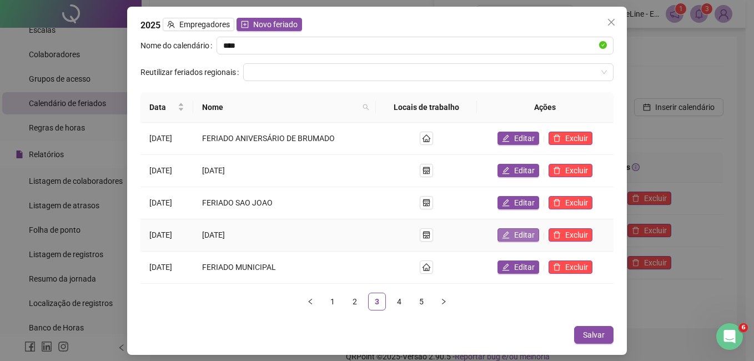
click at [510, 236] on icon "edit" at bounding box center [506, 235] width 8 height 8
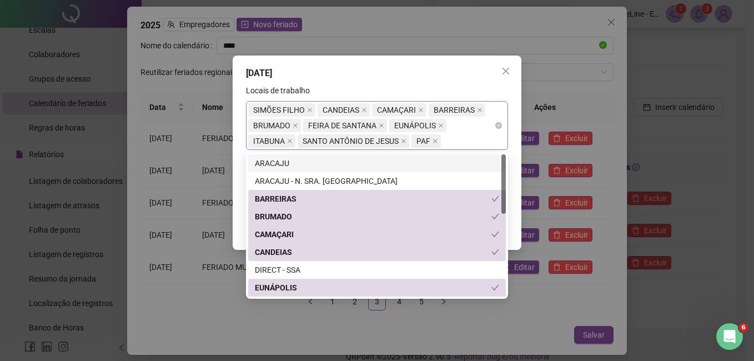
click at [450, 139] on div "SIMÕES FILHO CANDEIAS CAMAÇARI BARREIRAS BRUMADO FEIRA DE SANTANA EUNÁPOLIS ITA…" at bounding box center [371, 125] width 246 height 47
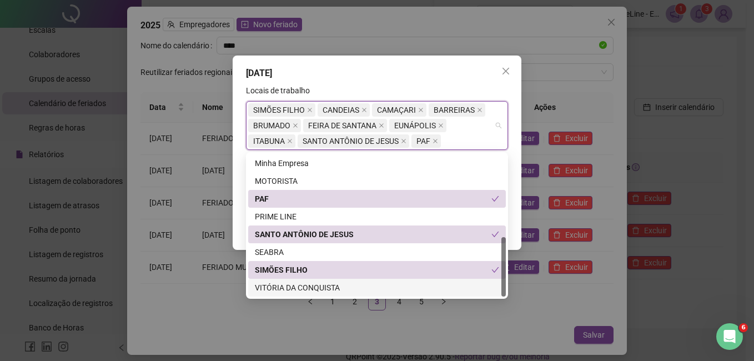
click at [339, 287] on div "VITÓRIA DA CONQUISTA" at bounding box center [377, 288] width 244 height 12
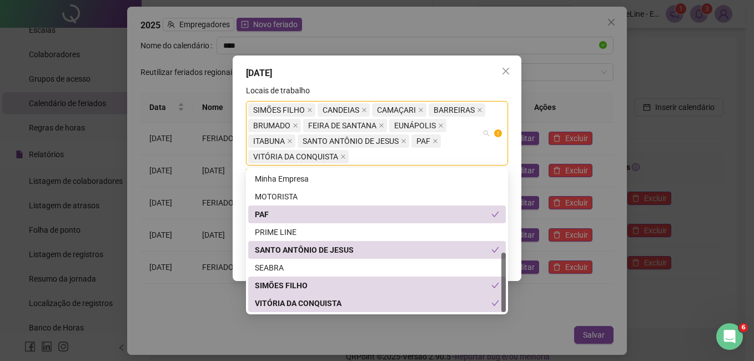
click at [536, 302] on div "**********" at bounding box center [377, 180] width 754 height 361
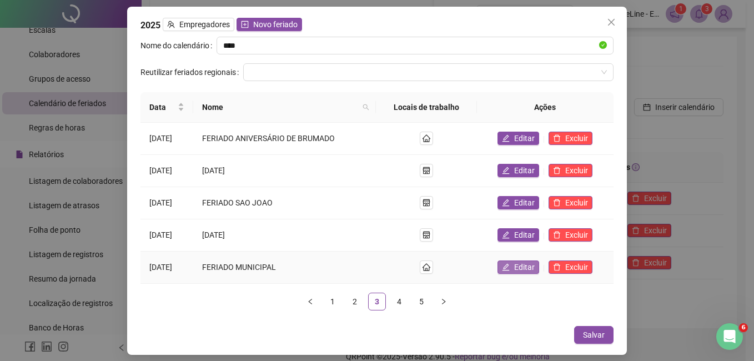
click at [522, 268] on span "Editar" at bounding box center [524, 267] width 21 height 12
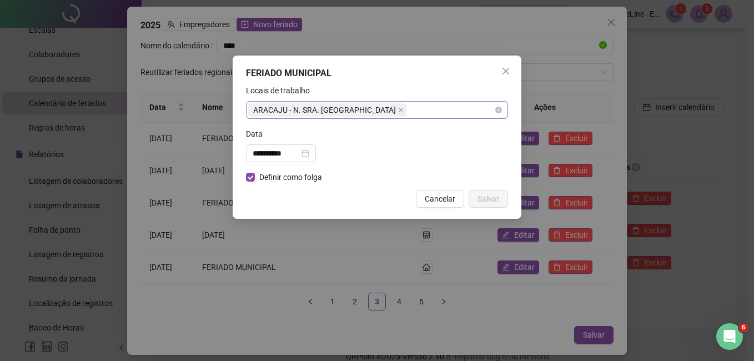
click at [407, 112] on div "ARACAJU - N. SRA. [GEOGRAPHIC_DATA][PERSON_NAME]" at bounding box center [377, 110] width 262 height 18
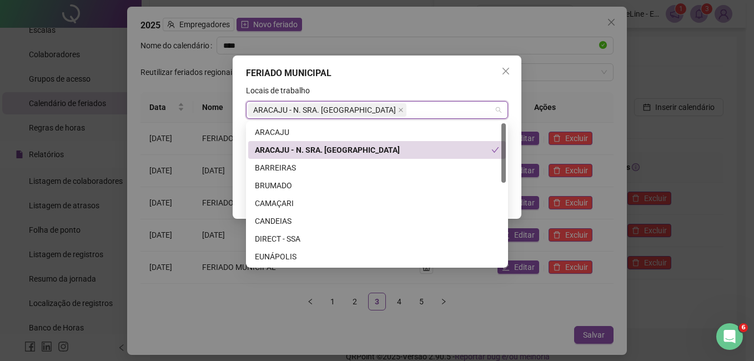
click at [380, 150] on div "ARACAJU - N. SRA. [GEOGRAPHIC_DATA][PERSON_NAME]" at bounding box center [373, 150] width 237 height 12
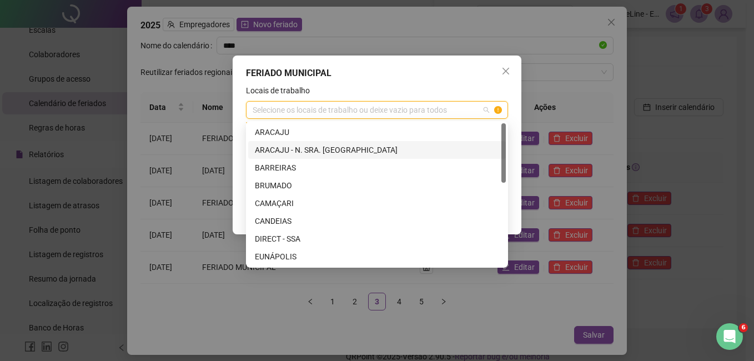
click at [365, 153] on div "ARACAJU - N. SRA. [GEOGRAPHIC_DATA][PERSON_NAME]" at bounding box center [377, 150] width 244 height 12
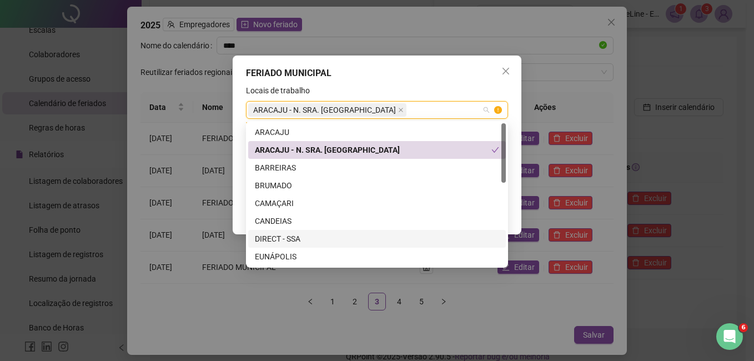
click at [487, 334] on div "**********" at bounding box center [377, 180] width 754 height 361
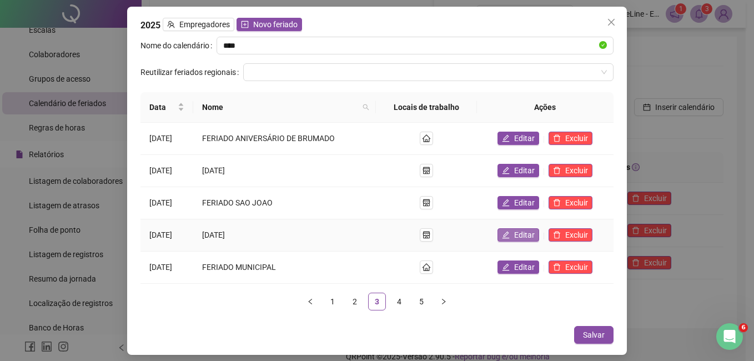
click at [516, 237] on button "Editar" at bounding box center [519, 234] width 42 height 13
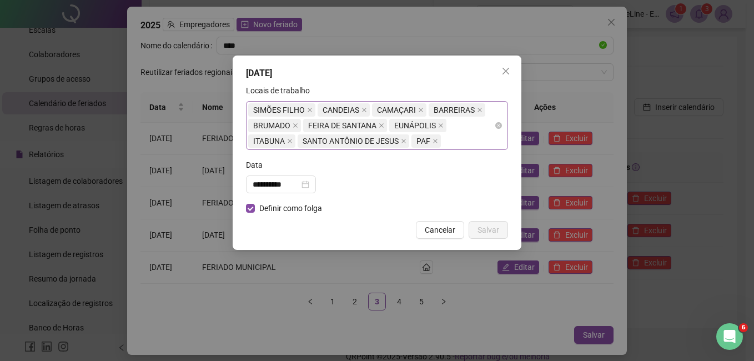
click at [466, 144] on div "SIMÕES FILHO CANDEIAS CAMAÇARI BARREIRAS BRUMADO FEIRA DE SANTANA EUNÁPOLIS ITA…" at bounding box center [371, 125] width 246 height 47
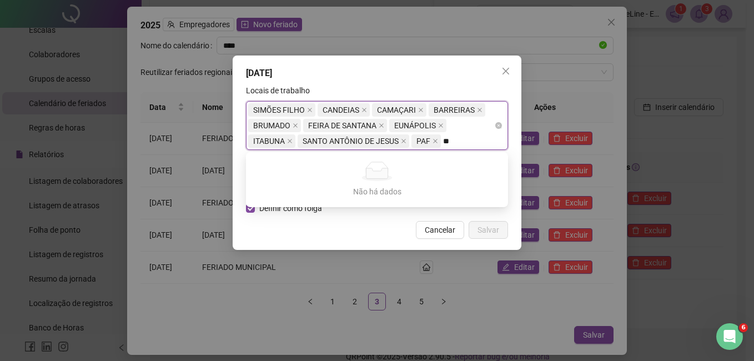
type input "*"
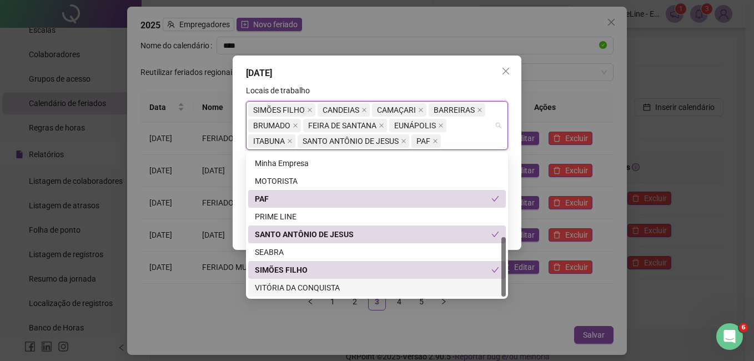
click at [283, 289] on div "VITÓRIA DA CONQUISTA" at bounding box center [377, 288] width 244 height 12
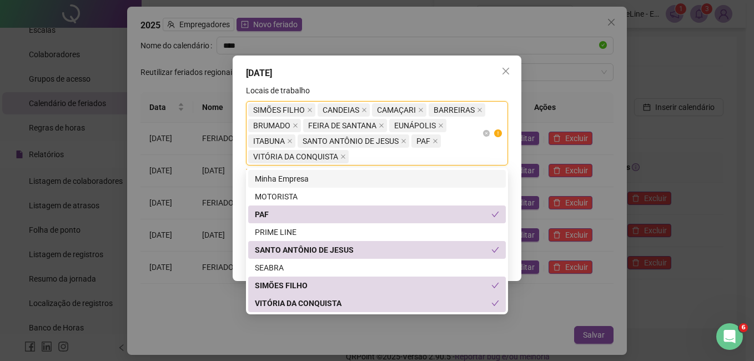
click at [487, 149] on div "SIMÕES FILHO CANDEIAS CAMAÇARI BARREIRAS BRUMADO FEIRA DE SANTANA EUNÁPOLIS ITA…" at bounding box center [371, 133] width 246 height 62
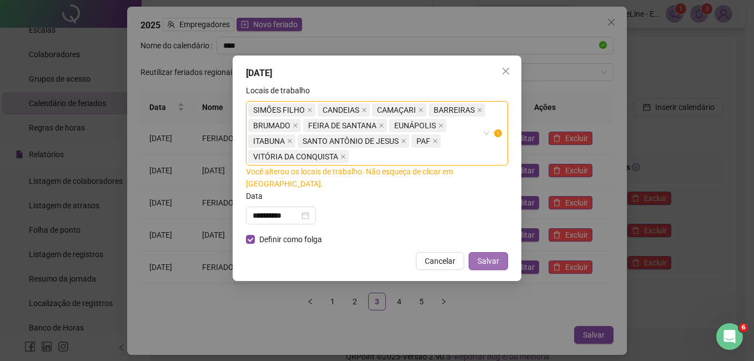
click at [487, 255] on span "Salvar" at bounding box center [489, 261] width 22 height 12
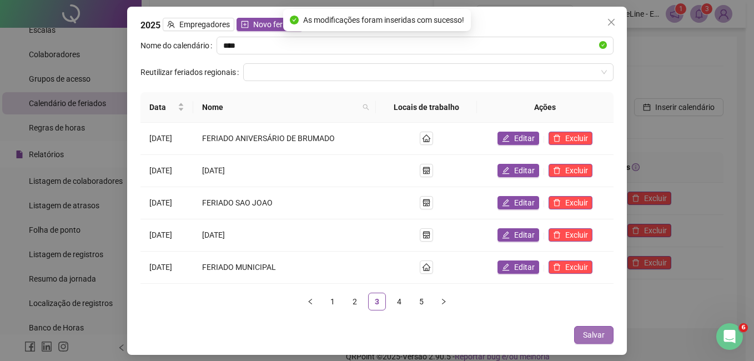
click at [597, 337] on span "Salvar" at bounding box center [594, 335] width 22 height 12
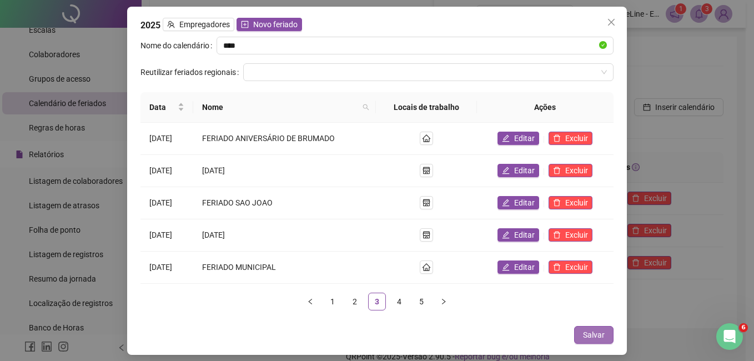
click at [594, 334] on span "Salvar" at bounding box center [594, 335] width 22 height 12
click at [608, 19] on icon "close" at bounding box center [611, 22] width 9 height 9
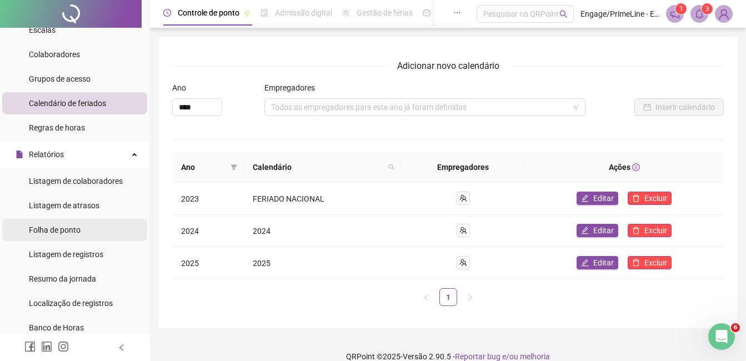
click at [67, 227] on span "Folha de ponto" at bounding box center [55, 230] width 52 height 9
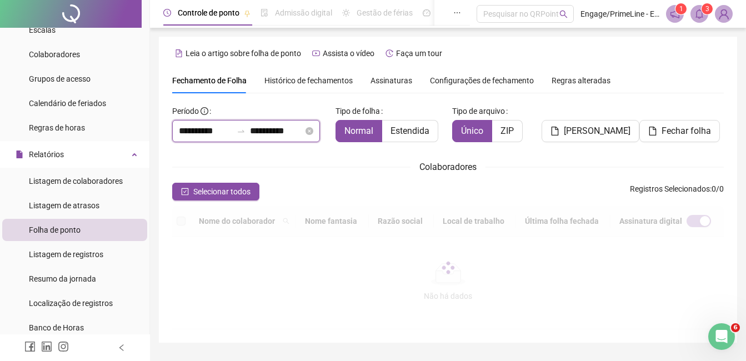
click at [211, 131] on div "**********" at bounding box center [448, 215] width 552 height 227
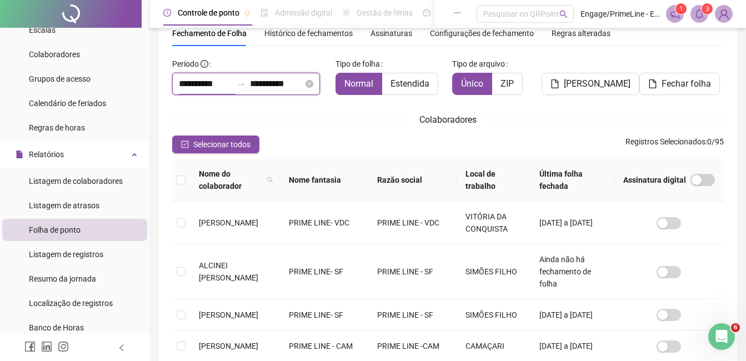
click at [196, 82] on input "**********" at bounding box center [205, 83] width 53 height 13
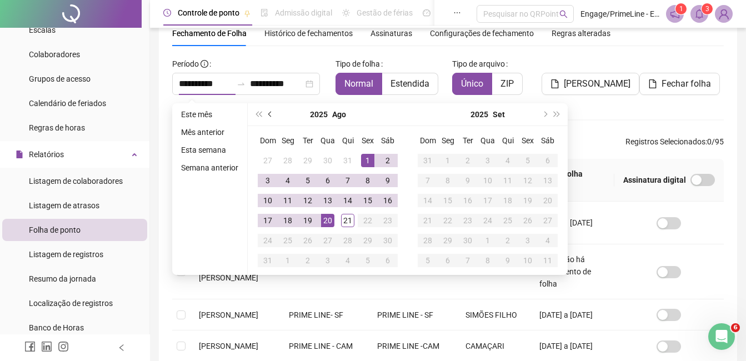
click at [268, 116] on button "prev-year" at bounding box center [270, 114] width 12 height 22
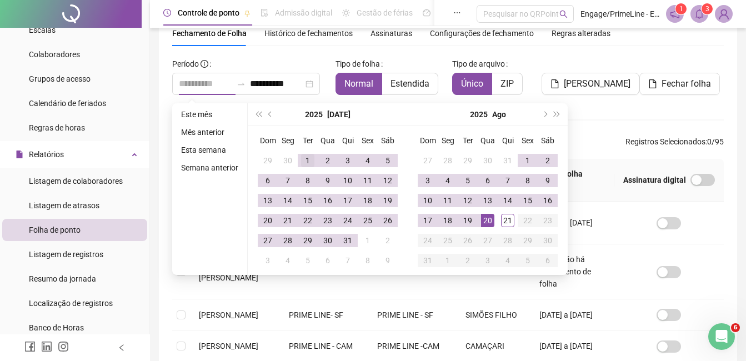
type input "**********"
click at [302, 162] on div "1" at bounding box center [307, 160] width 13 height 13
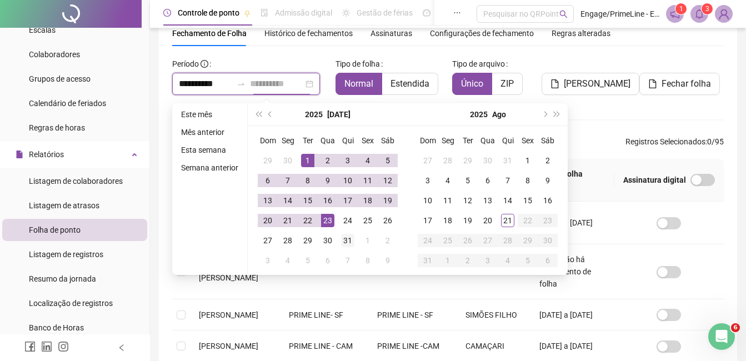
type input "**********"
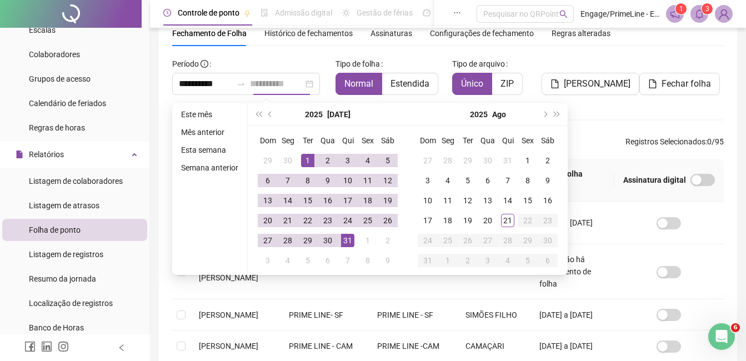
click at [350, 239] on div "31" at bounding box center [347, 240] width 13 height 13
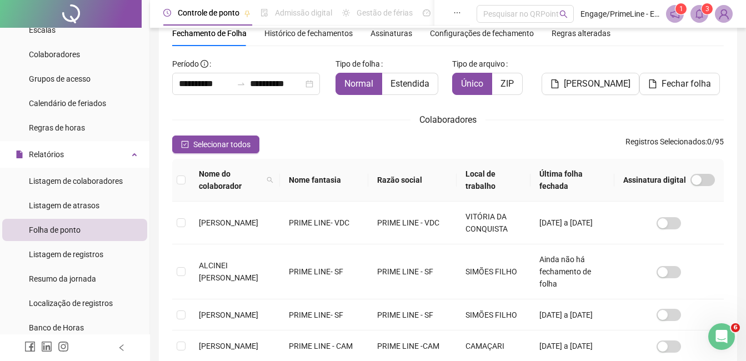
click at [368, 179] on th "Nome fantasia" at bounding box center [324, 180] width 88 height 43
click at [362, 181] on icon "filter" at bounding box center [358, 180] width 6 height 6
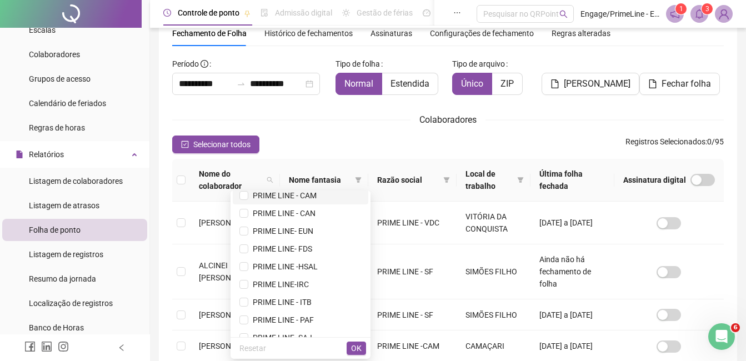
scroll to position [142, 0]
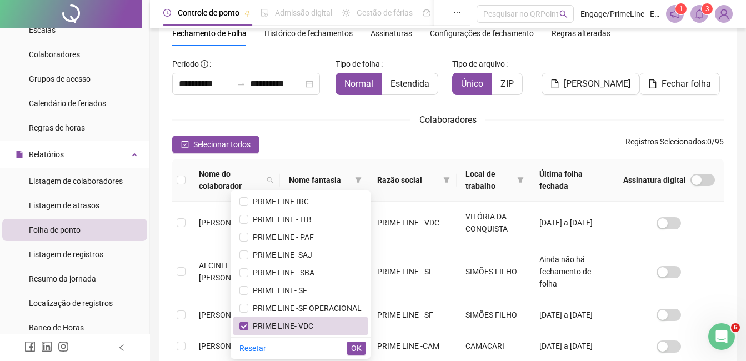
click at [367, 344] on div "Resetar OK" at bounding box center [301, 348] width 140 height 22
click at [357, 345] on span "OK" at bounding box center [356, 348] width 11 height 12
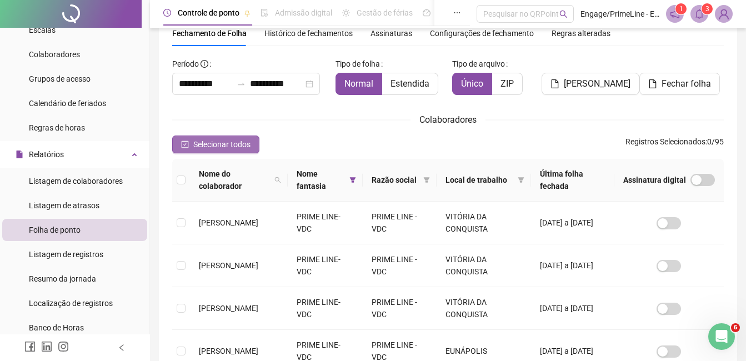
click at [241, 145] on span "Selecionar todos" at bounding box center [221, 144] width 57 height 12
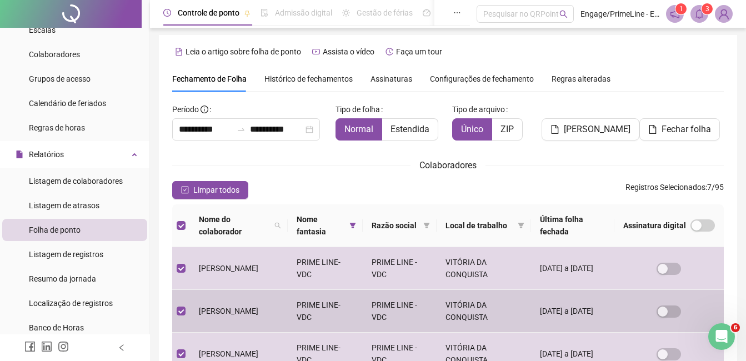
scroll to position [0, 0]
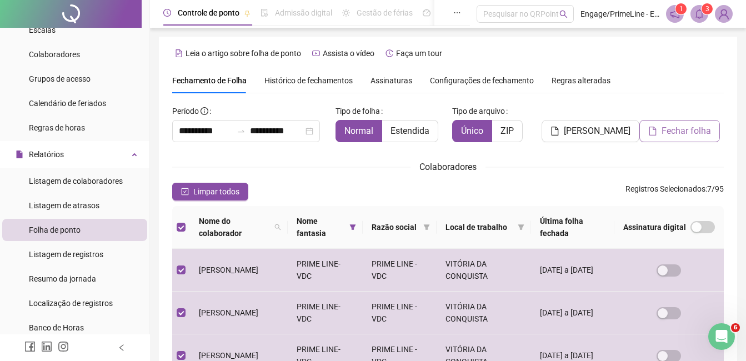
click at [685, 134] on span "Fechar folha" at bounding box center [686, 130] width 49 height 13
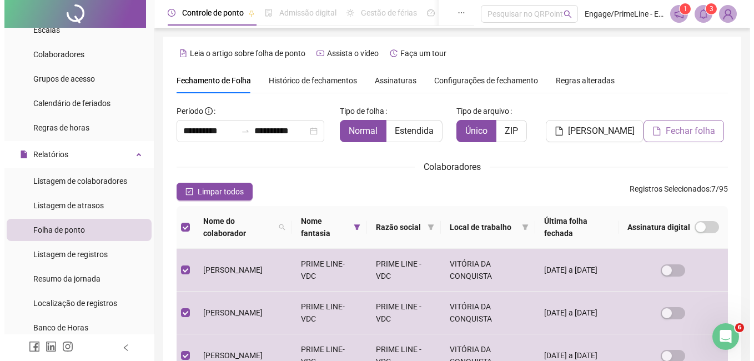
scroll to position [47, 0]
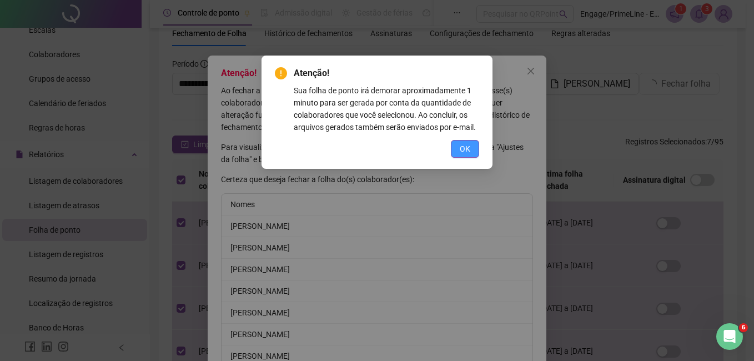
click at [469, 148] on span "OK" at bounding box center [465, 149] width 11 height 12
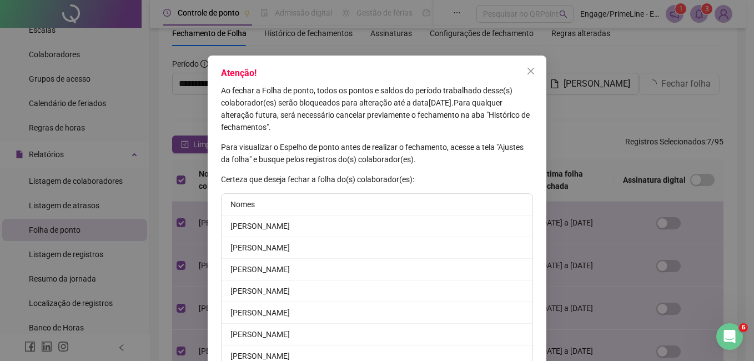
scroll to position [55, 0]
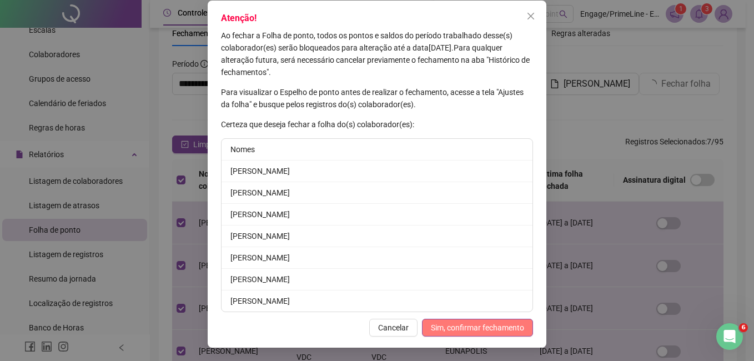
click at [472, 329] on span "Sim, confirmar fechamento" at bounding box center [477, 328] width 93 height 12
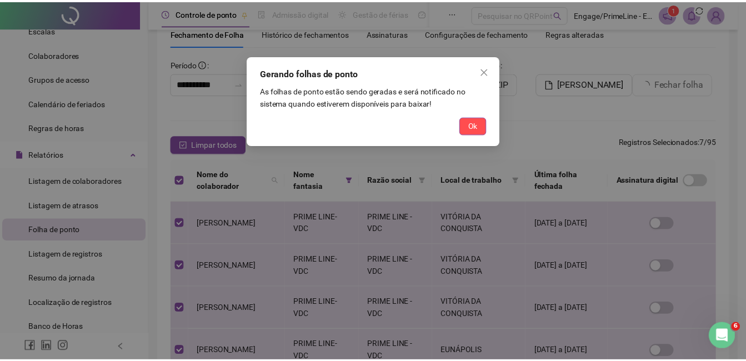
scroll to position [1, 0]
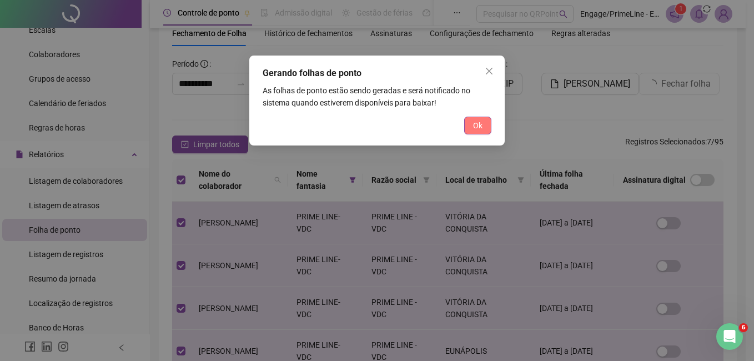
click at [478, 125] on span "Ok" at bounding box center [477, 125] width 9 height 12
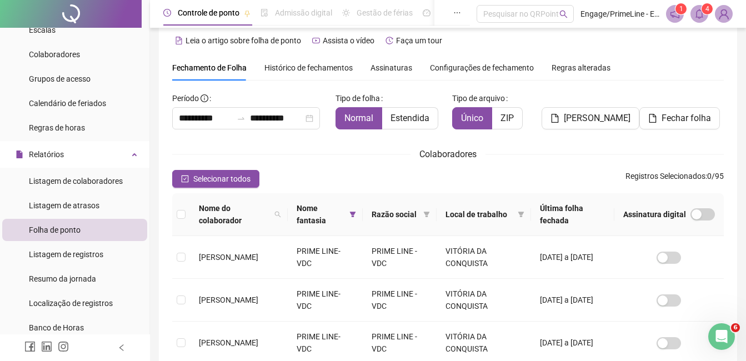
scroll to position [0, 0]
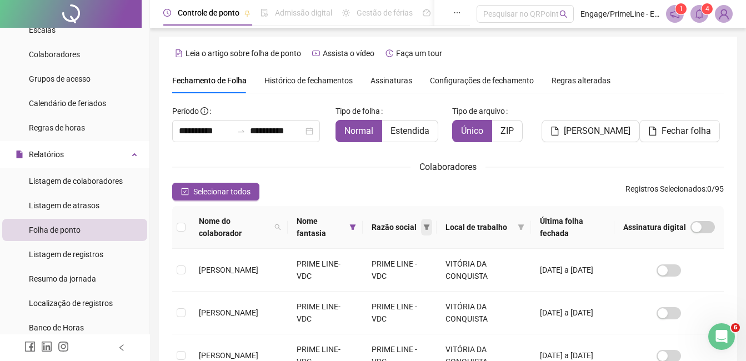
click at [432, 228] on span at bounding box center [426, 227] width 11 height 17
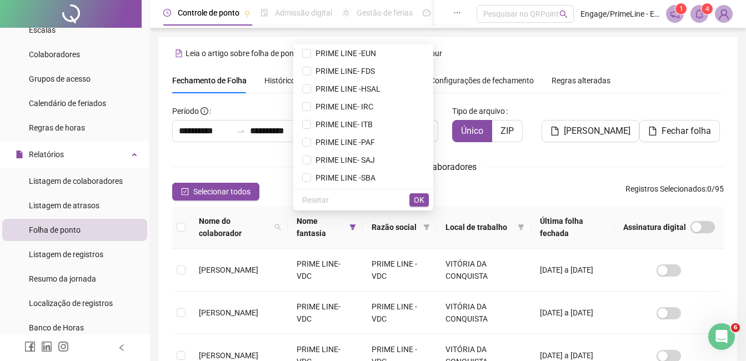
scroll to position [142, 0]
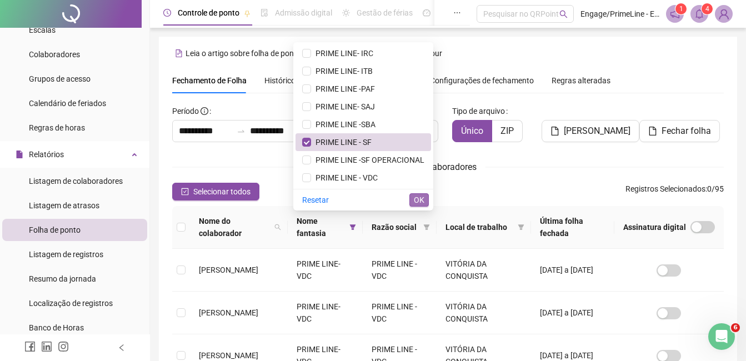
click at [416, 201] on span "OK" at bounding box center [419, 200] width 11 height 12
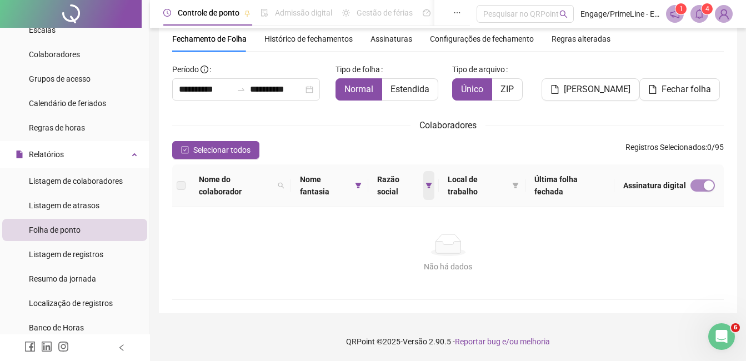
click at [434, 187] on span at bounding box center [428, 185] width 11 height 29
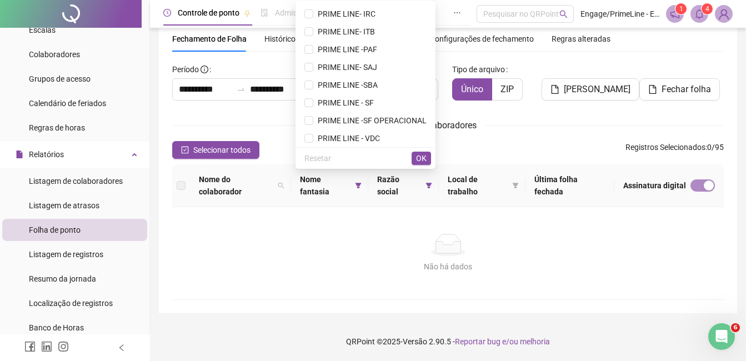
scroll to position [142, 0]
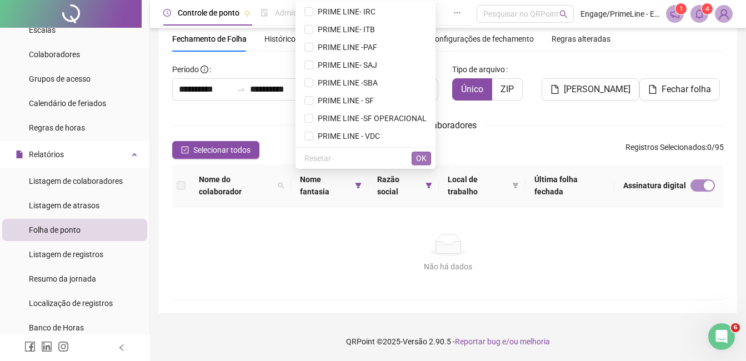
click at [422, 157] on span "OK" at bounding box center [421, 158] width 11 height 12
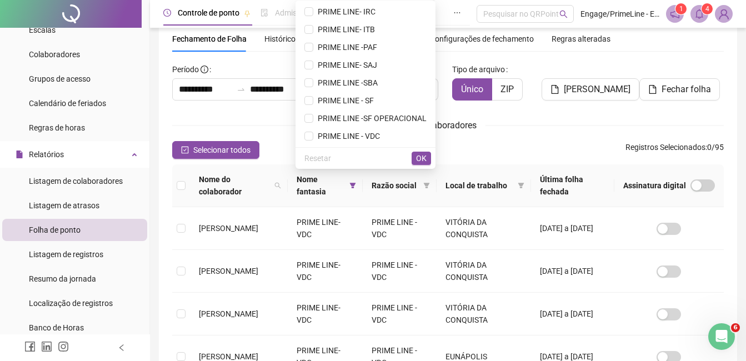
scroll to position [47, 0]
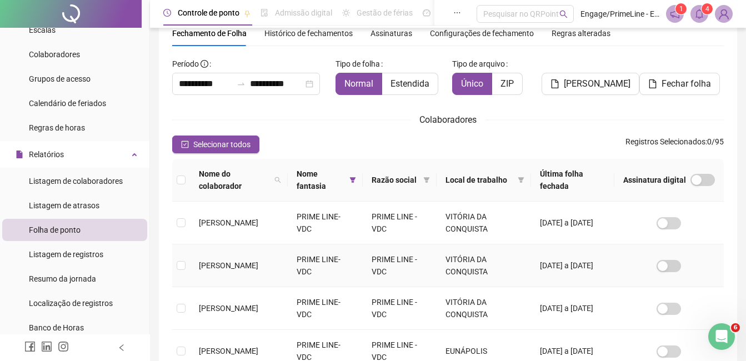
click at [324, 254] on td "PRIME LINE- VDC" at bounding box center [325, 265] width 74 height 43
click at [355, 178] on icon "filter" at bounding box center [352, 180] width 6 height 6
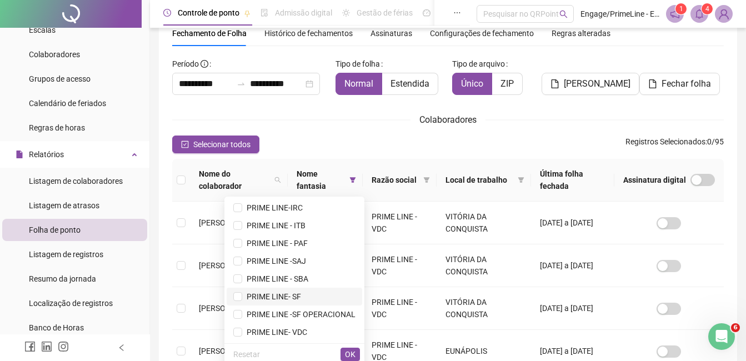
click at [242, 294] on span "PRIME LINE- SF" at bounding box center [271, 296] width 59 height 9
click at [353, 353] on span "OK" at bounding box center [350, 354] width 11 height 12
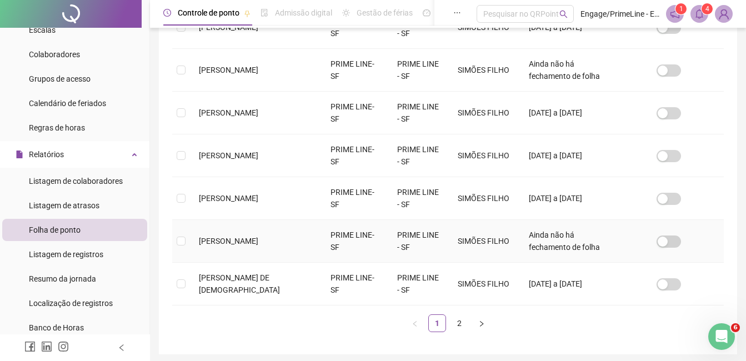
scroll to position [412, 0]
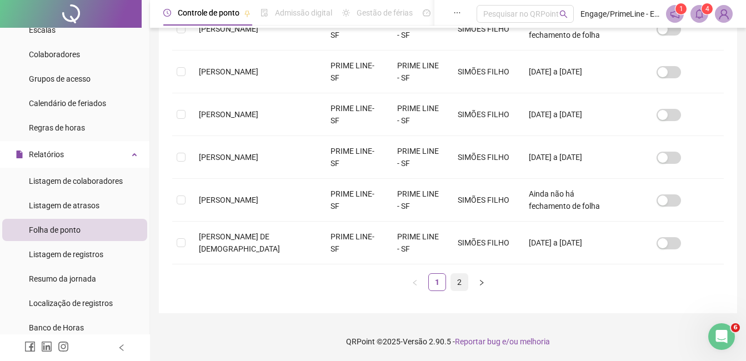
click at [461, 281] on link "2" at bounding box center [459, 282] width 17 height 17
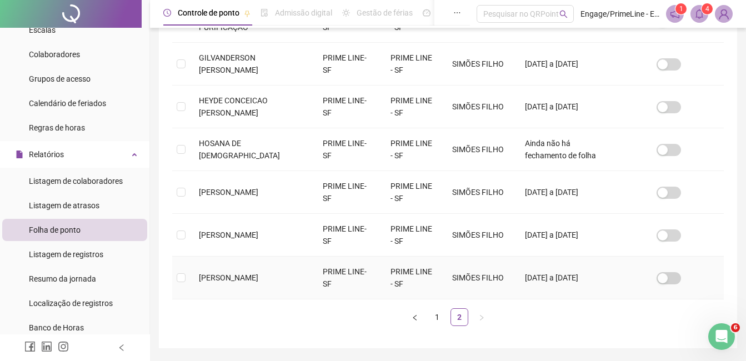
scroll to position [284, 0]
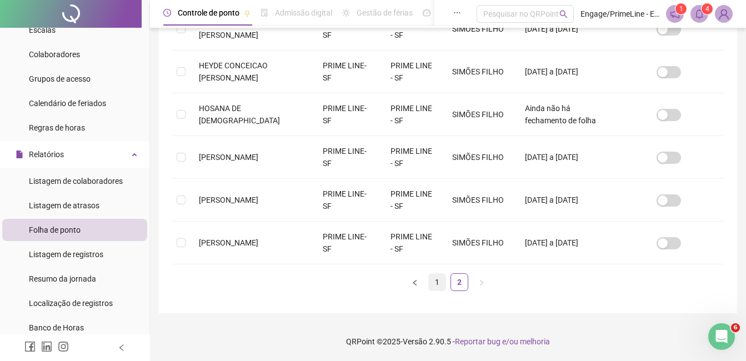
click at [438, 280] on link "1" at bounding box center [437, 282] width 17 height 17
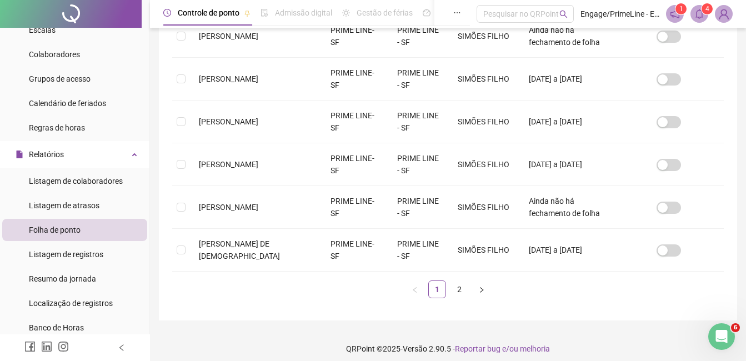
scroll to position [412, 0]
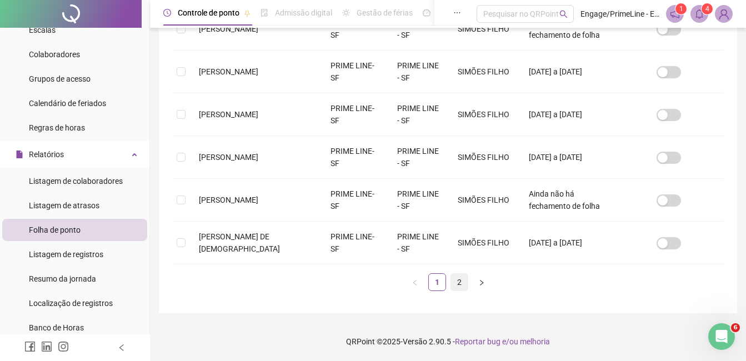
click at [464, 287] on link "2" at bounding box center [459, 282] width 17 height 17
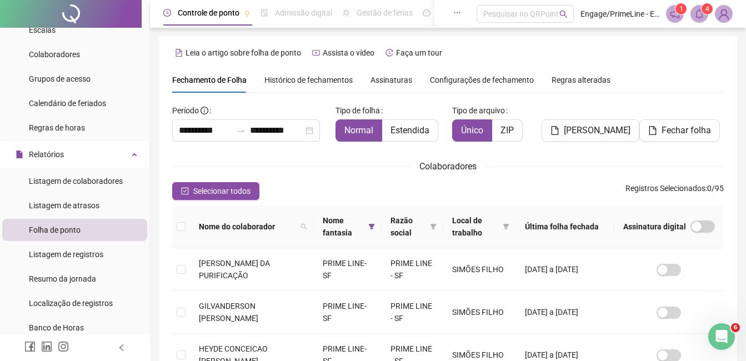
scroll to position [0, 0]
click at [237, 193] on span "Selecionar todos" at bounding box center [221, 192] width 57 height 12
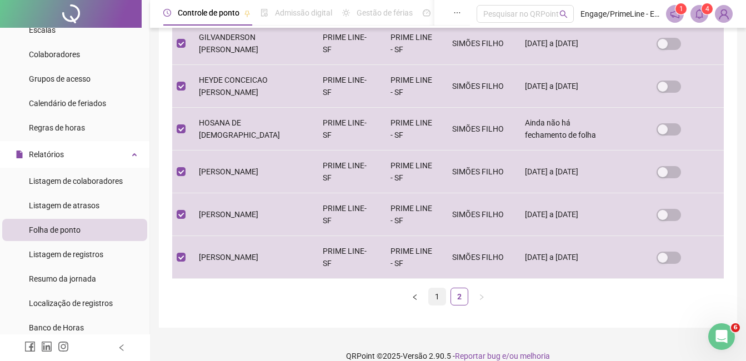
click at [442, 298] on link "1" at bounding box center [437, 296] width 17 height 17
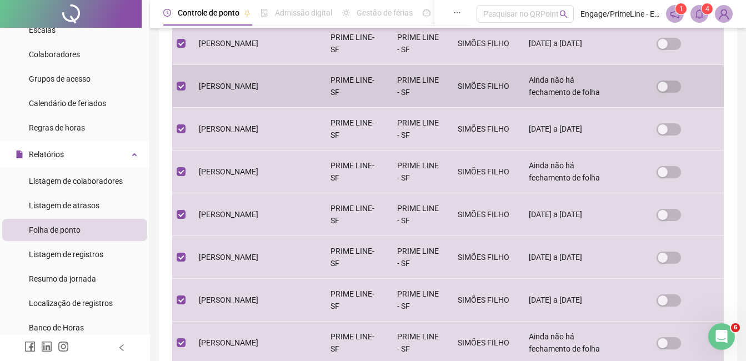
scroll to position [47, 0]
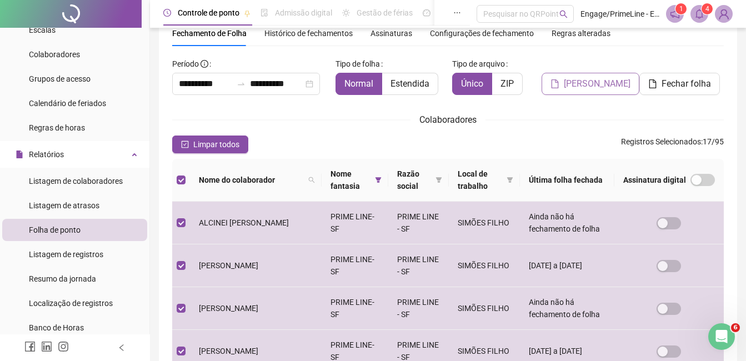
click at [613, 87] on span "[PERSON_NAME]" at bounding box center [597, 83] width 67 height 13
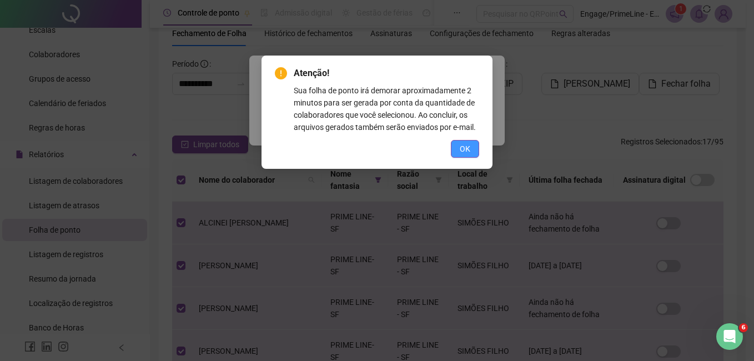
click at [467, 147] on span "OK" at bounding box center [465, 149] width 11 height 12
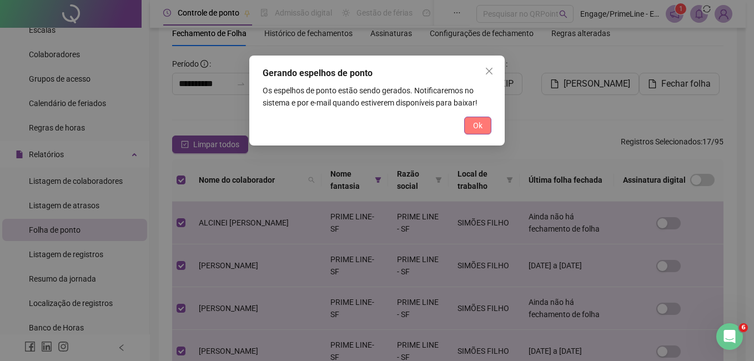
click at [482, 126] on span "Ok" at bounding box center [477, 125] width 9 height 12
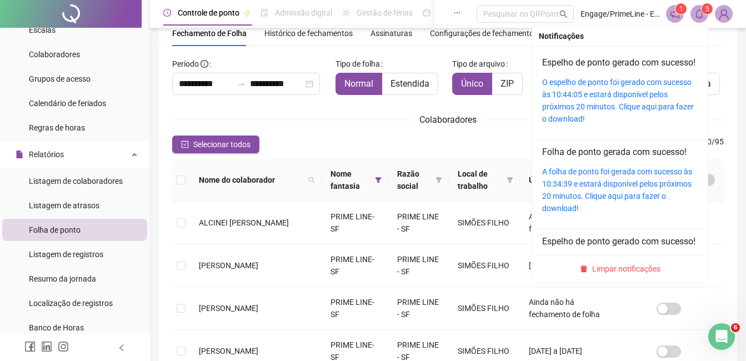
click at [695, 12] on icon "bell" at bounding box center [699, 14] width 10 height 10
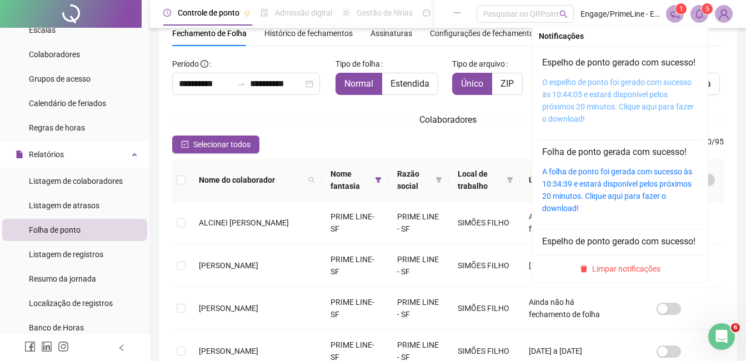
click at [630, 106] on link "O espelho de ponto foi gerado com sucesso às 10:44:05 e estará disponível pelos…" at bounding box center [618, 101] width 152 height 46
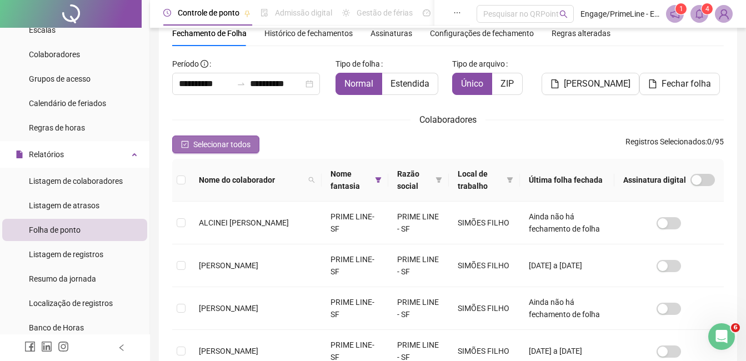
click at [232, 143] on span "Selecionar todos" at bounding box center [221, 144] width 57 height 12
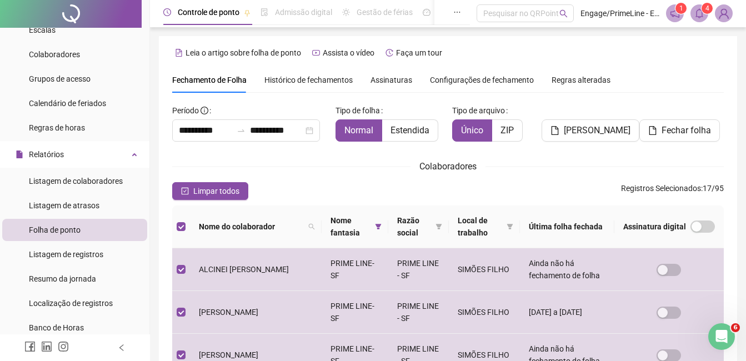
scroll to position [0, 0]
click at [669, 134] on span "Fechar folha" at bounding box center [686, 130] width 49 height 13
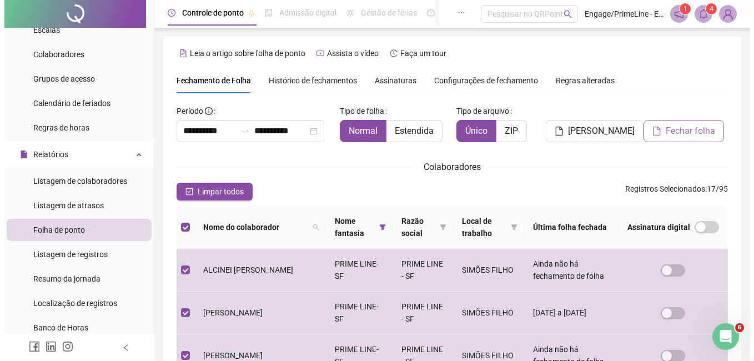
scroll to position [47, 0]
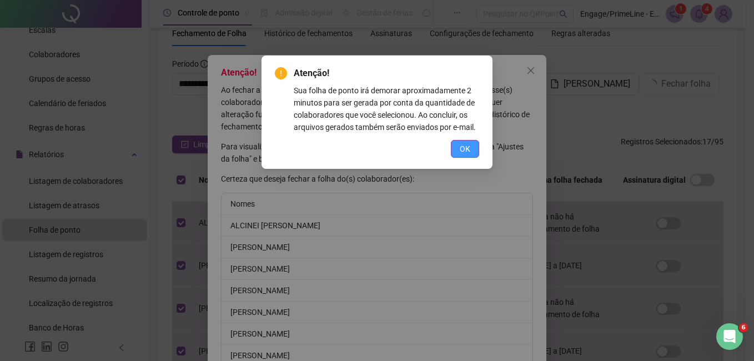
click at [467, 149] on span "OK" at bounding box center [465, 149] width 11 height 12
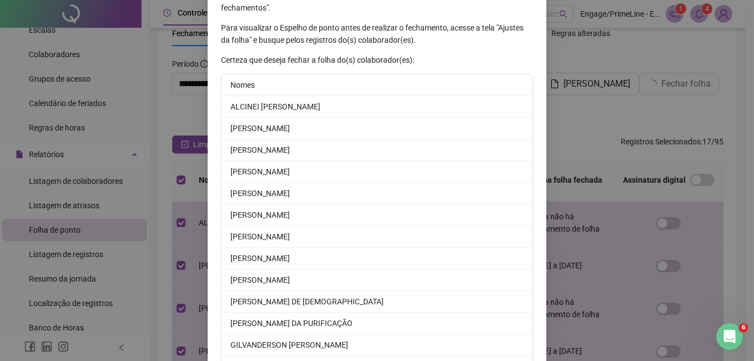
scroll to position [272, 0]
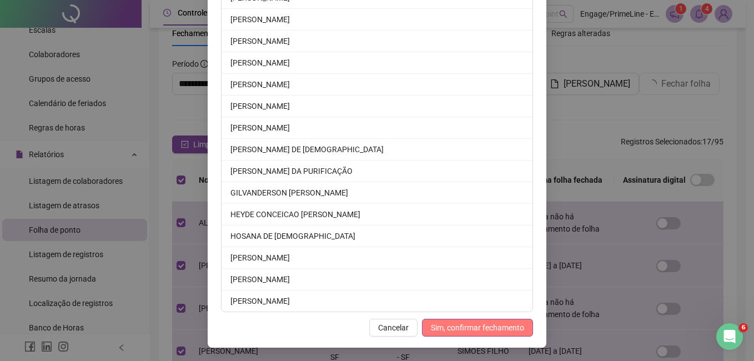
click at [462, 326] on span "Sim, confirmar fechamento" at bounding box center [477, 328] width 93 height 12
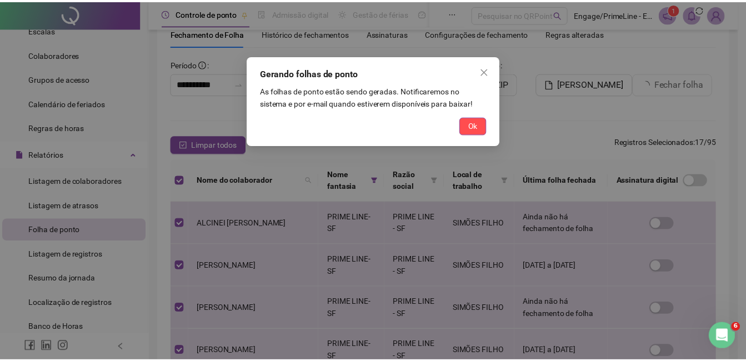
scroll to position [217, 0]
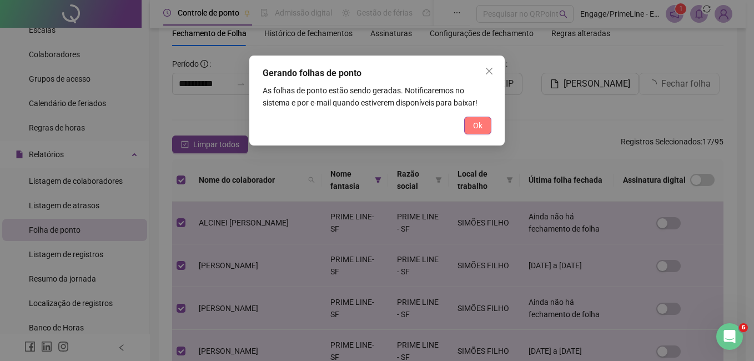
click at [482, 124] on span "Ok" at bounding box center [477, 125] width 9 height 12
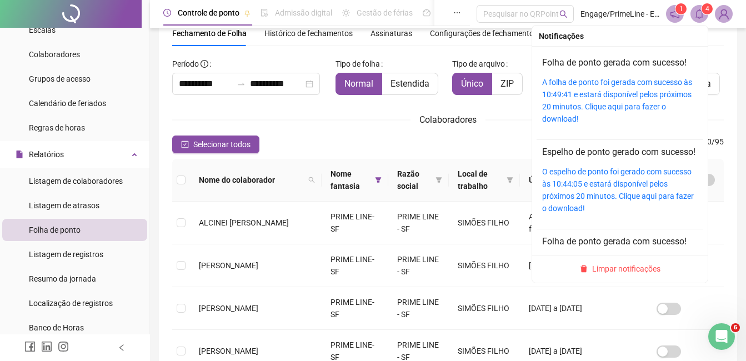
click at [694, 13] on icon "bell" at bounding box center [699, 14] width 10 height 10
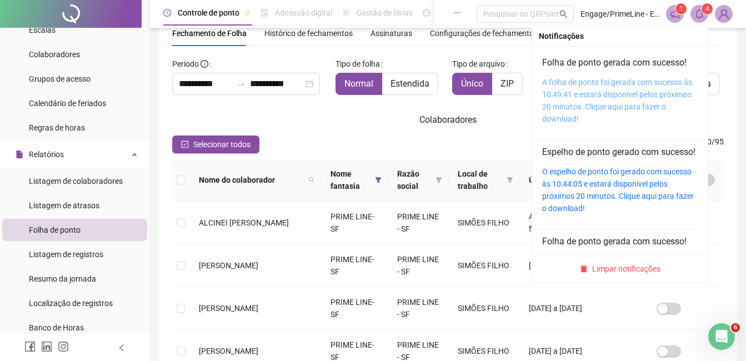
click at [622, 92] on link "A folha de ponto foi gerada com sucesso às 10:49:41 e estará disponível pelos p…" at bounding box center [617, 101] width 150 height 46
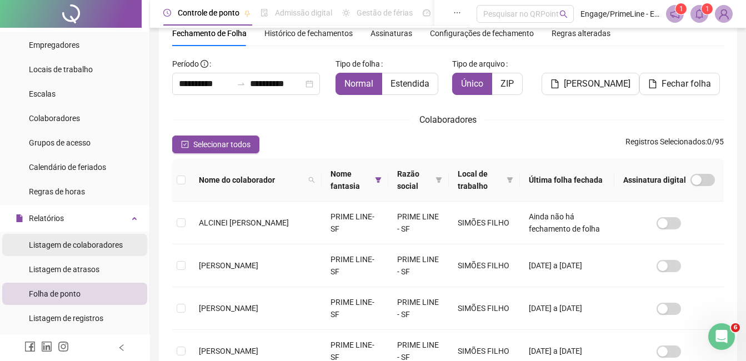
scroll to position [0, 0]
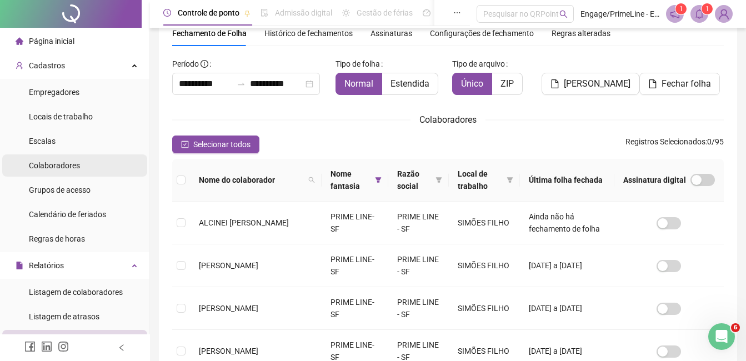
click at [67, 166] on span "Colaboradores" at bounding box center [54, 165] width 51 height 9
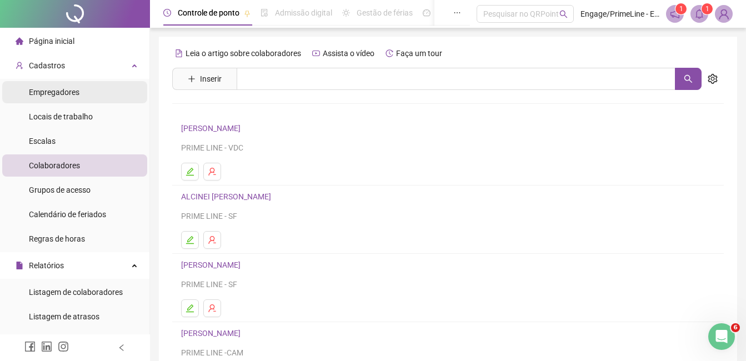
click at [76, 89] on span "Empregadores" at bounding box center [54, 92] width 51 height 9
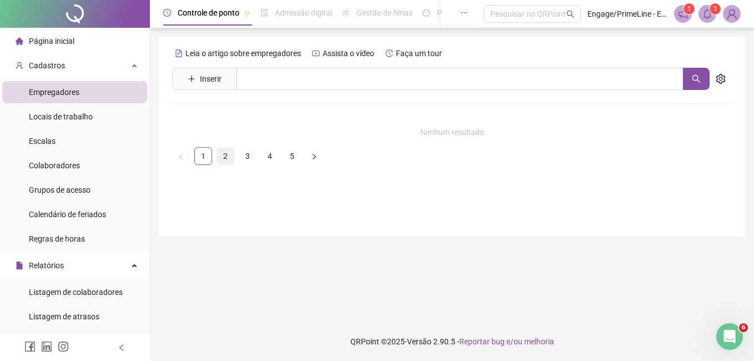
click at [224, 156] on link "2" at bounding box center [225, 156] width 17 height 17
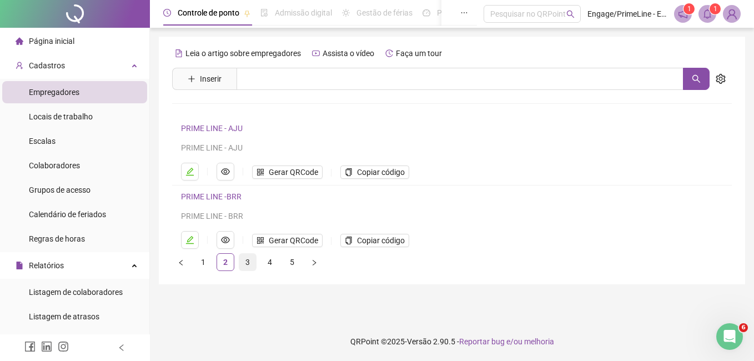
click at [246, 268] on link "3" at bounding box center [247, 262] width 17 height 17
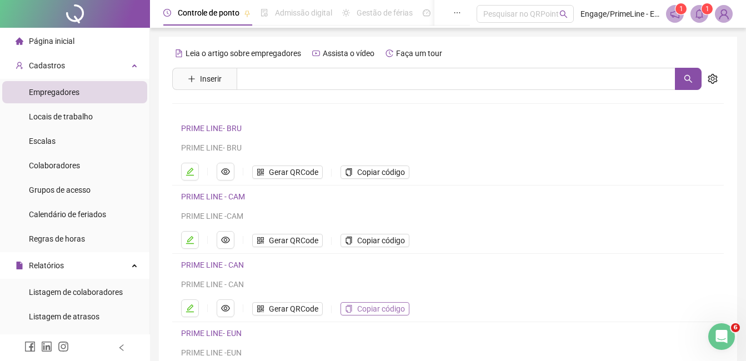
click at [391, 310] on span "Copiar código" at bounding box center [381, 309] width 48 height 12
click at [82, 166] on li "Colaboradores" at bounding box center [74, 165] width 145 height 22
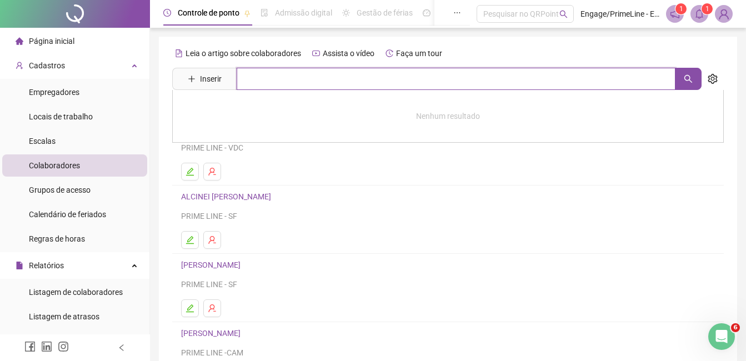
click at [289, 72] on input "text" at bounding box center [456, 79] width 439 height 22
type input "******"
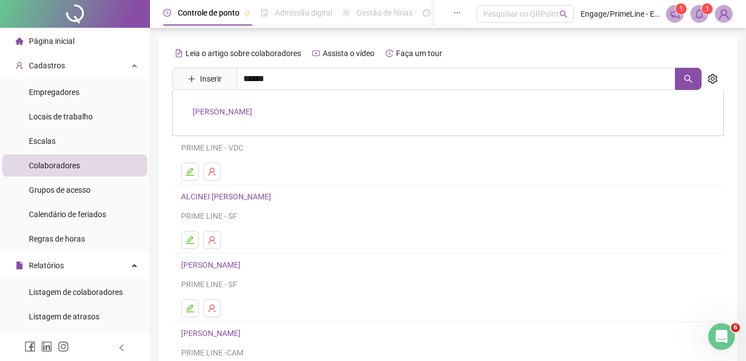
click at [252, 111] on link "LAISON SANTOS SILVA DOS SANTOS" at bounding box center [222, 111] width 59 height 9
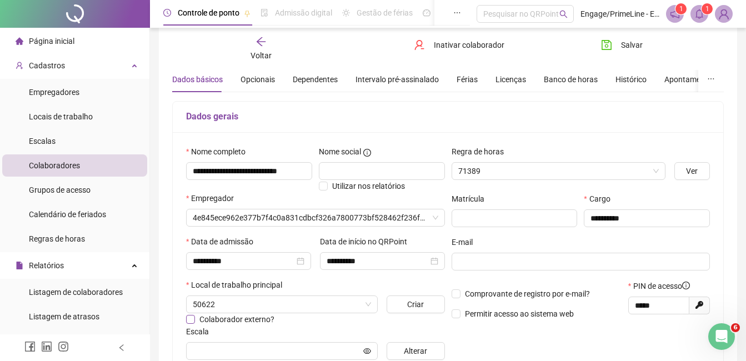
scroll to position [56, 0]
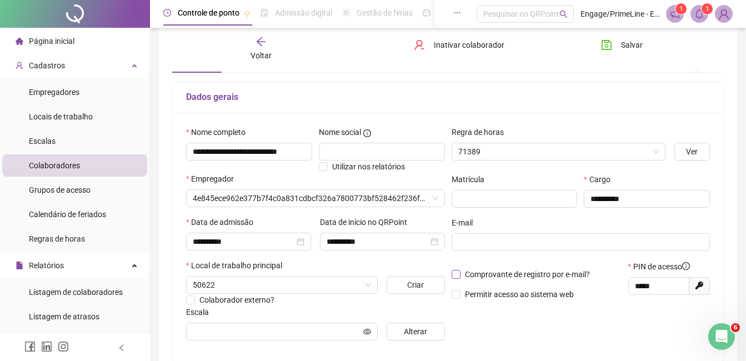
type input "**********"
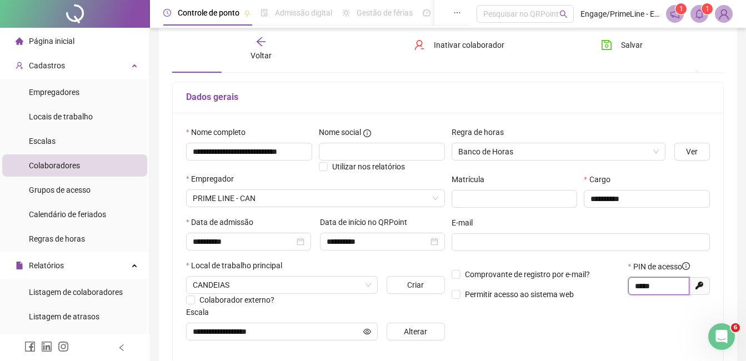
drag, startPoint x: 656, startPoint y: 284, endPoint x: 628, endPoint y: 286, distance: 27.8
click at [628, 286] on span "*****" at bounding box center [658, 286] width 61 height 18
